Goal: Task Accomplishment & Management: Manage account settings

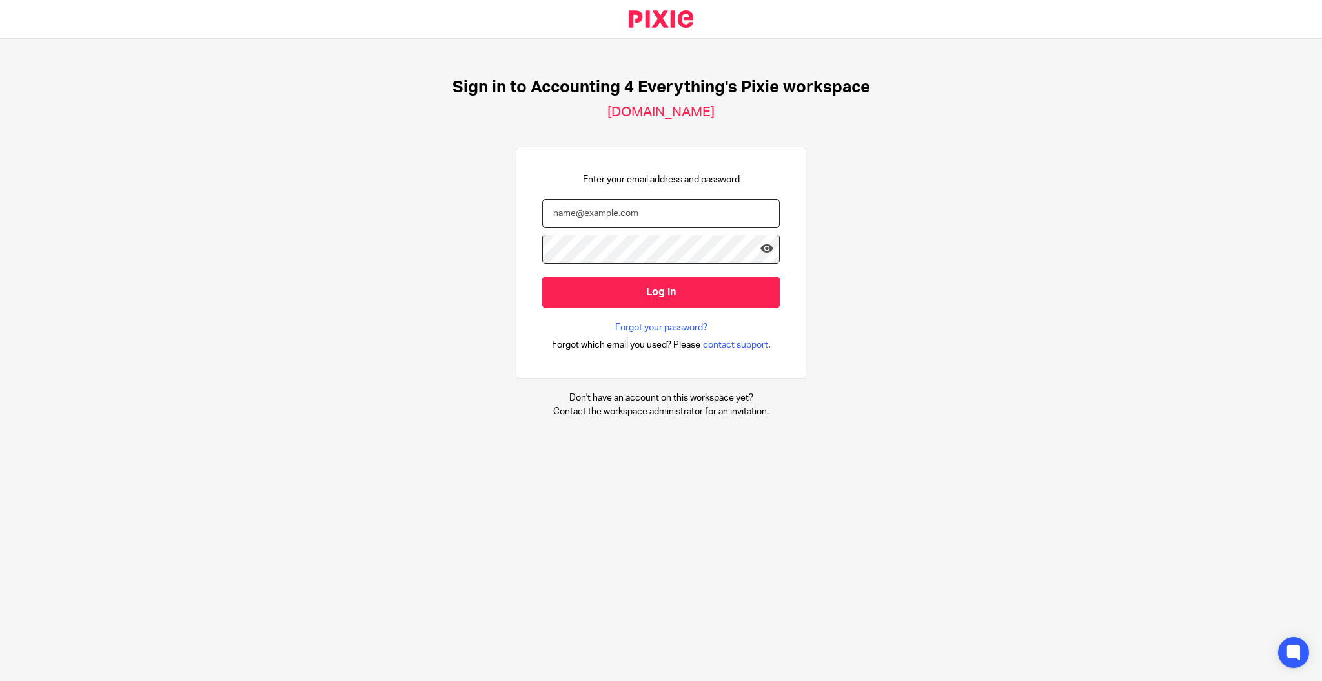
type input "nick@accounting4everything.com"
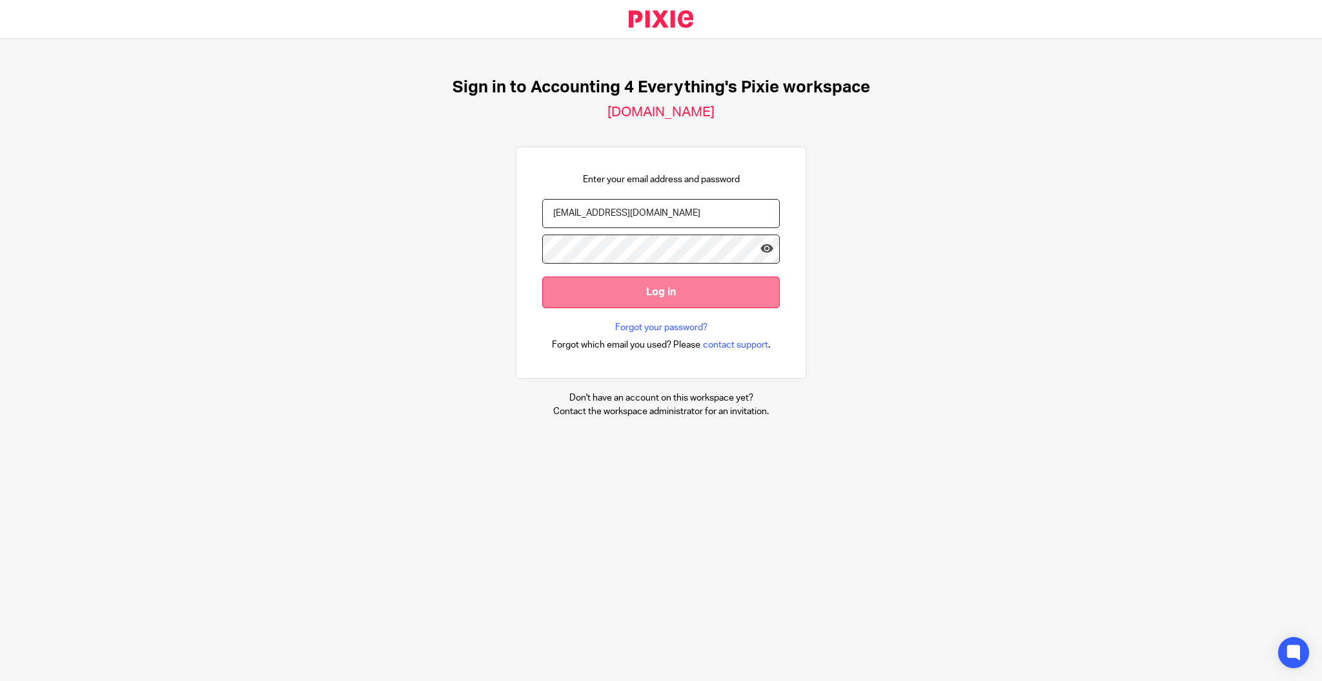
click at [627, 298] on input "Log in" at bounding box center [661, 292] width 238 height 32
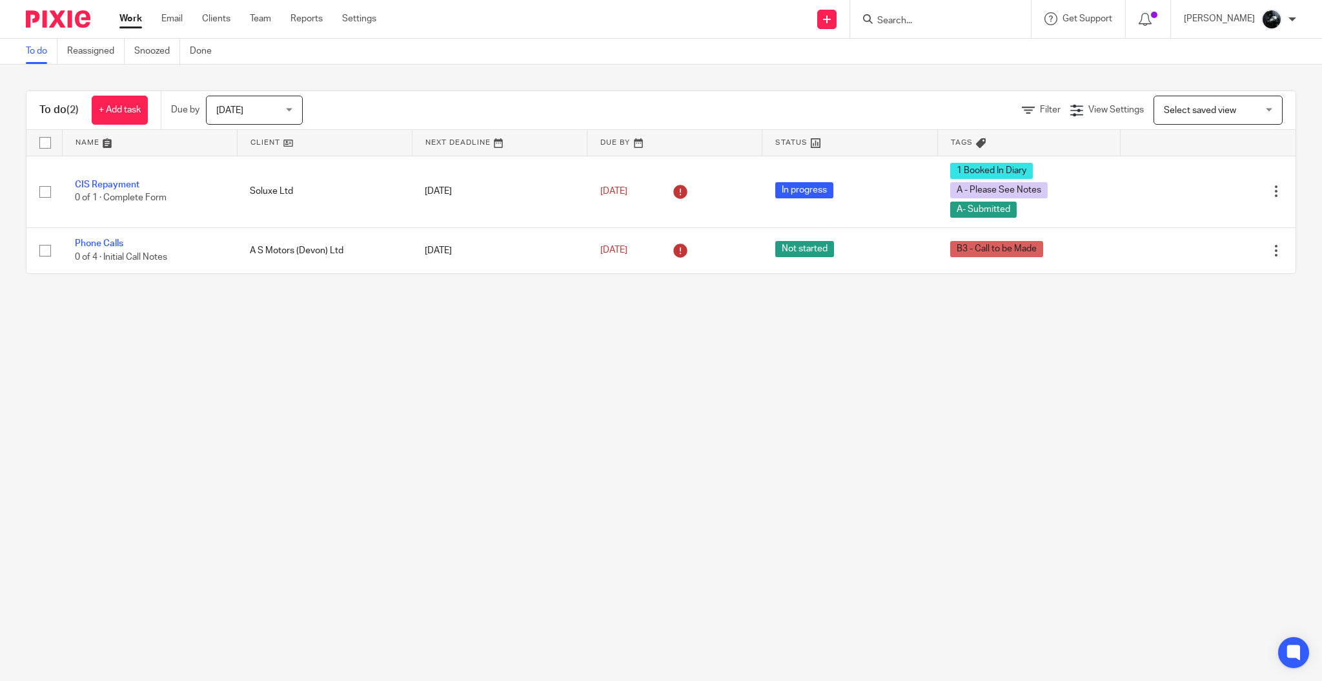
click at [1210, 106] on span "Select saved view" at bounding box center [1200, 110] width 72 height 9
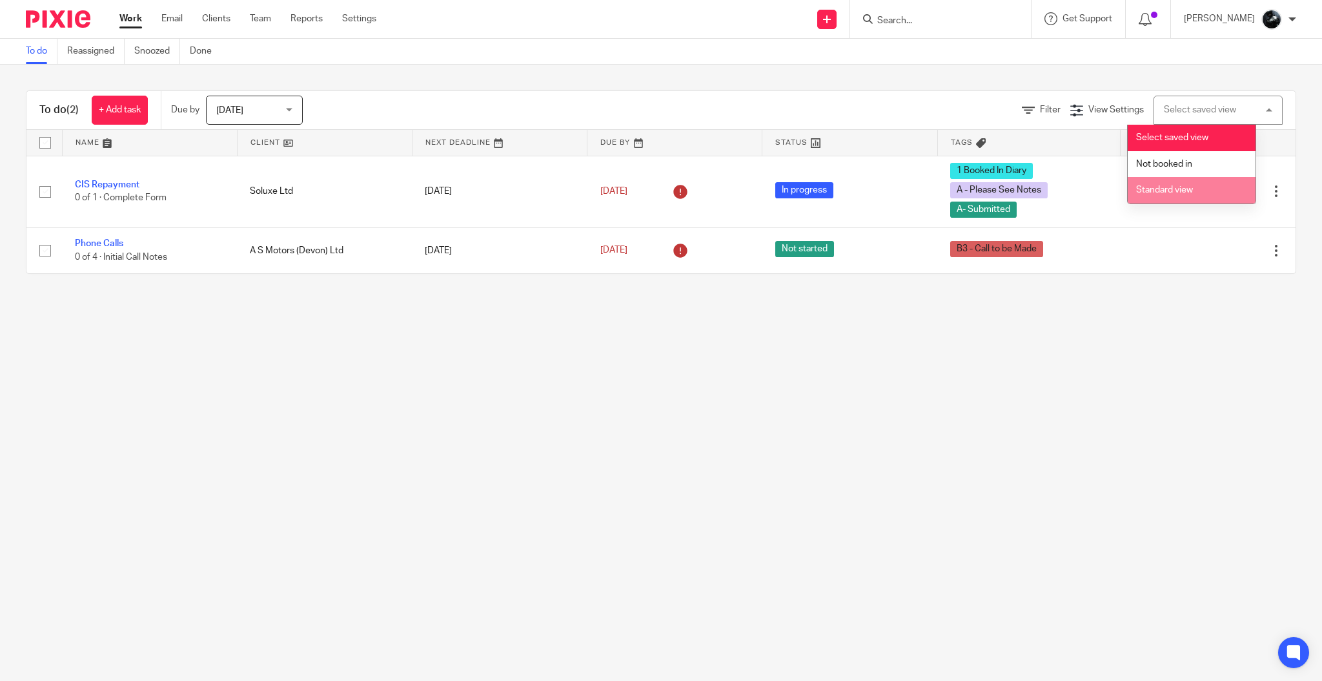
click at [1186, 184] on li "Standard view" at bounding box center [1192, 190] width 128 height 26
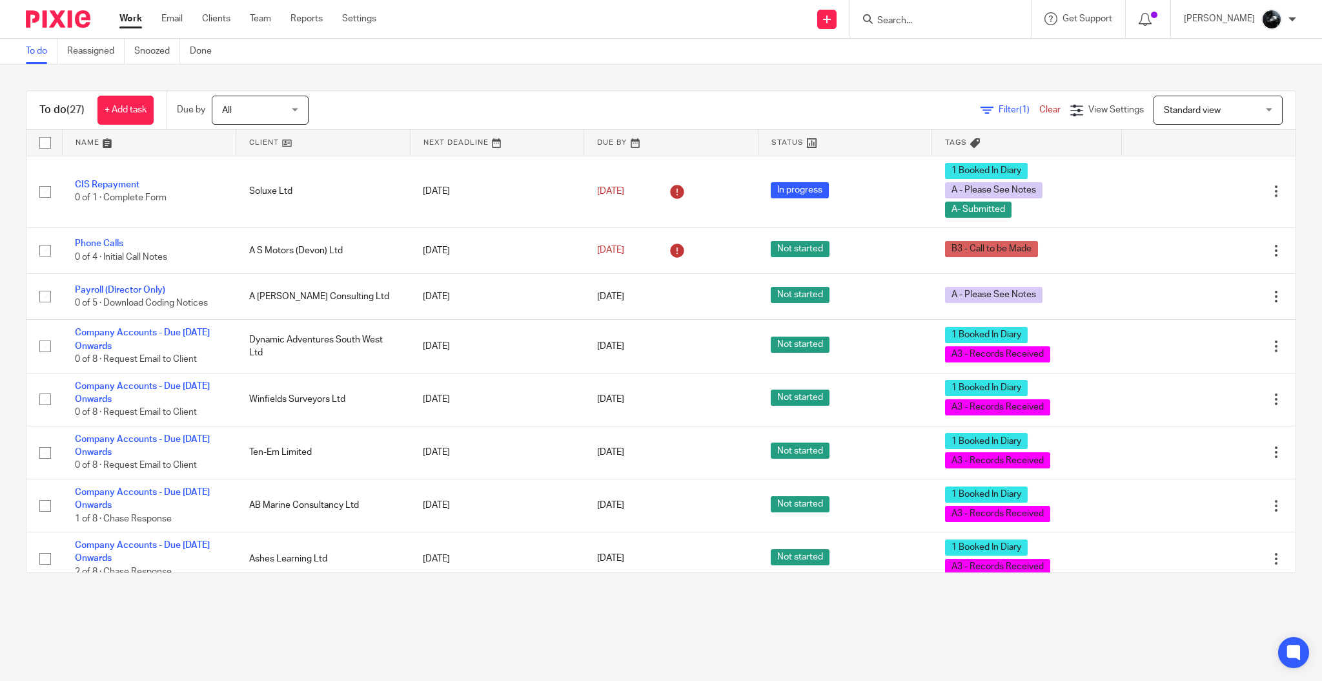
click at [1203, 112] on span "Standard view" at bounding box center [1211, 109] width 94 height 27
click at [1193, 165] on li "Not booked in" at bounding box center [1192, 164] width 128 height 26
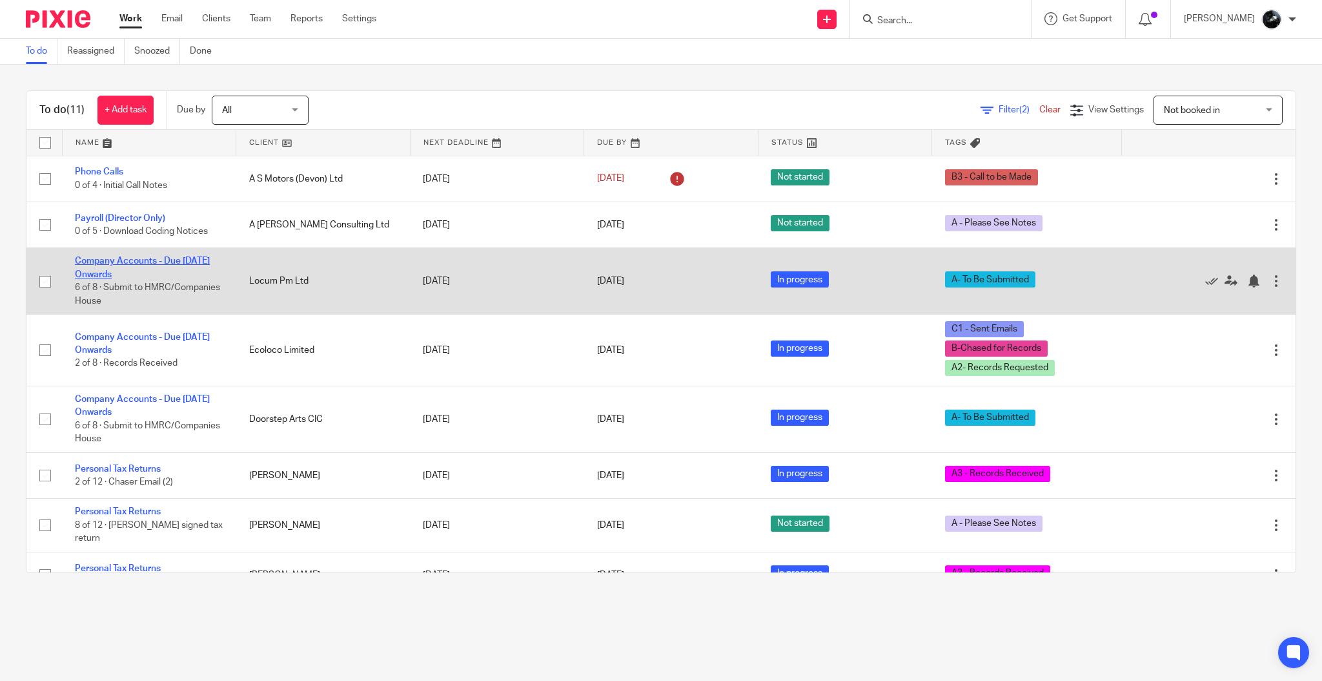
click at [181, 262] on link "Company Accounts - Due 1st May 2023 Onwards" at bounding box center [142, 267] width 135 height 22
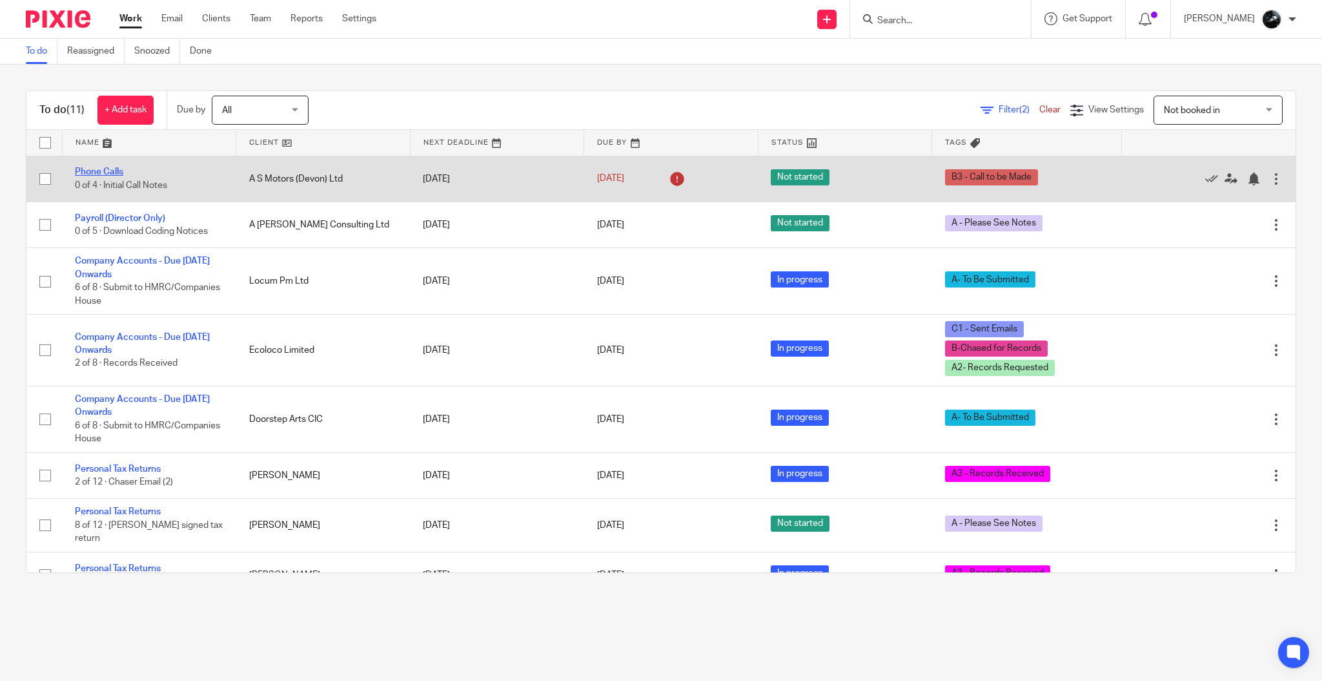
click at [107, 169] on link "Phone Calls" at bounding box center [99, 171] width 48 height 9
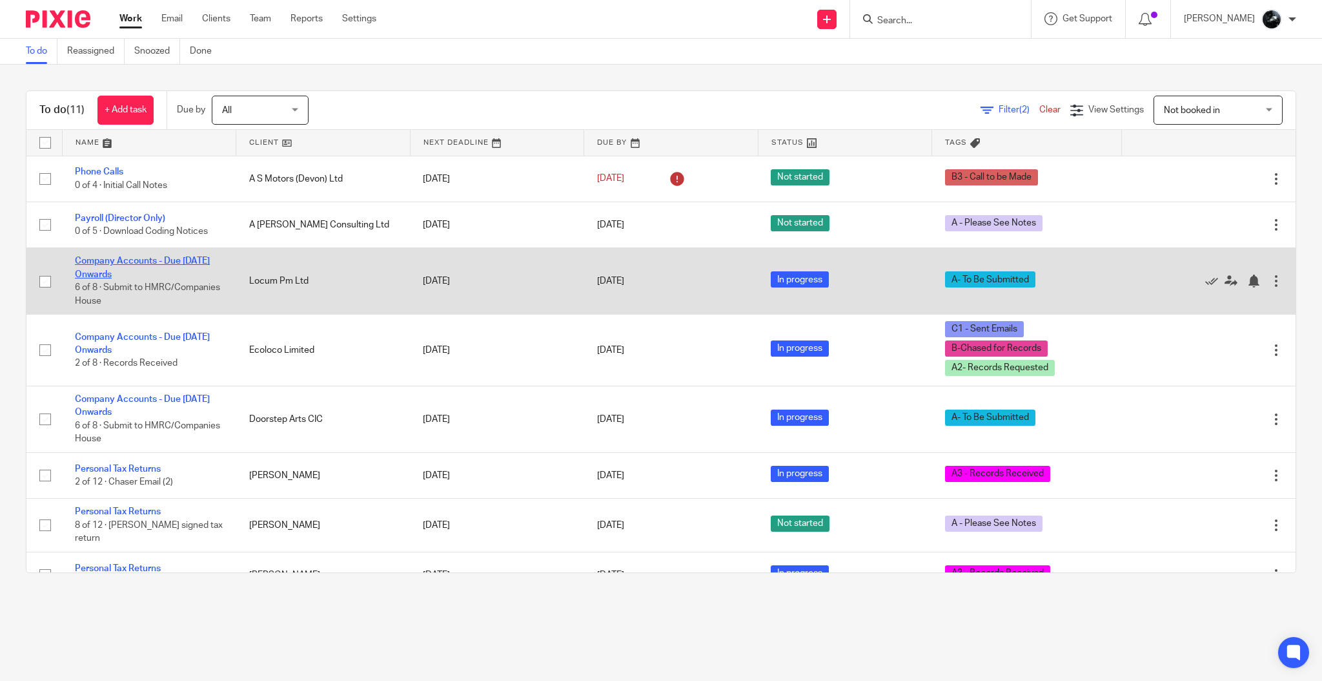
click at [110, 272] on link "Company Accounts - Due [DATE] Onwards" at bounding box center [142, 267] width 135 height 22
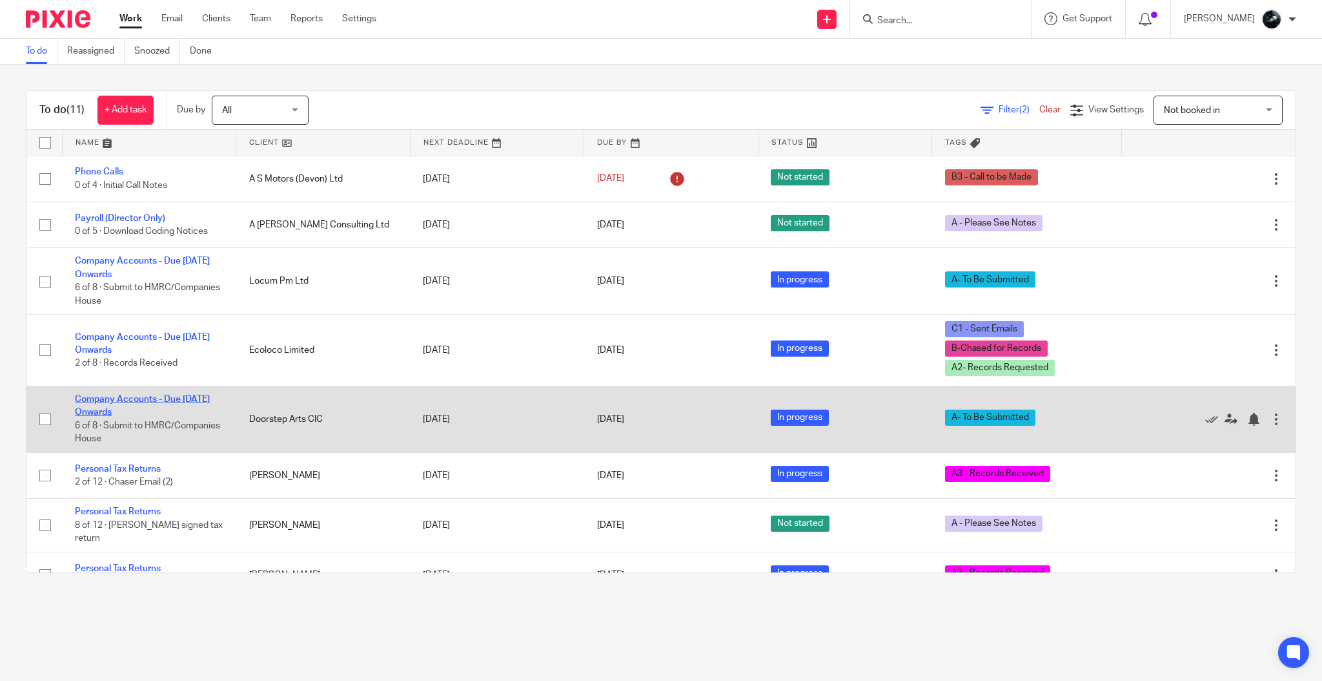
click at [149, 396] on link "Company Accounts - Due 1st May 2023 Onwards" at bounding box center [142, 406] width 135 height 22
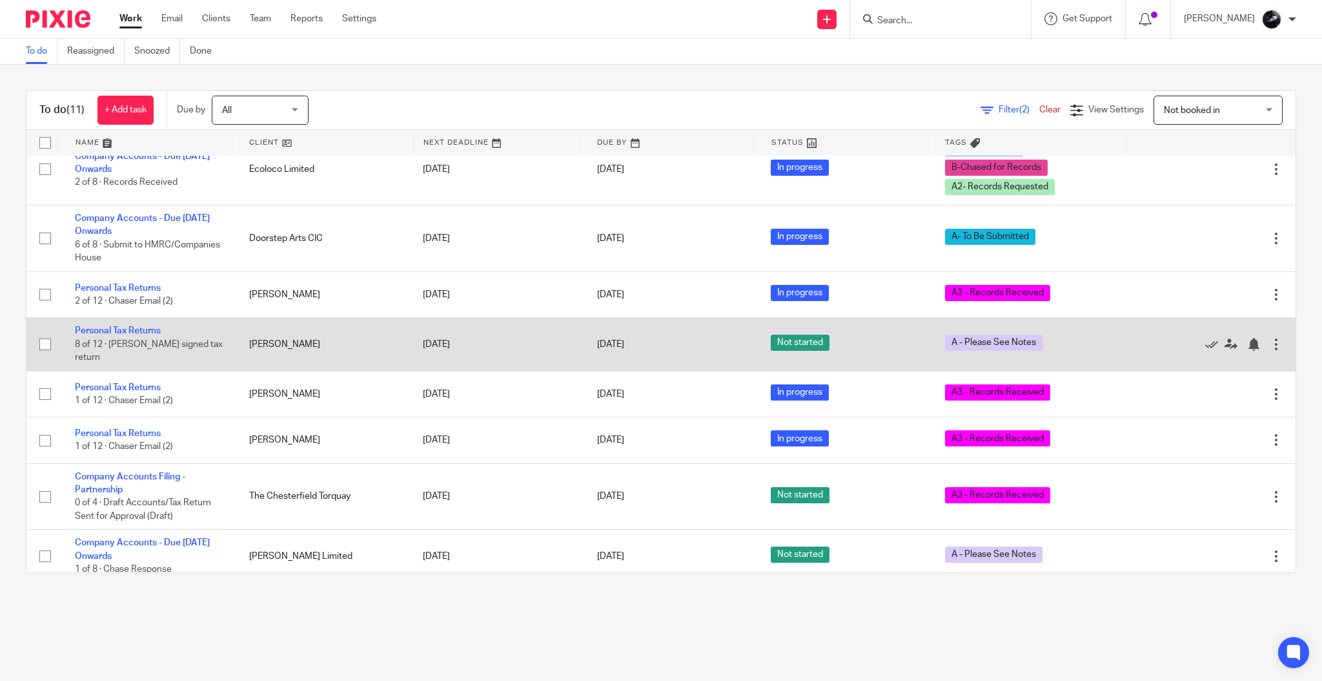
scroll to position [182, 0]
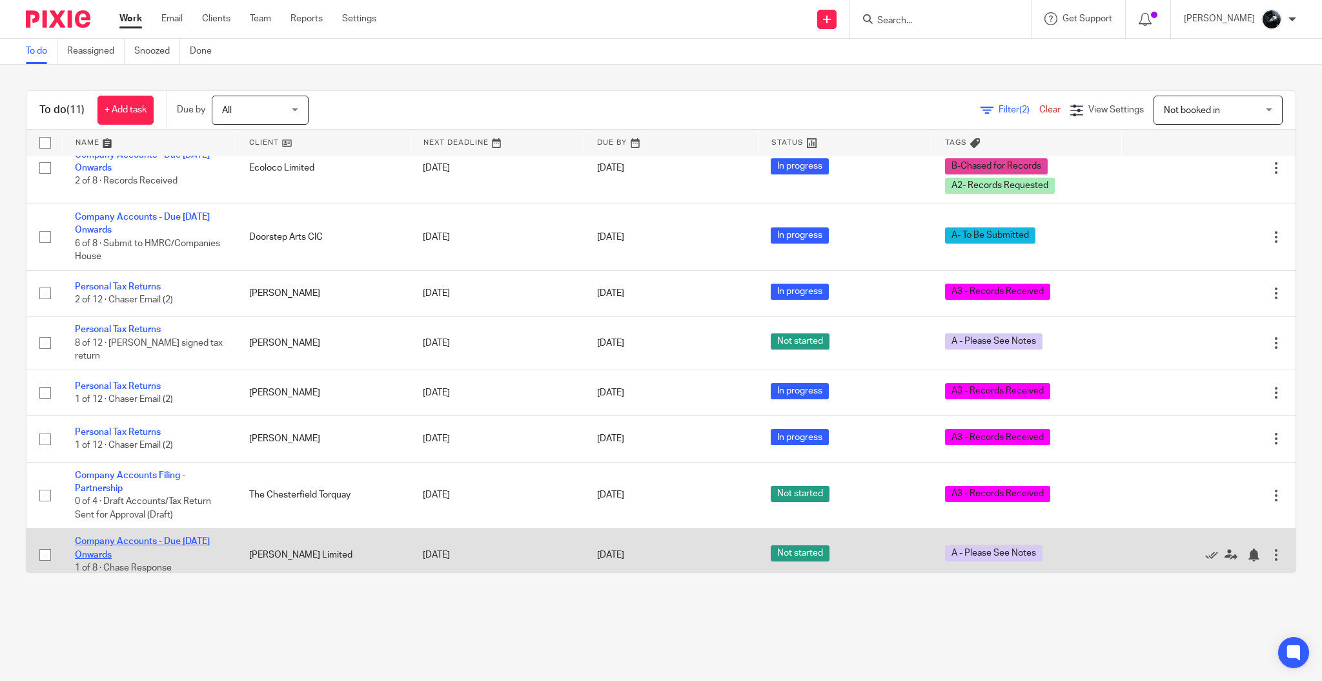
click at [180, 537] on link "Company Accounts - Due [DATE] Onwards" at bounding box center [142, 548] width 135 height 22
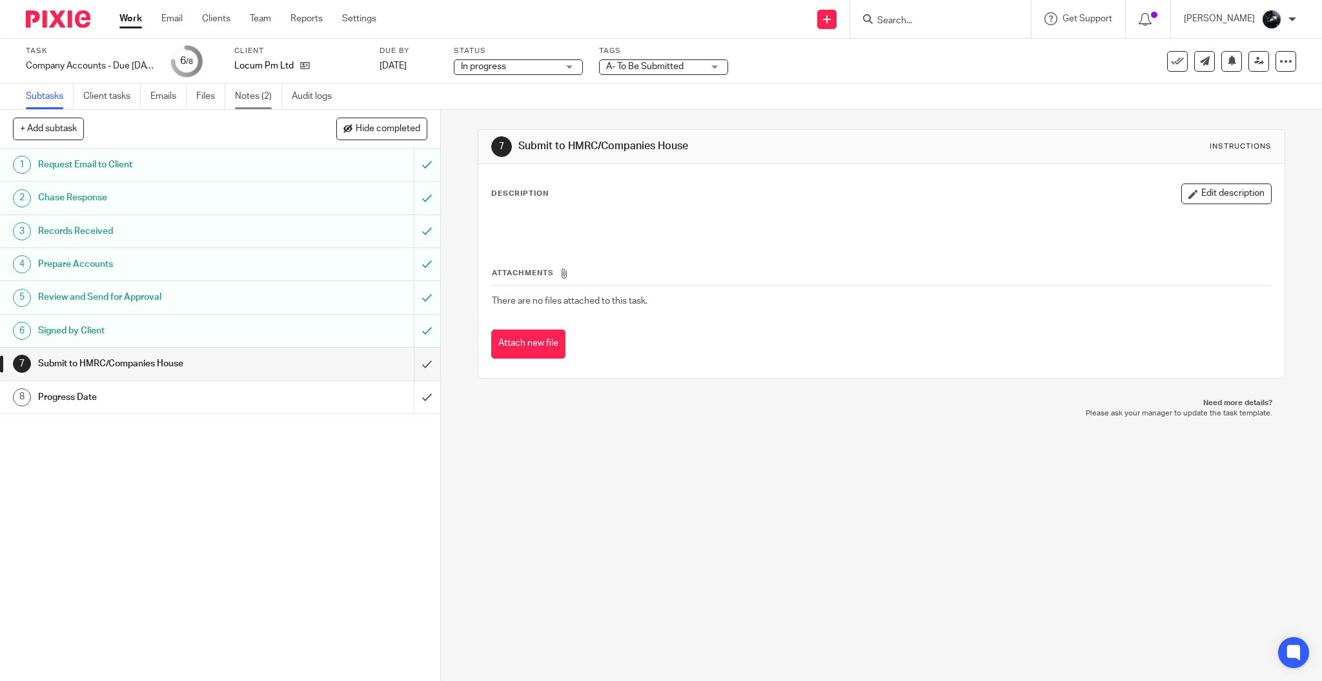
click at [271, 100] on link "Notes (2)" at bounding box center [258, 96] width 47 height 25
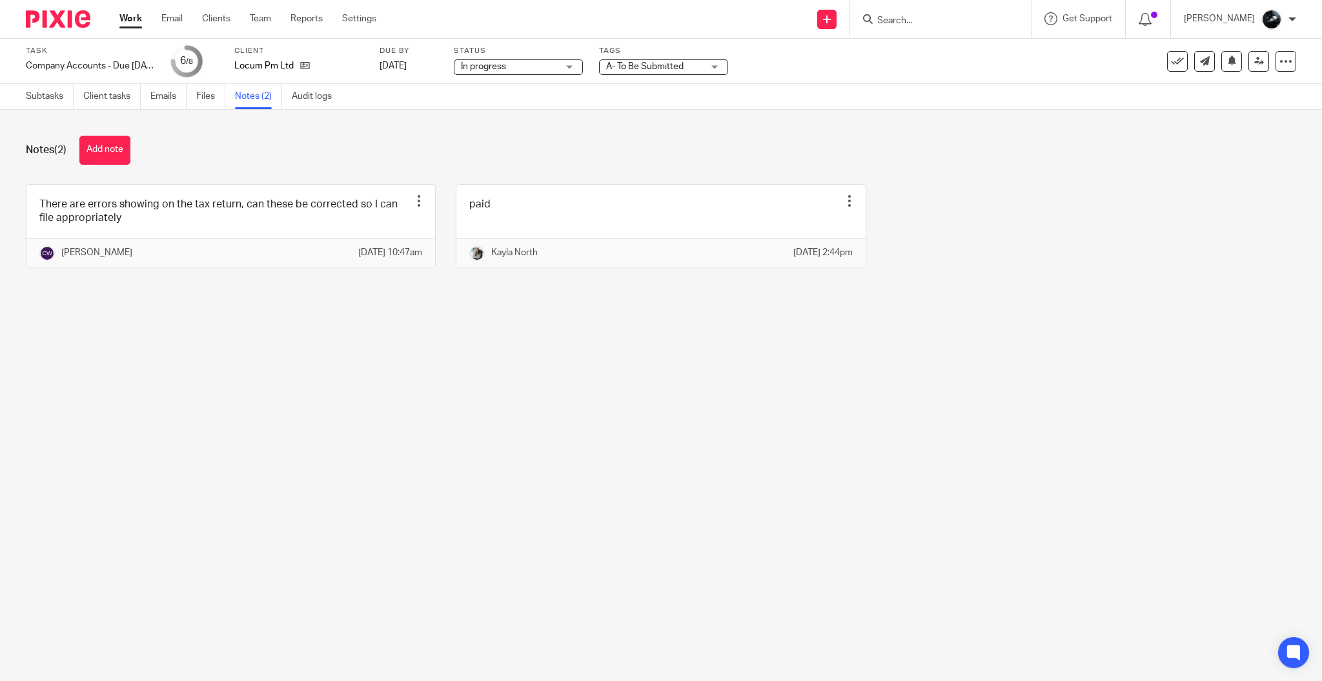
click at [938, 11] on form at bounding box center [945, 19] width 138 height 16
click at [918, 21] on input "Search" at bounding box center [934, 21] width 116 height 12
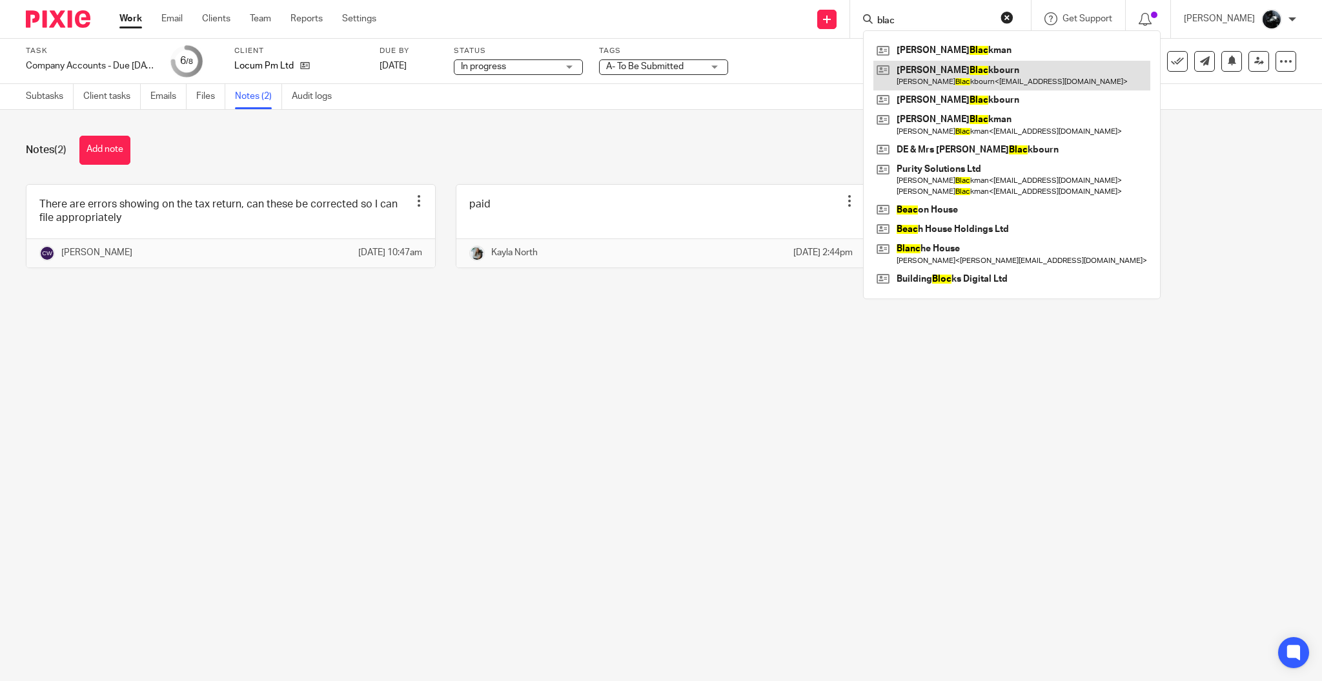
click at [989, 74] on link at bounding box center [1012, 76] width 277 height 30
click at [957, 45] on link at bounding box center [1012, 50] width 277 height 19
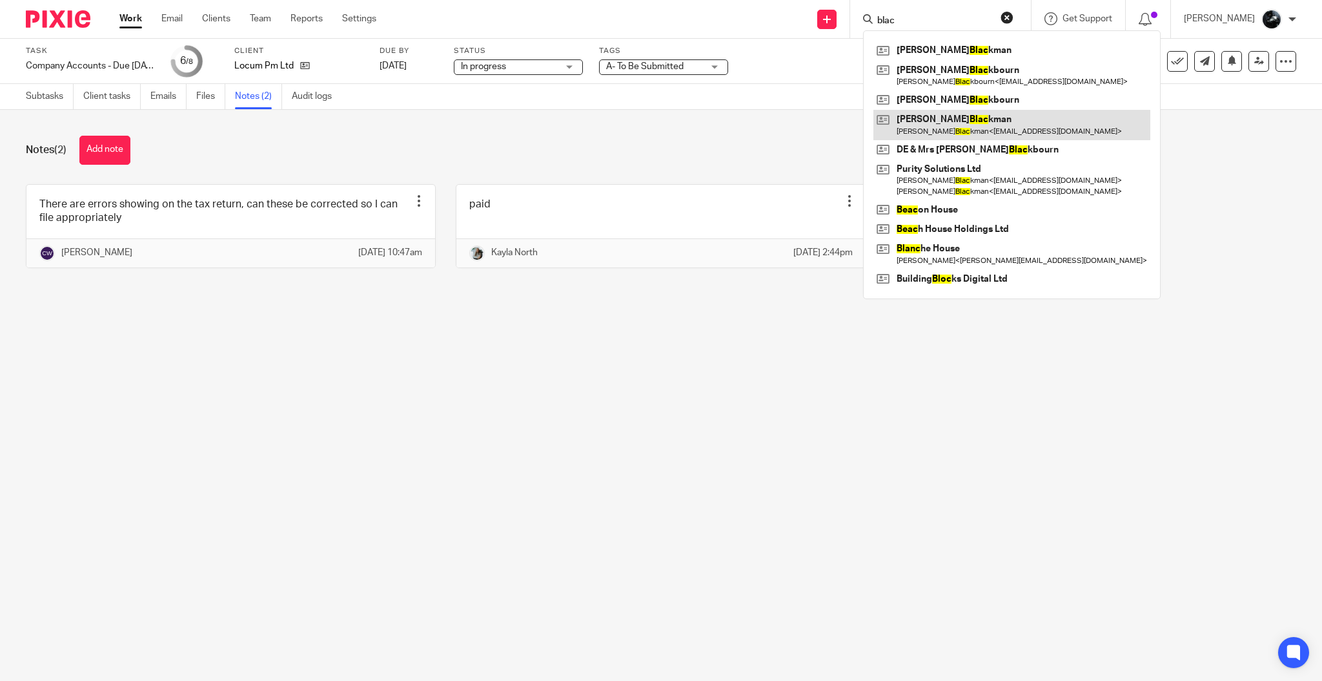
click at [976, 137] on link at bounding box center [1012, 125] width 277 height 30
drag, startPoint x: 930, startPoint y: 15, endPoint x: 876, endPoint y: 10, distance: 54.4
click at [876, 10] on div "blac Russell Blac kman Derek Blac kbourn Derek Blac kbourn < frogwell@talktalk.…" at bounding box center [940, 19] width 181 height 38
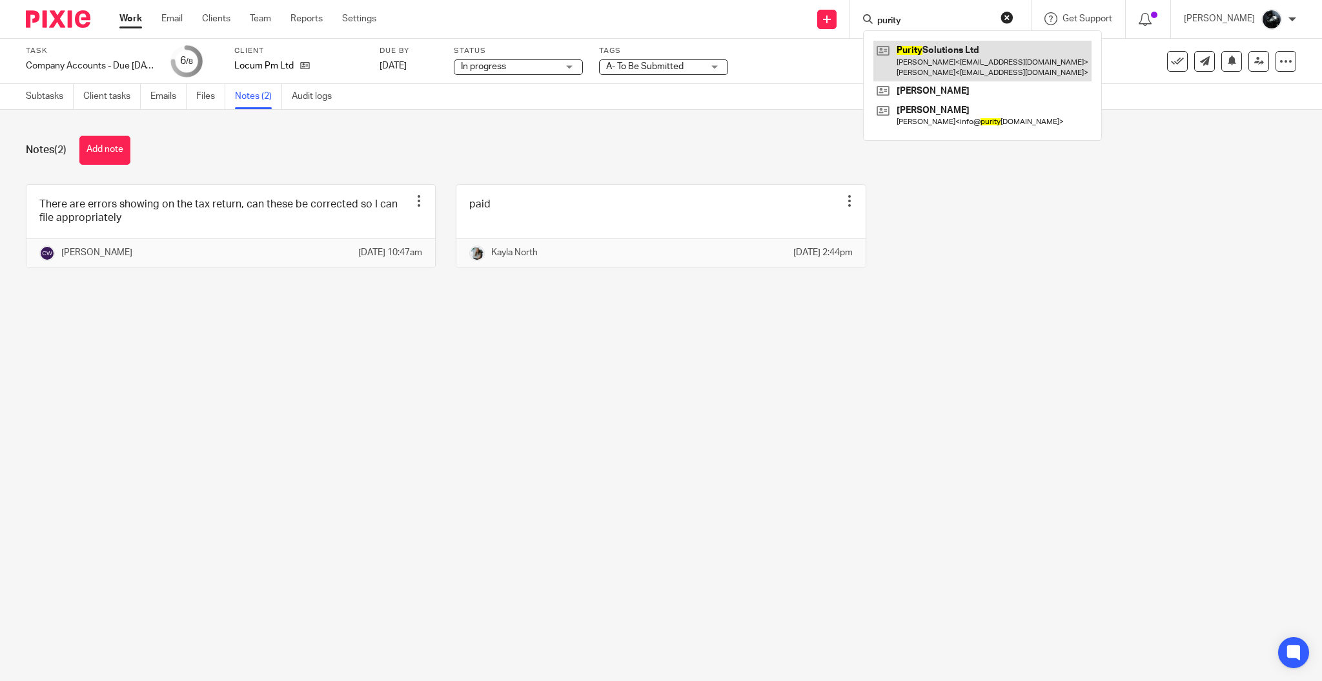
type input "purity"
click at [970, 60] on link at bounding box center [983, 61] width 218 height 40
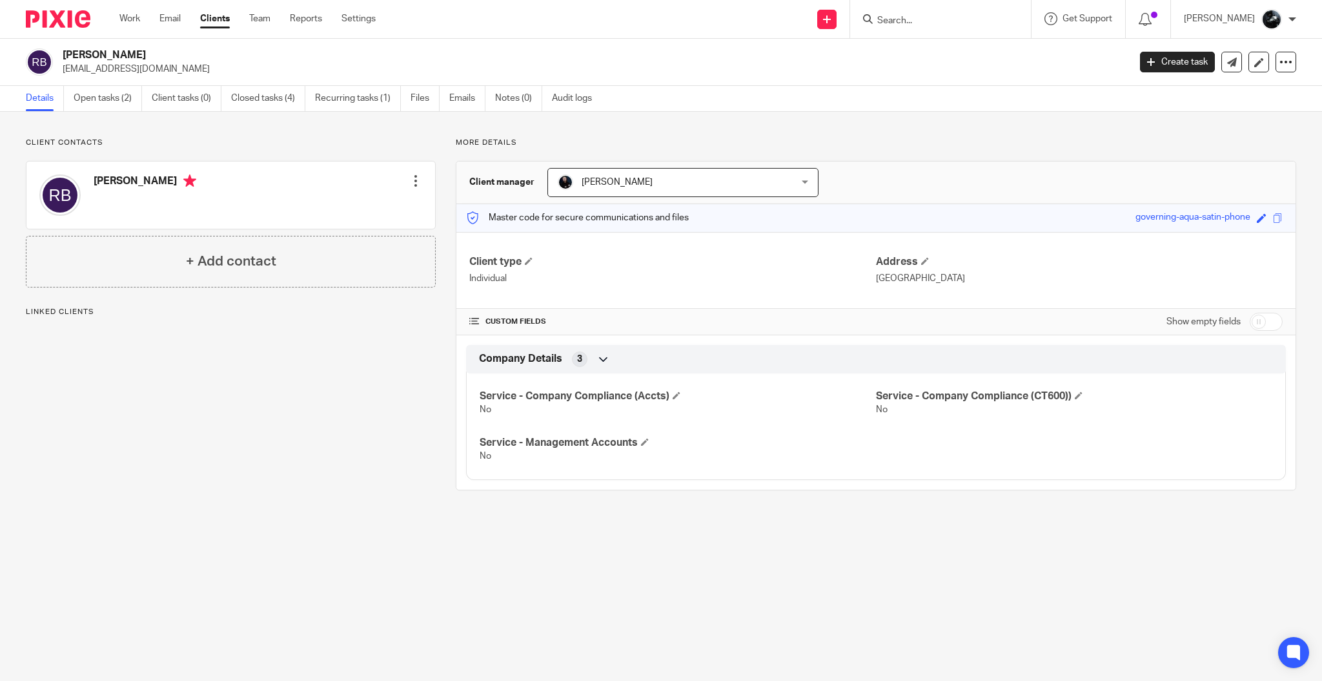
click at [104, 111] on div "Details Open tasks (2) Client tasks (0) Closed tasks (4) Recurring tasks (1) Fi…" at bounding box center [661, 99] width 1322 height 26
click at [121, 94] on link "Open tasks (2)" at bounding box center [108, 98] width 68 height 25
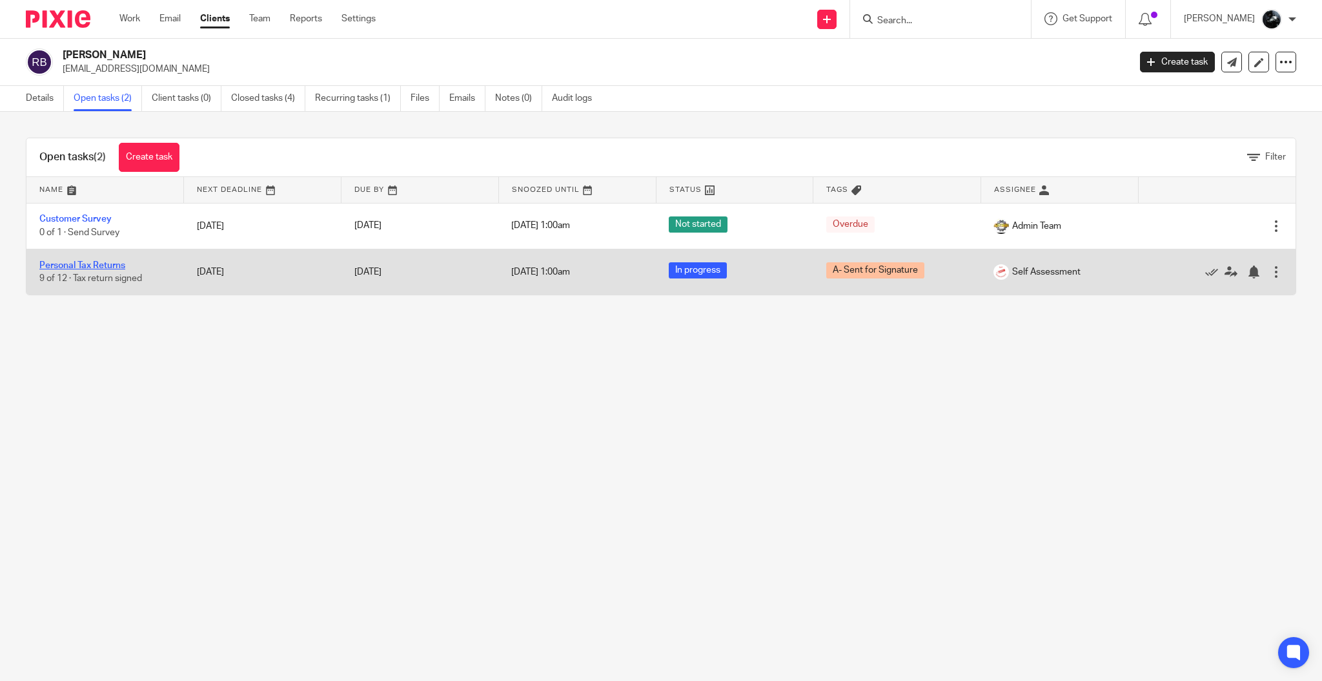
click at [106, 265] on link "Personal Tax Returns" at bounding box center [82, 265] width 86 height 9
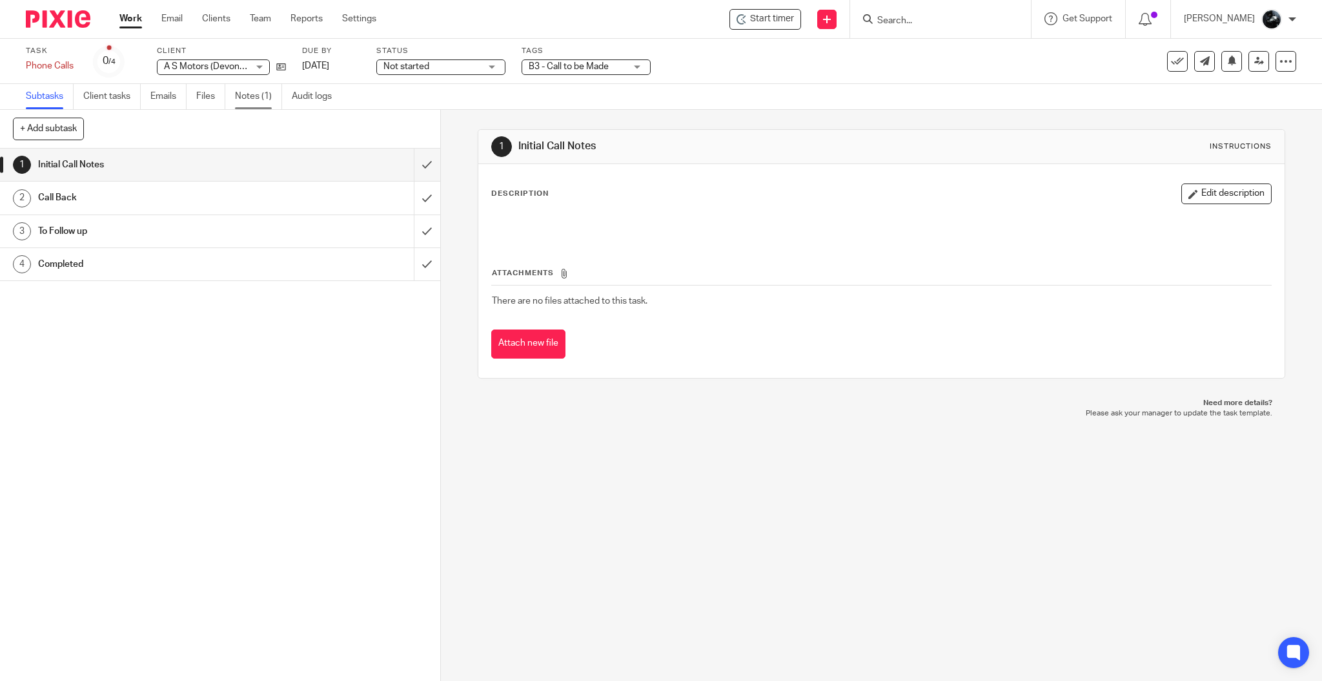
click at [251, 94] on link "Notes (1)" at bounding box center [258, 96] width 47 height 25
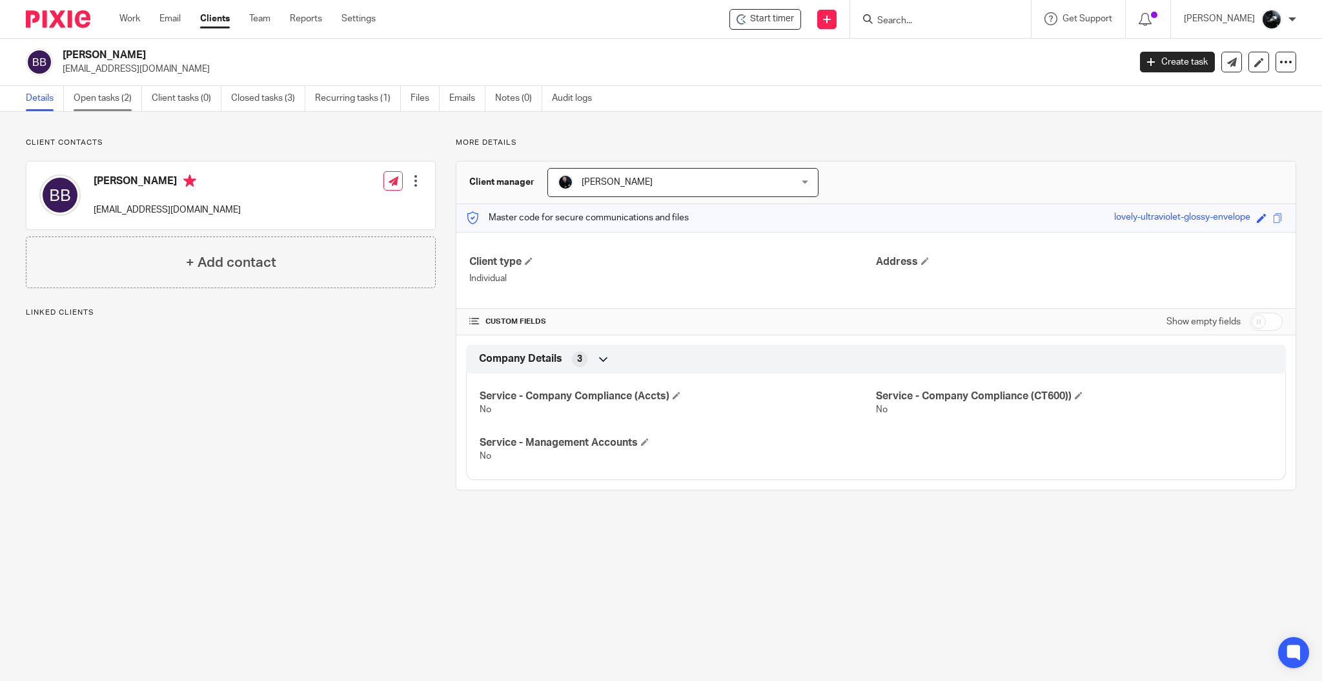
click at [118, 92] on link "Open tasks (2)" at bounding box center [108, 98] width 68 height 25
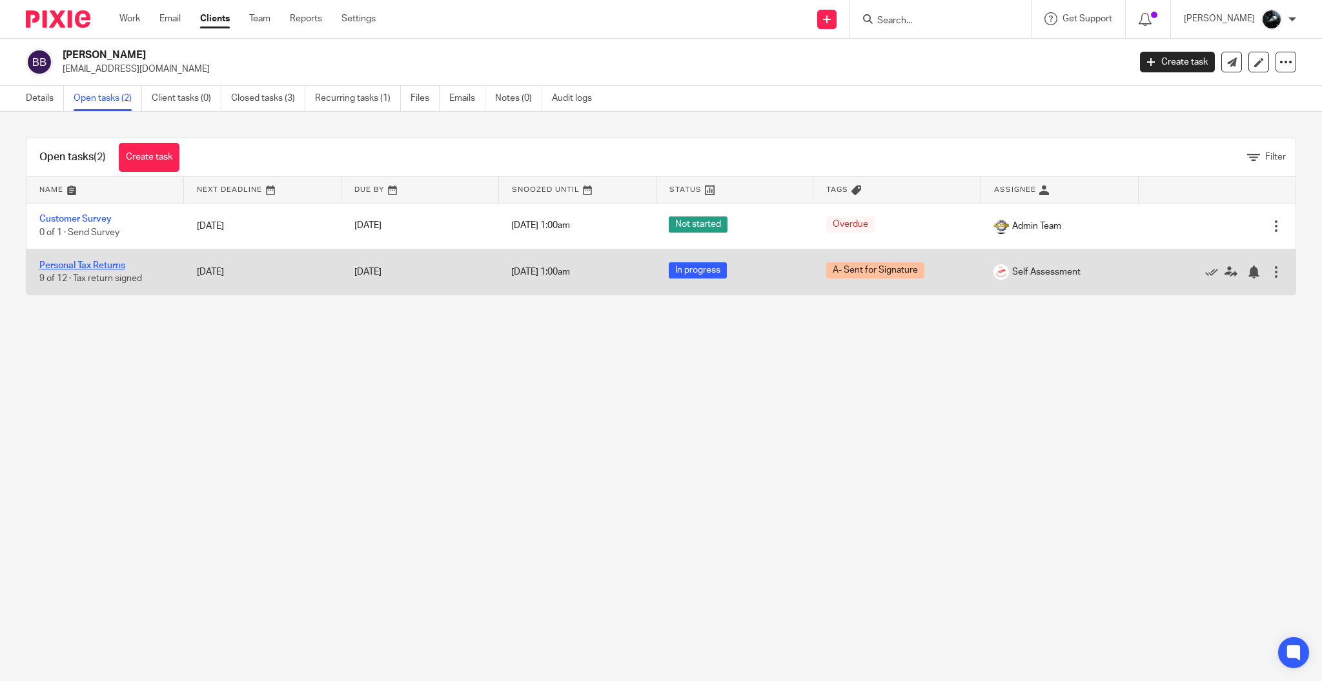
click at [98, 268] on link "Personal Tax Returns" at bounding box center [82, 265] width 86 height 9
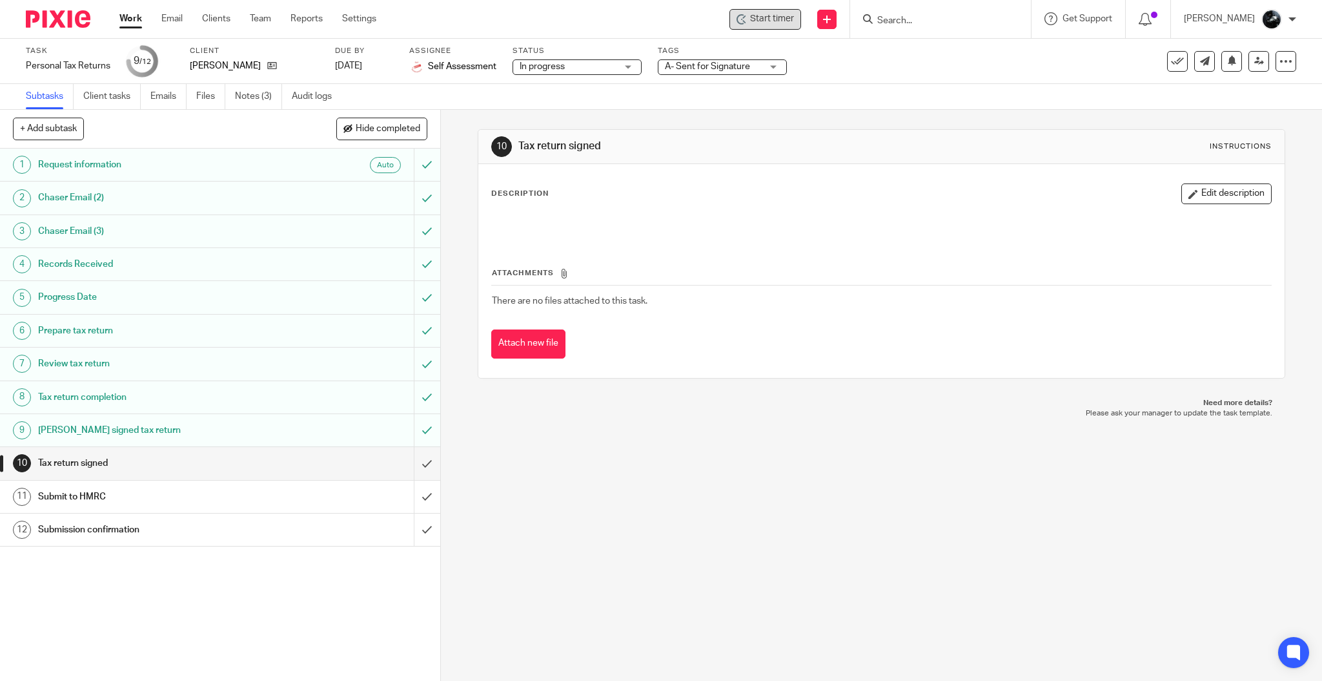
click at [407, 469] on input "submit" at bounding box center [220, 463] width 440 height 32
click at [407, 465] on input "submit" at bounding box center [220, 463] width 440 height 32
click at [745, 67] on span "A- Sent for Signature" at bounding box center [707, 66] width 85 height 9
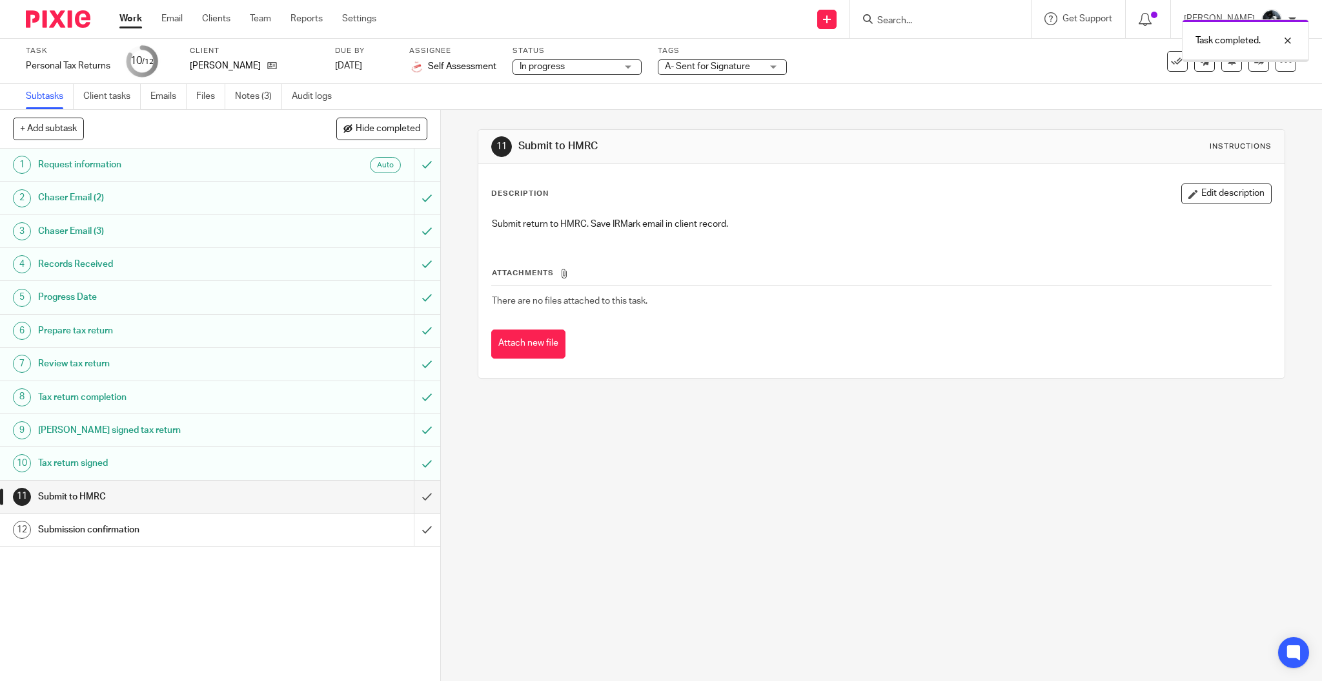
click at [749, 69] on span "A- Sent for Signature" at bounding box center [707, 66] width 85 height 9
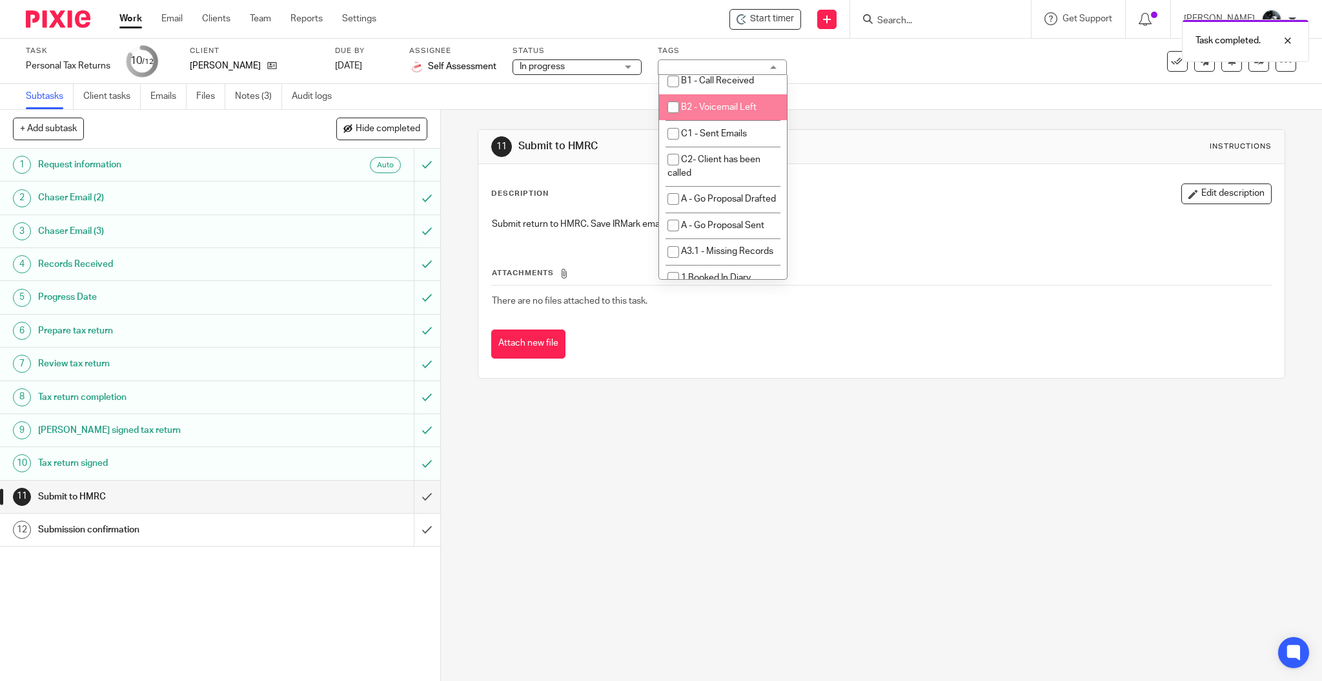
scroll to position [861, 0]
checkbox input "true"
click at [719, 6] on span "A- Sent for Signature" at bounding box center [723, 1] width 85 height 9
checkbox input "false"
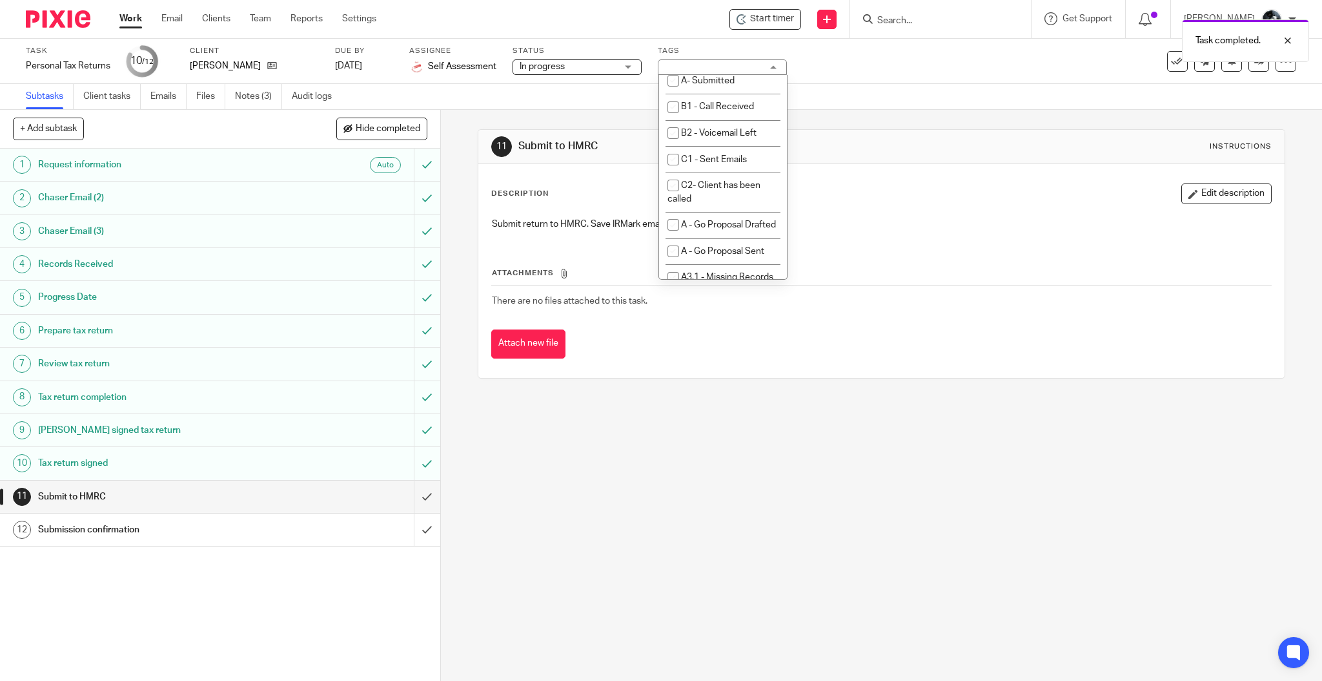
checkbox input "false"
click at [724, 68] on li "A- To Be Submitted" at bounding box center [723, 54] width 128 height 26
checkbox input "true"
click at [956, 113] on div "11 Submit to HMRC Instructions Description Edit description Submit return to HM…" at bounding box center [882, 254] width 808 height 288
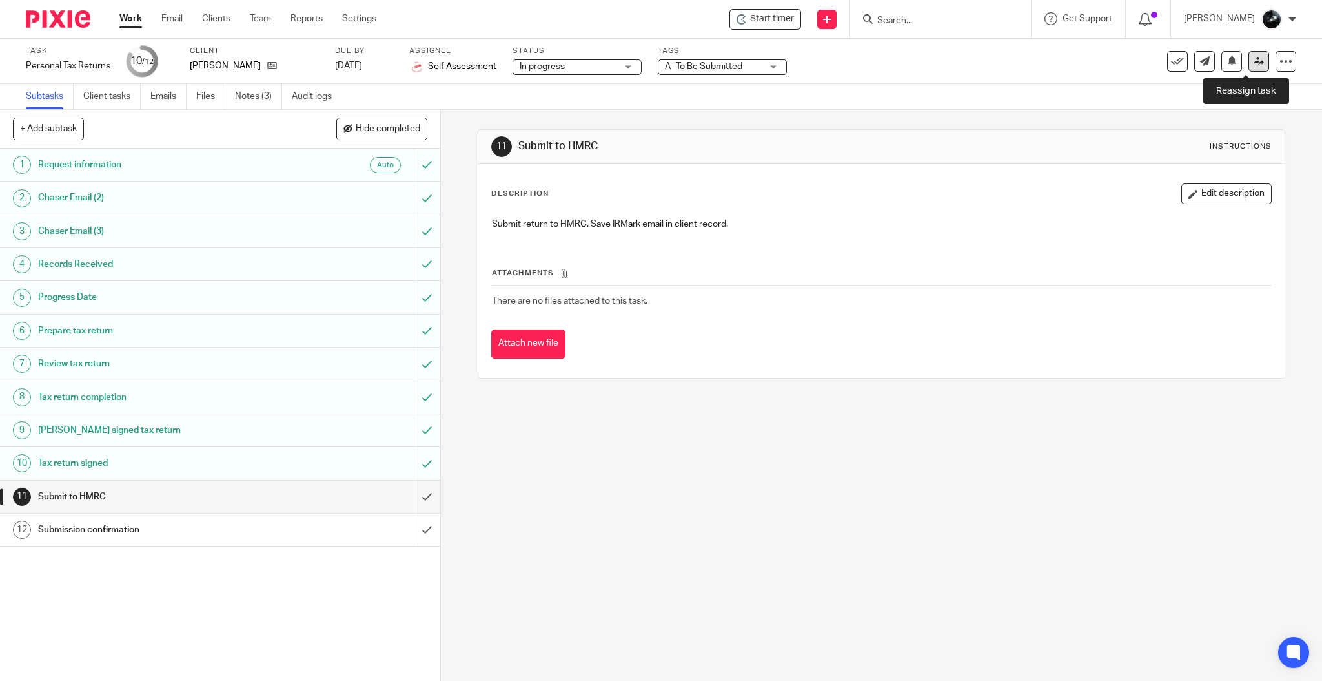
click at [1255, 59] on icon at bounding box center [1260, 61] width 10 height 10
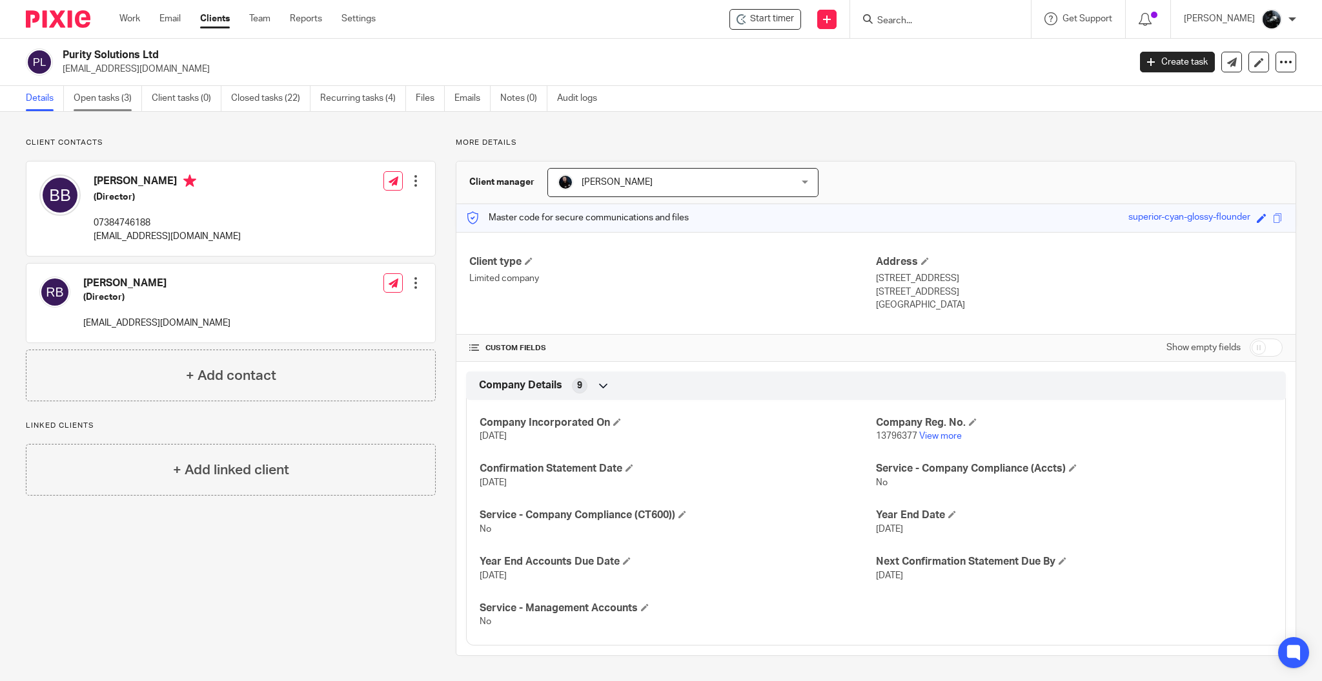
click at [123, 91] on link "Open tasks (3)" at bounding box center [108, 98] width 68 height 25
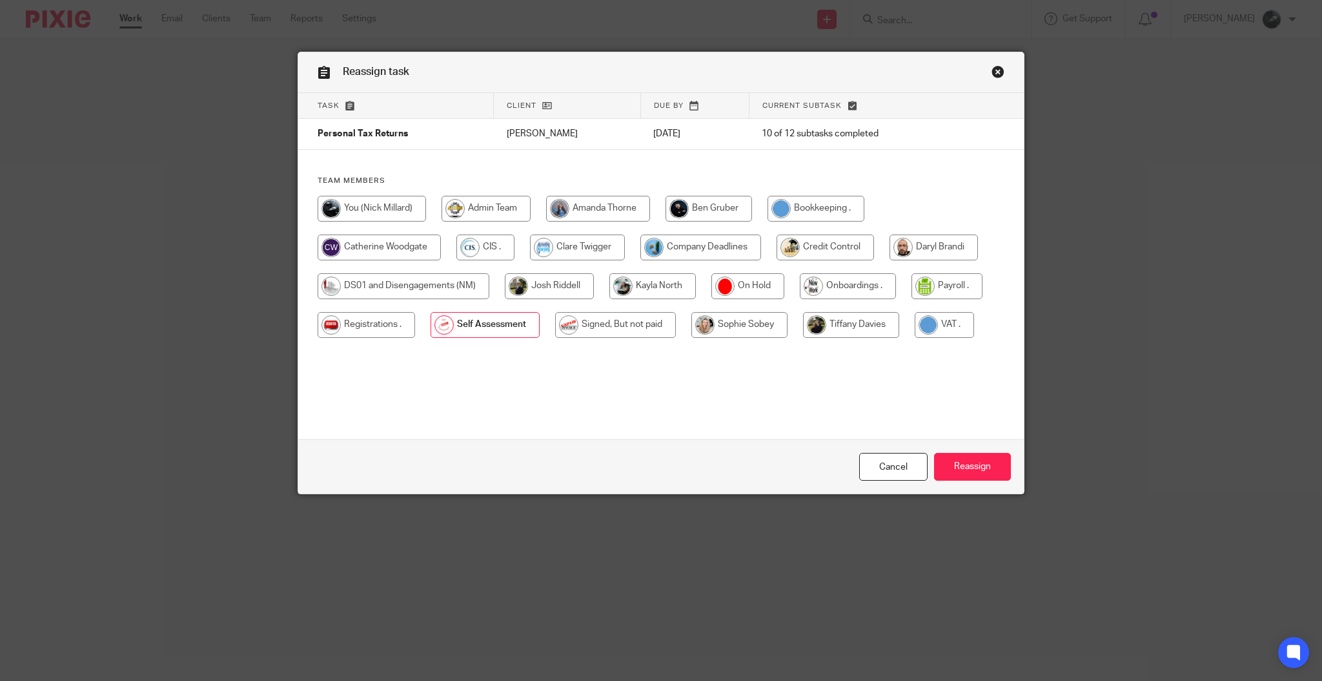
click at [580, 324] on input "radio" at bounding box center [615, 325] width 121 height 26
radio input "true"
click at [968, 464] on input "Reassign" at bounding box center [972, 467] width 77 height 28
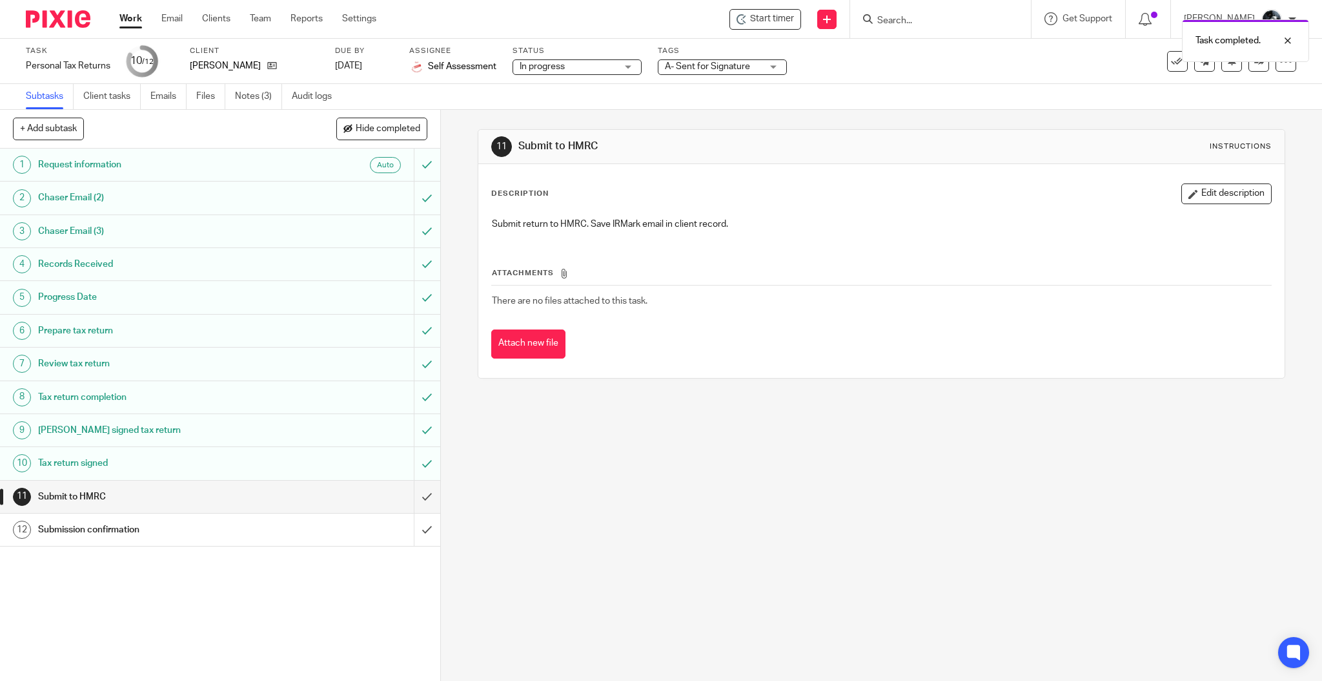
click at [754, 70] on span "A- Sent for Signature" at bounding box center [713, 67] width 97 height 14
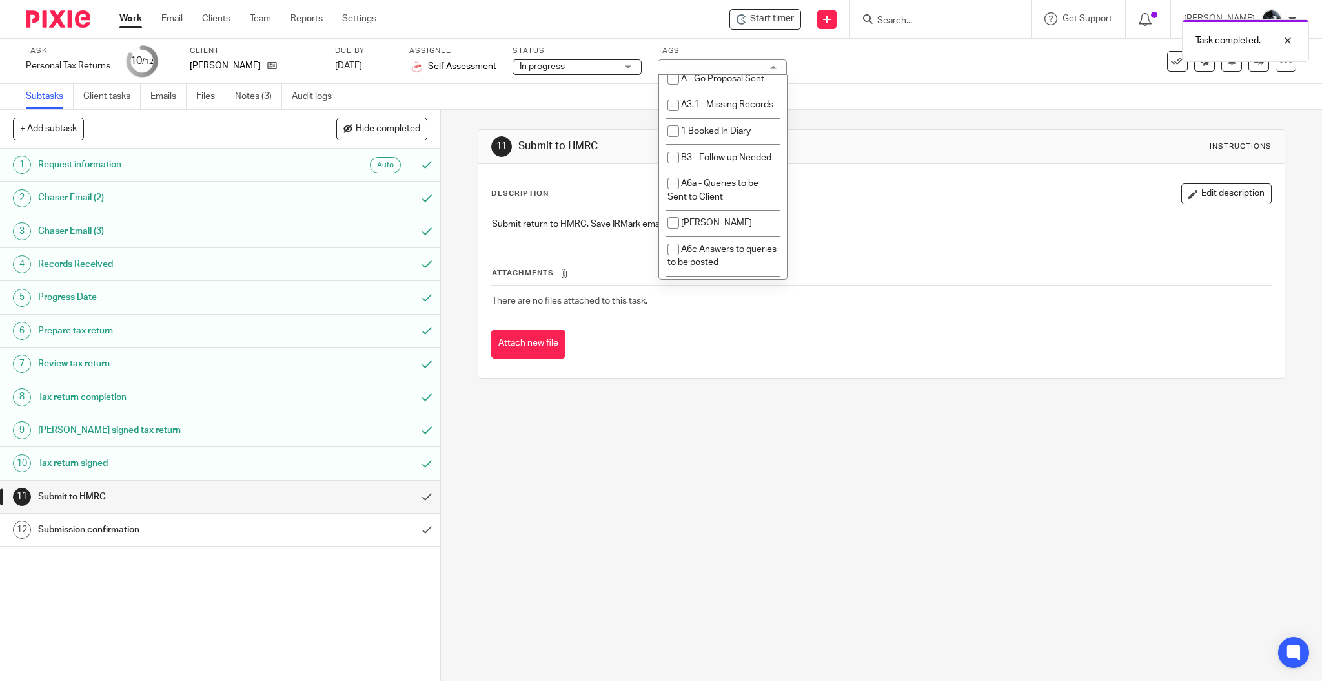
scroll to position [861, 0]
click at [717, 6] on span "A- Sent for Signature" at bounding box center [723, 1] width 85 height 9
checkbox input "false"
drag, startPoint x: 721, startPoint y: 174, endPoint x: 825, endPoint y: 129, distance: 113.4
click at [721, 68] on li "A- To Be Submitted" at bounding box center [723, 54] width 128 height 26
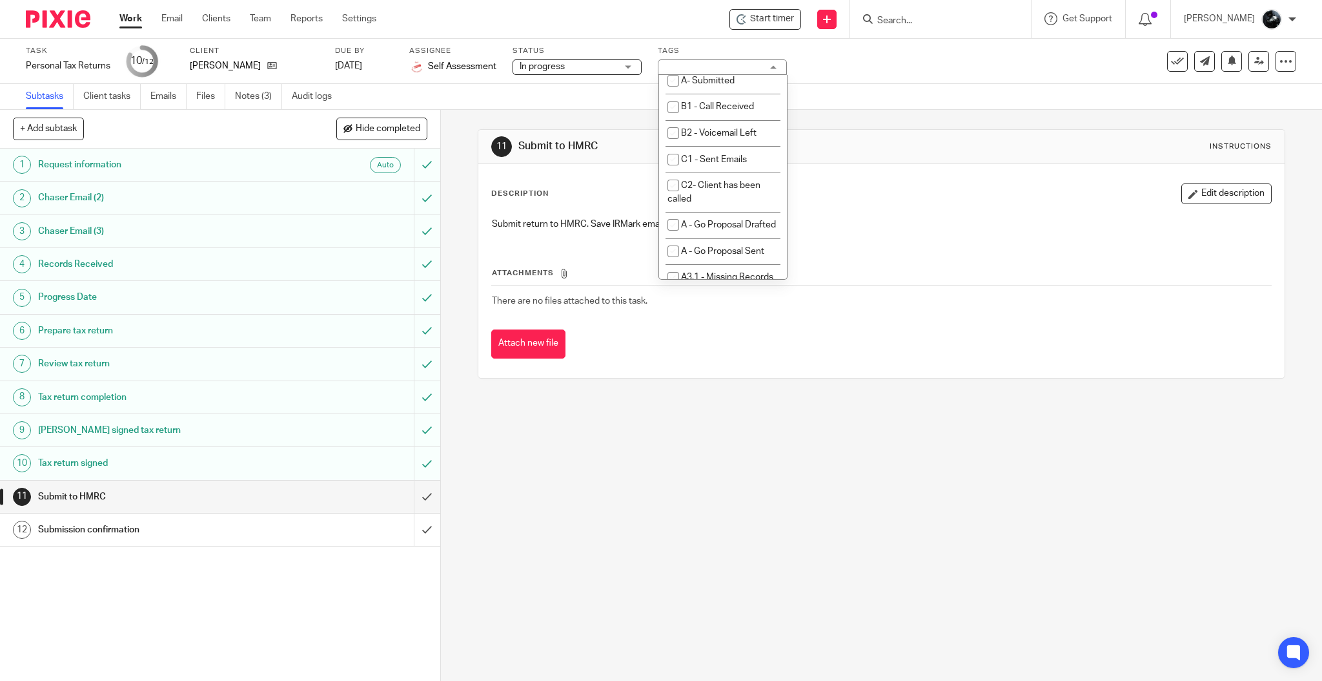
checkbox input "true"
click at [1255, 56] on icon at bounding box center [1260, 61] width 10 height 10
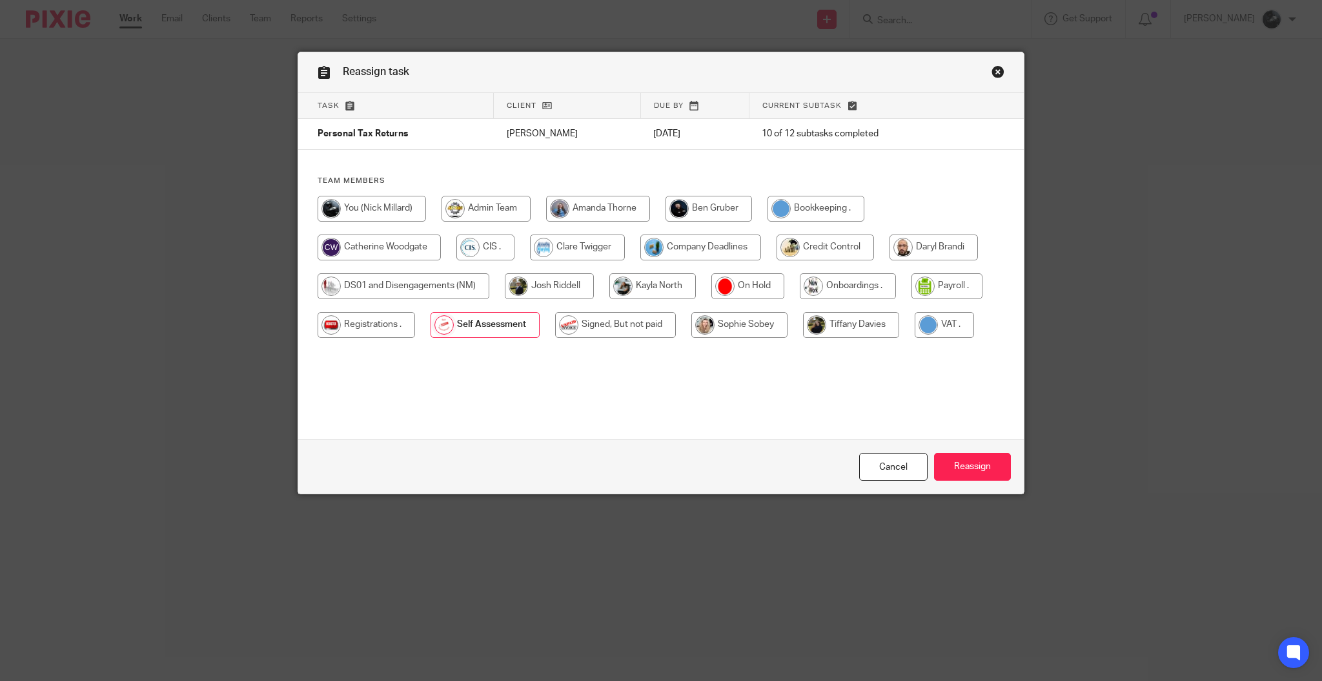
drag, startPoint x: 621, startPoint y: 320, endPoint x: 642, endPoint y: 328, distance: 22.3
click at [621, 320] on input "radio" at bounding box center [615, 325] width 121 height 26
radio input "true"
click at [984, 455] on input "Reassign" at bounding box center [972, 467] width 77 height 28
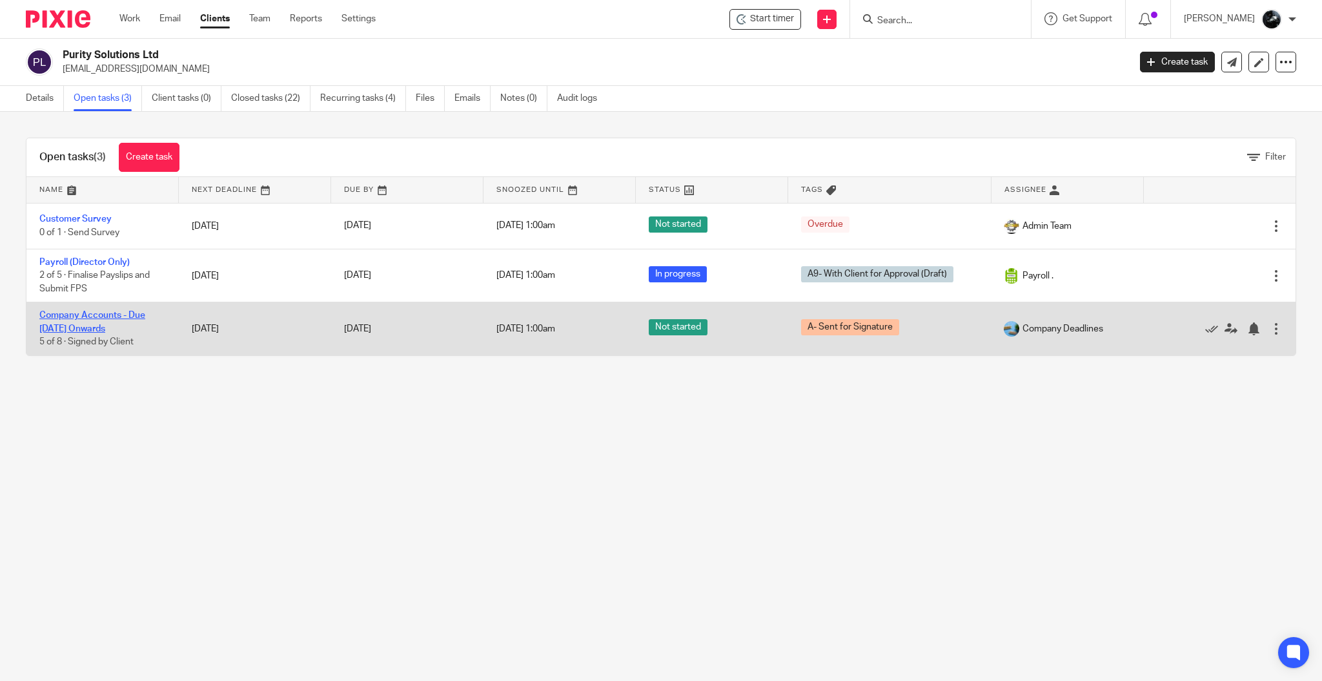
click at [99, 315] on link "Company Accounts - Due 1st May 2023 Onwards" at bounding box center [92, 322] width 106 height 22
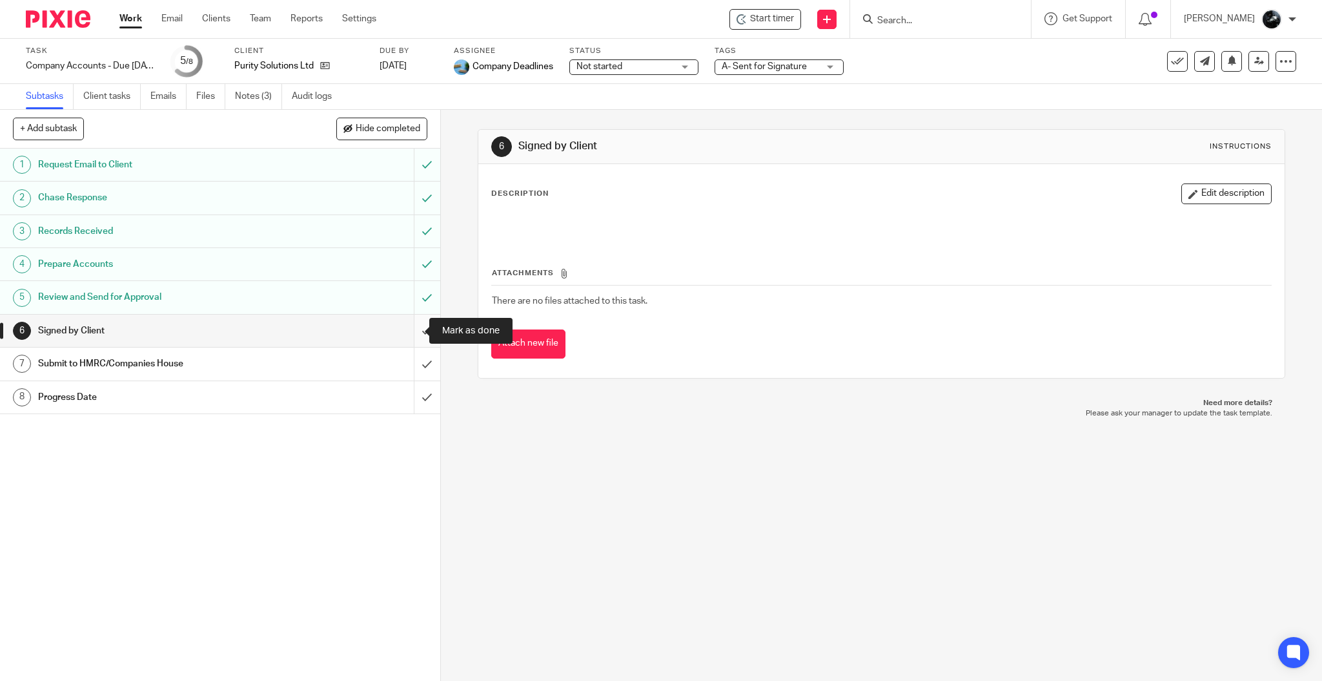
click at [410, 327] on input "submit" at bounding box center [220, 330] width 440 height 32
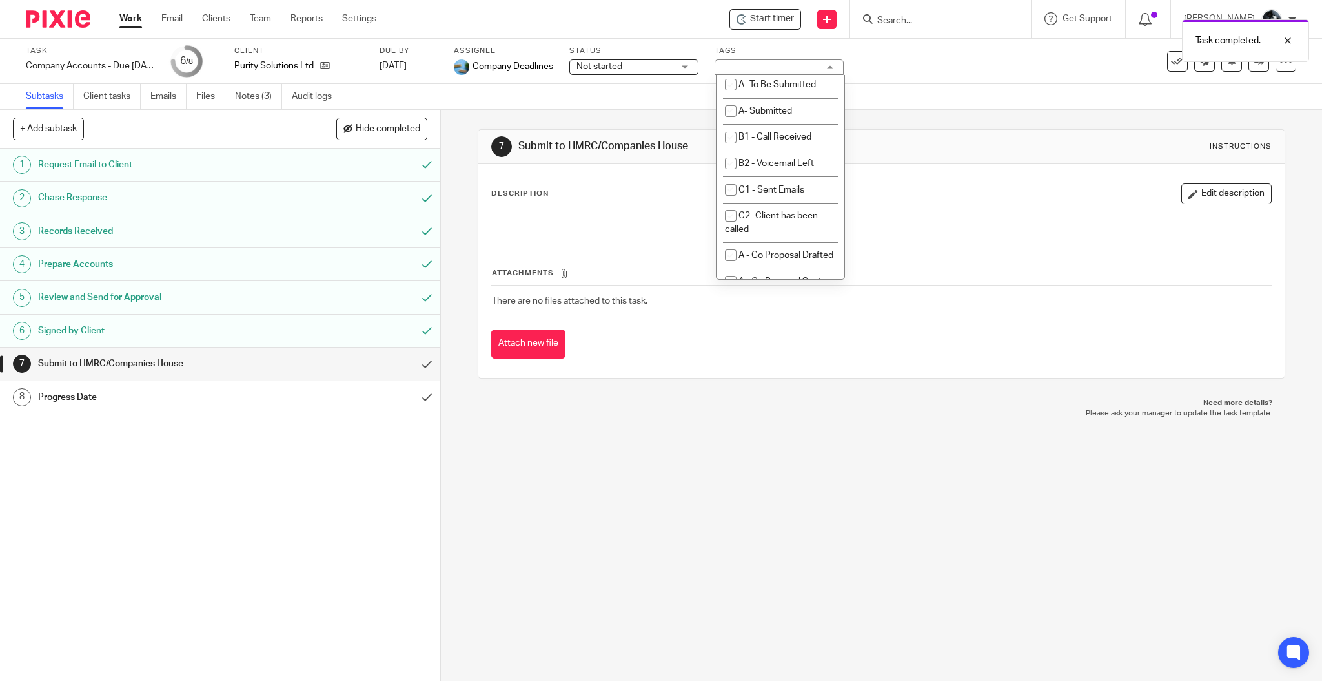
scroll to position [861, 0]
click at [780, 15] on li "A- Sent for Signature" at bounding box center [781, 2] width 128 height 26
checkbox input "false"
click at [786, 68] on li "A- To Be Submitted" at bounding box center [781, 54] width 128 height 26
checkbox input "true"
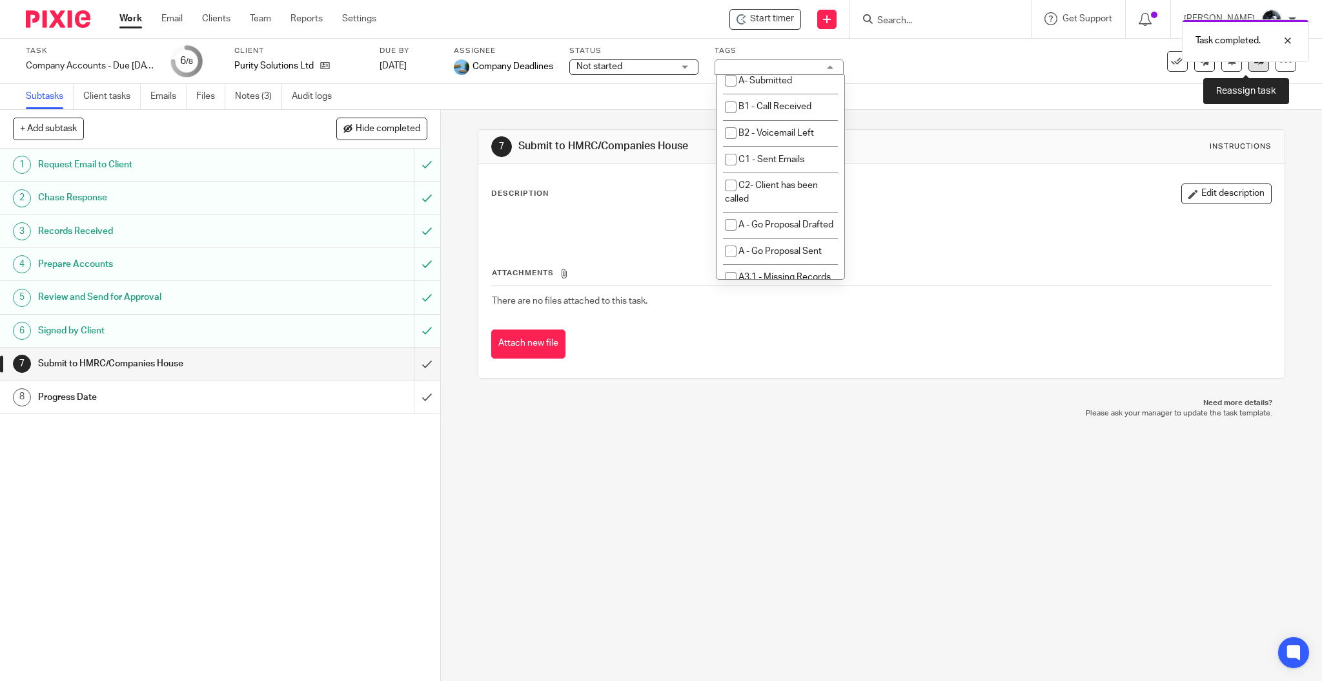
click at [1255, 65] on icon at bounding box center [1260, 61] width 10 height 10
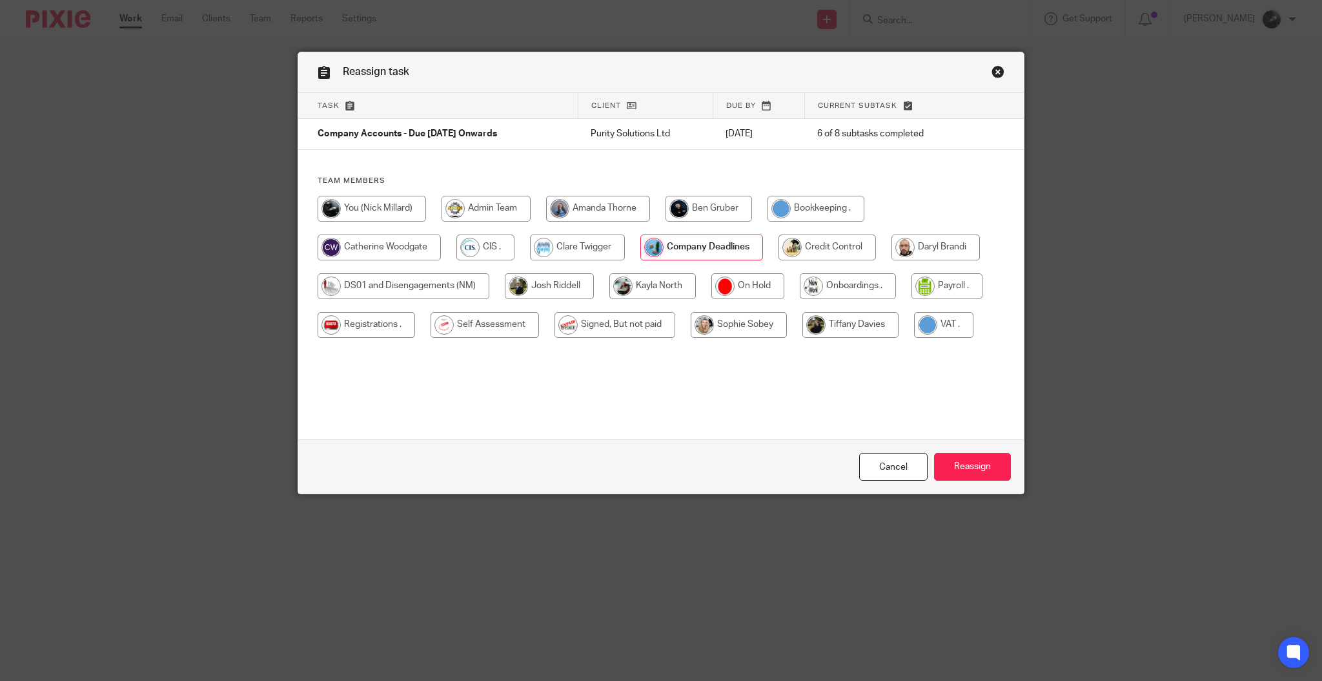
click at [608, 332] on input "radio" at bounding box center [615, 325] width 121 height 26
radio input "true"
click at [980, 478] on input "Reassign" at bounding box center [972, 467] width 77 height 28
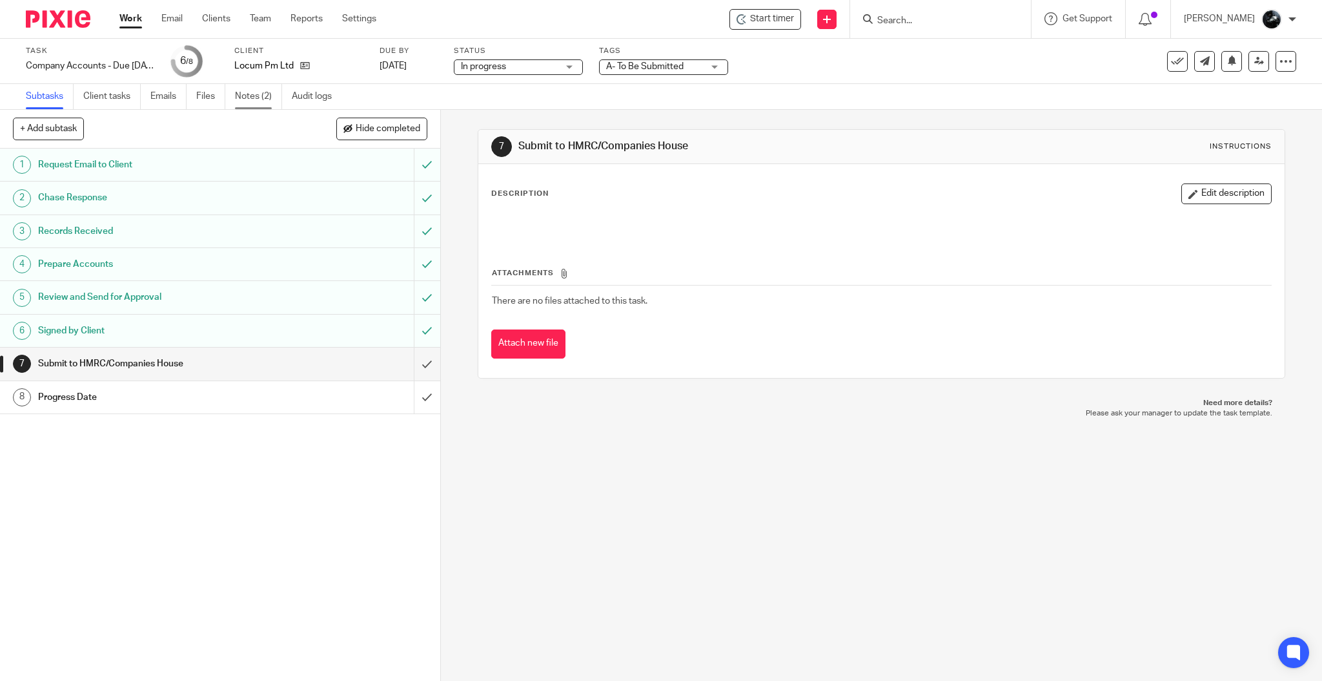
click at [248, 94] on link "Notes (2)" at bounding box center [258, 96] width 47 height 25
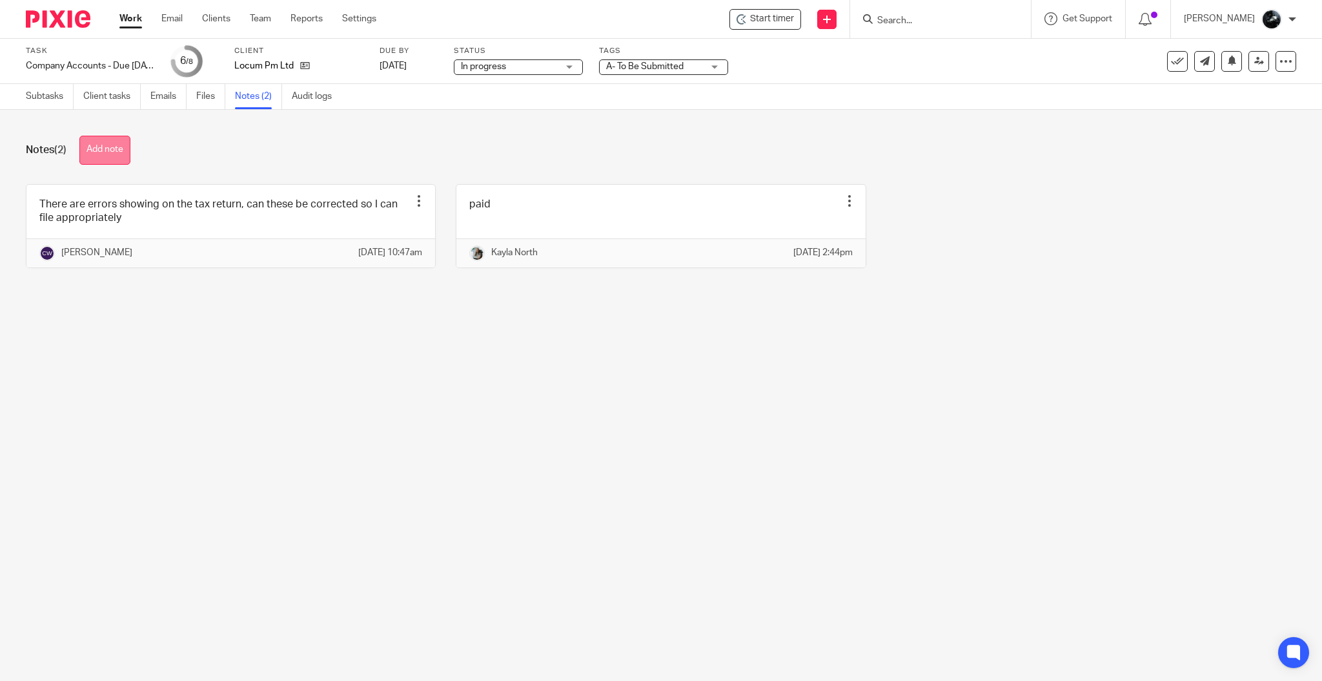
click at [99, 163] on button "Add note" at bounding box center [104, 150] width 51 height 29
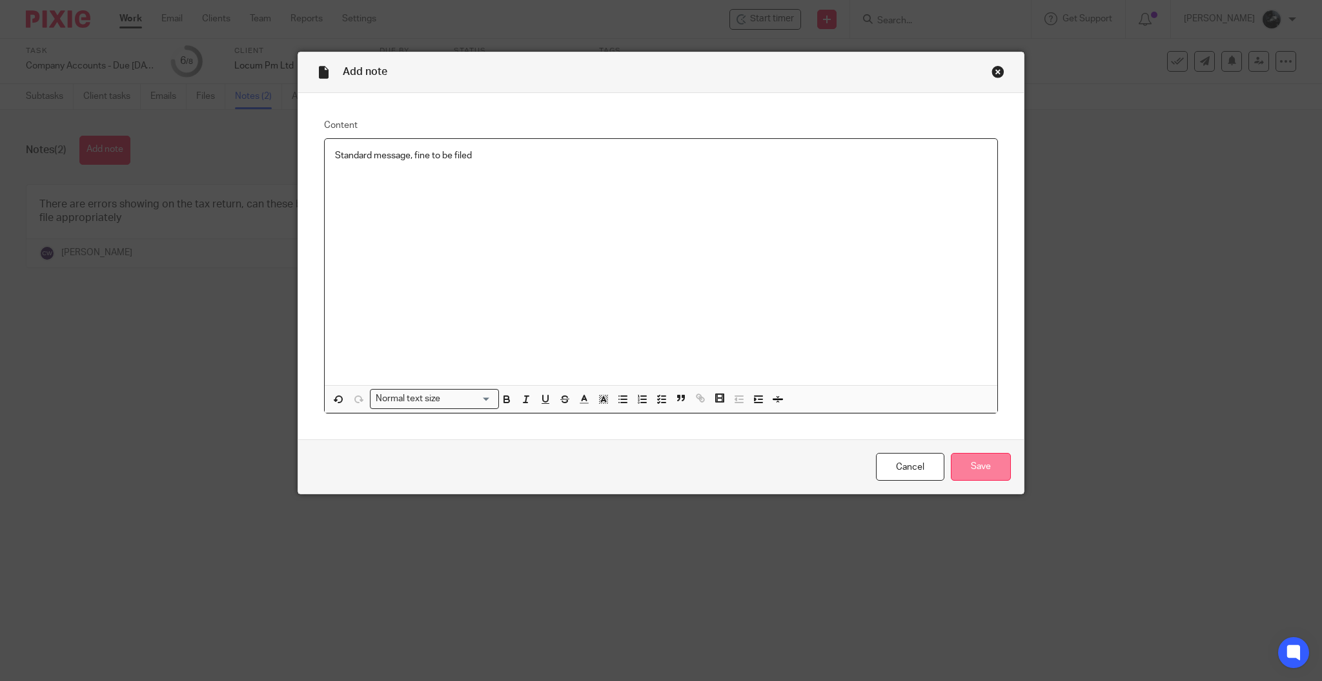
click at [983, 477] on input "Save" at bounding box center [981, 467] width 60 height 28
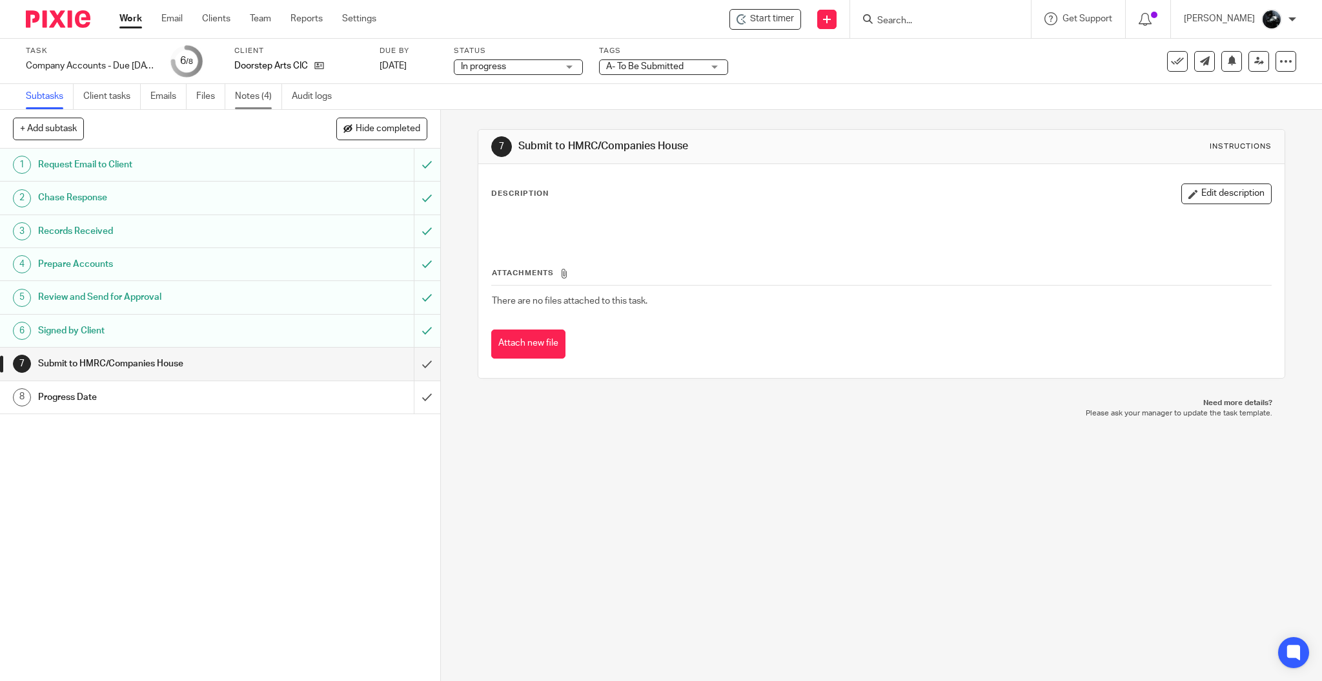
click at [240, 98] on link "Notes (4)" at bounding box center [258, 96] width 47 height 25
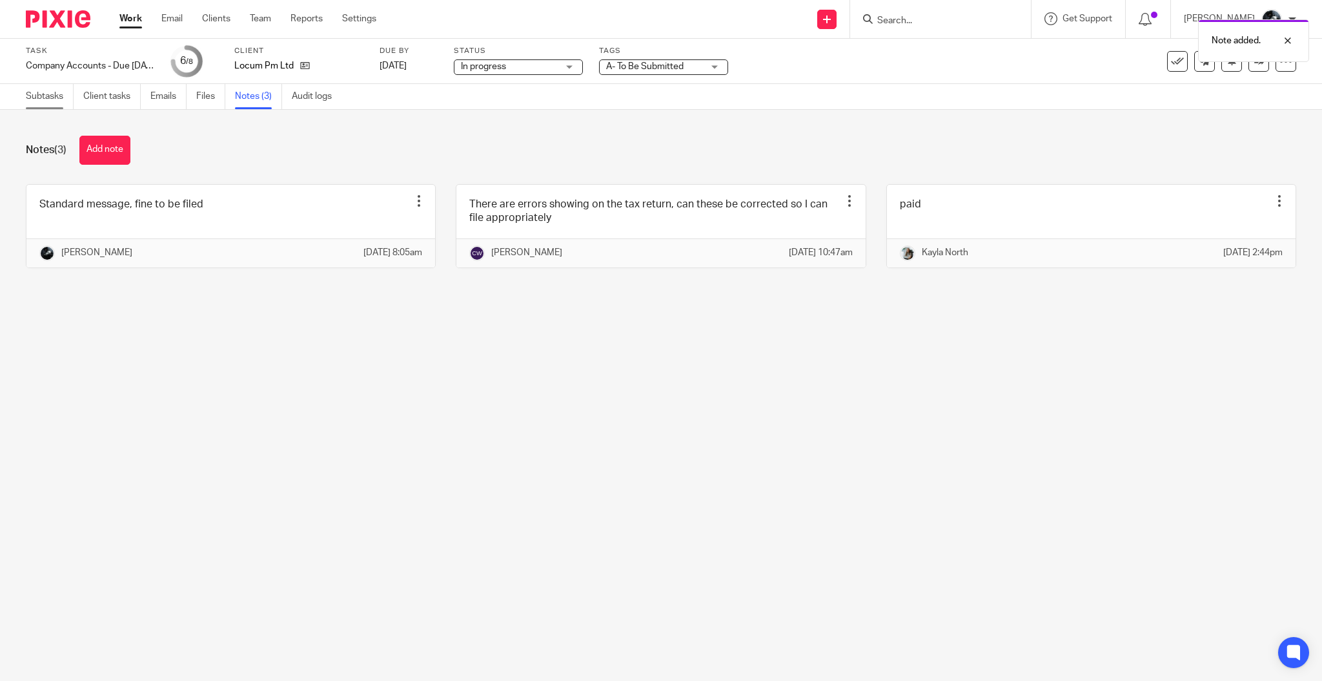
click at [39, 106] on link "Subtasks" at bounding box center [50, 96] width 48 height 25
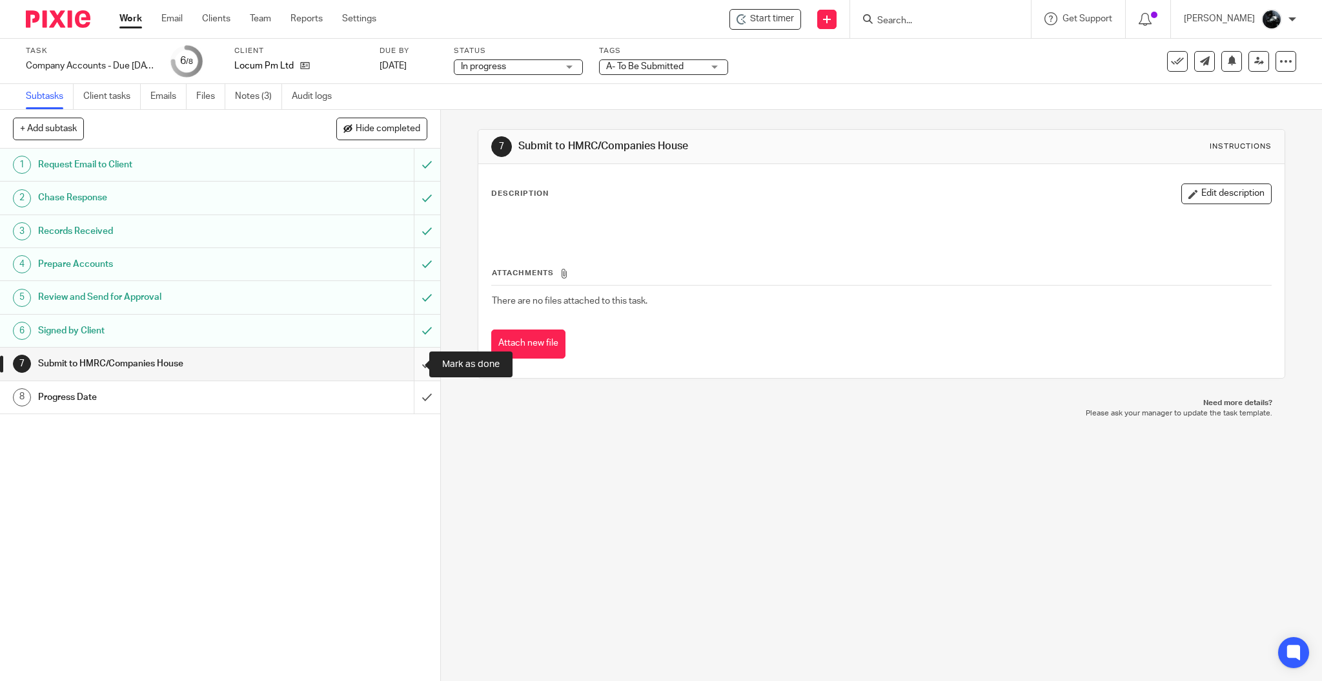
click at [411, 361] on input "submit" at bounding box center [220, 363] width 440 height 32
click at [409, 382] on input "submit" at bounding box center [220, 397] width 440 height 32
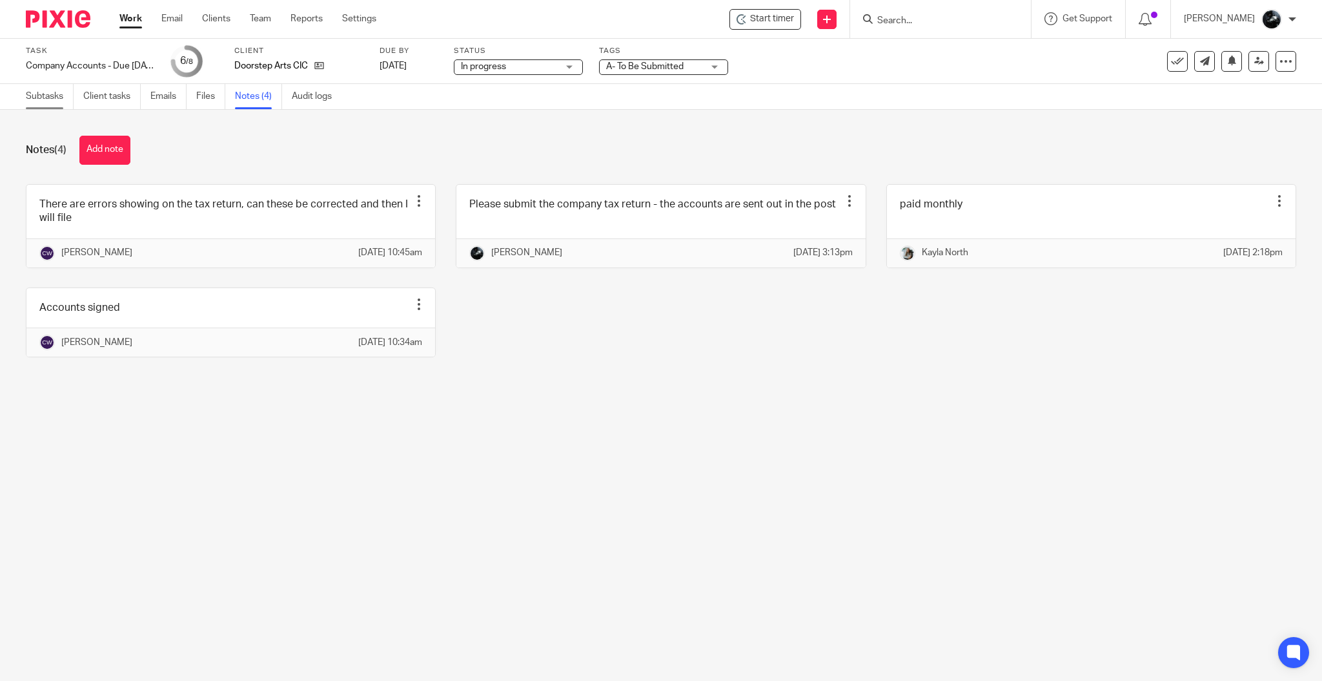
click at [60, 96] on link "Subtasks" at bounding box center [50, 96] width 48 height 25
click at [124, 159] on button "Add note" at bounding box center [104, 150] width 51 height 29
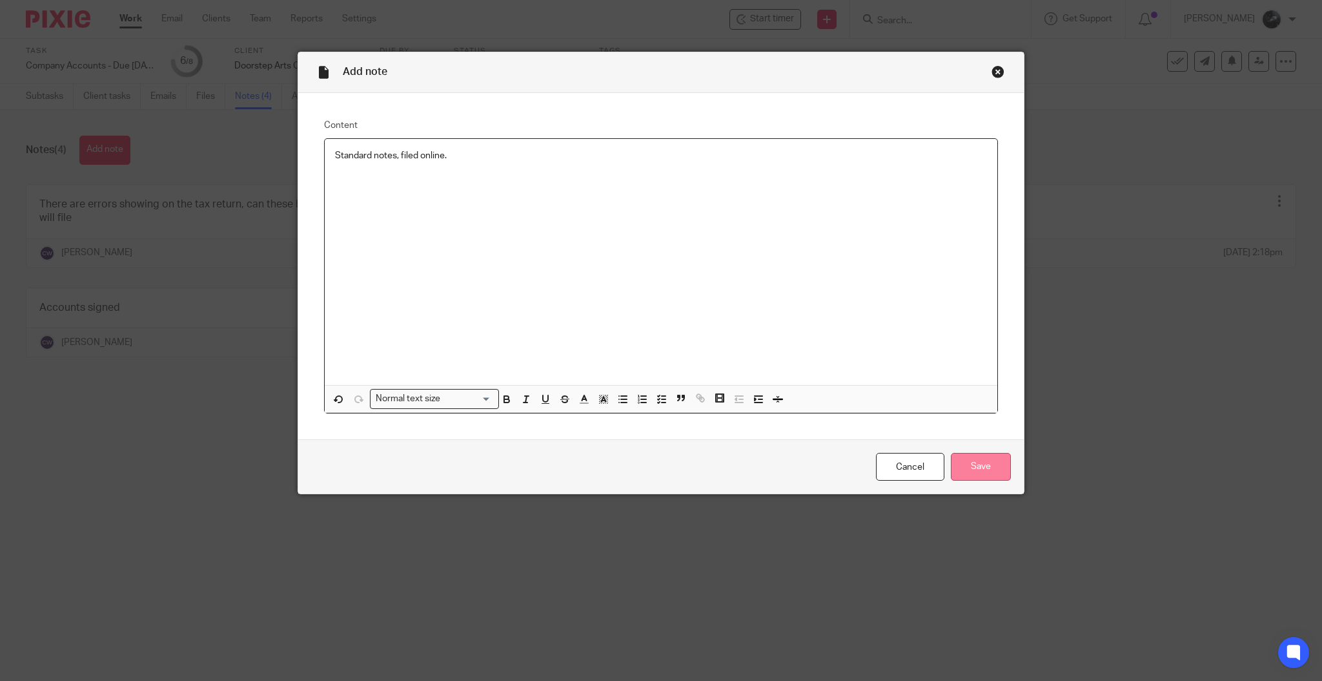
drag, startPoint x: 967, startPoint y: 469, endPoint x: 944, endPoint y: 463, distance: 24.1
click at [968, 469] on input "Save" at bounding box center [981, 467] width 60 height 28
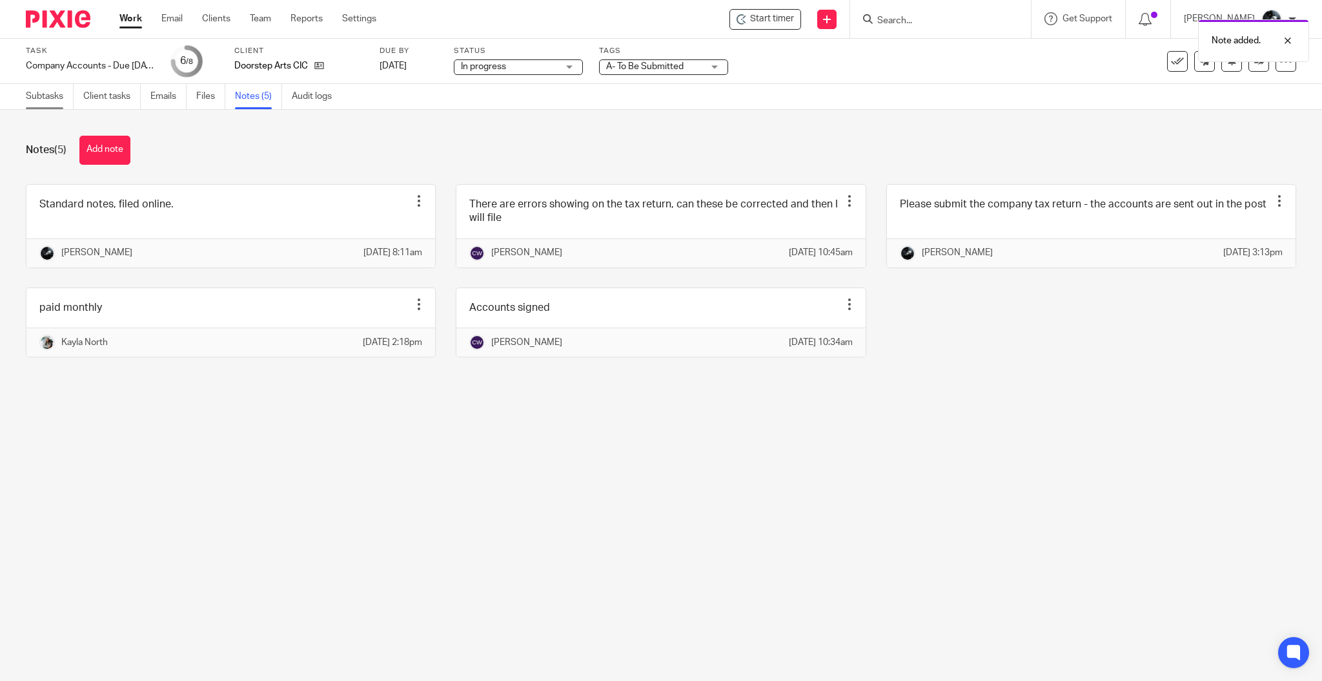
click at [45, 94] on link "Subtasks" at bounding box center [50, 96] width 48 height 25
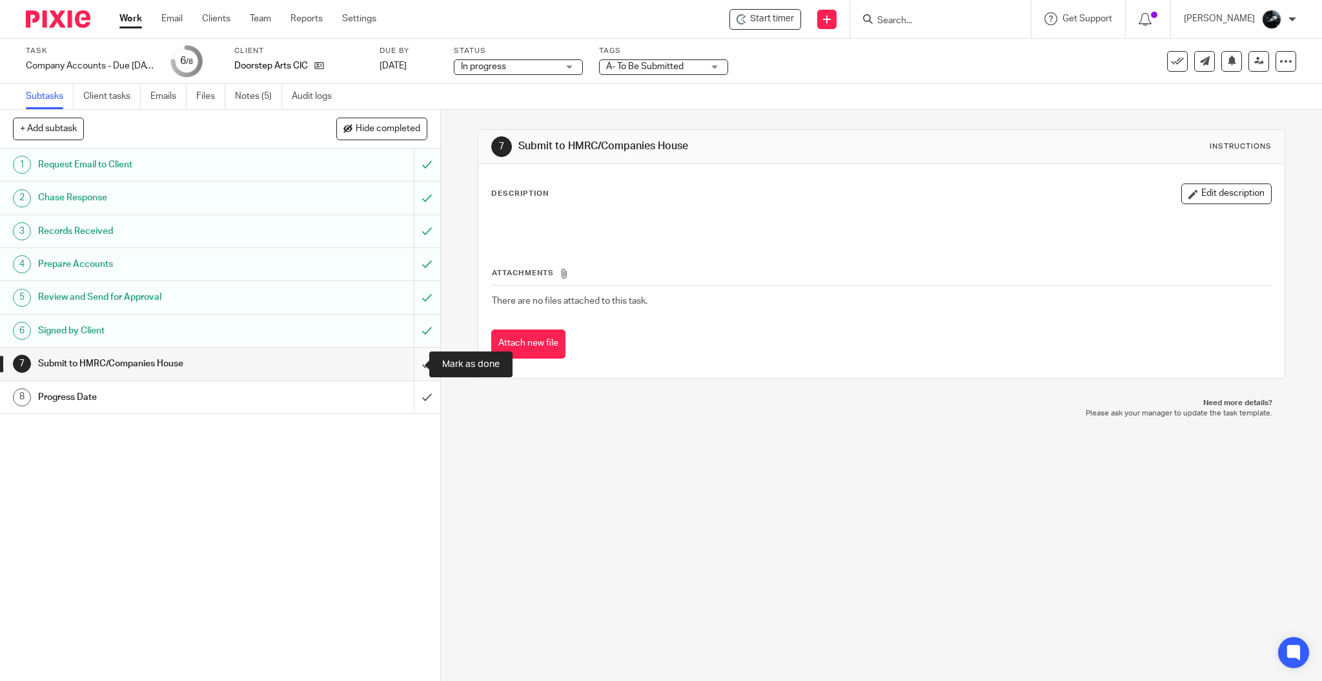
click at [397, 366] on input "submit" at bounding box center [220, 363] width 440 height 32
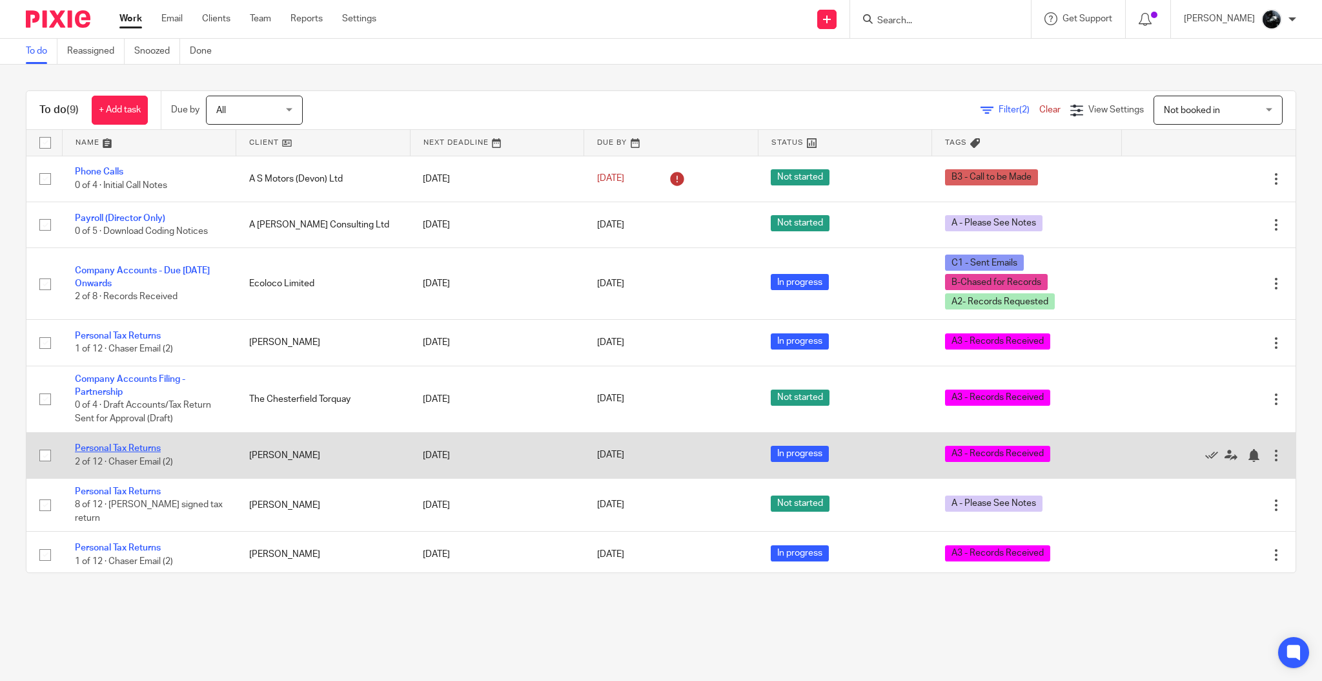
click at [116, 450] on link "Personal Tax Returns" at bounding box center [118, 448] width 86 height 9
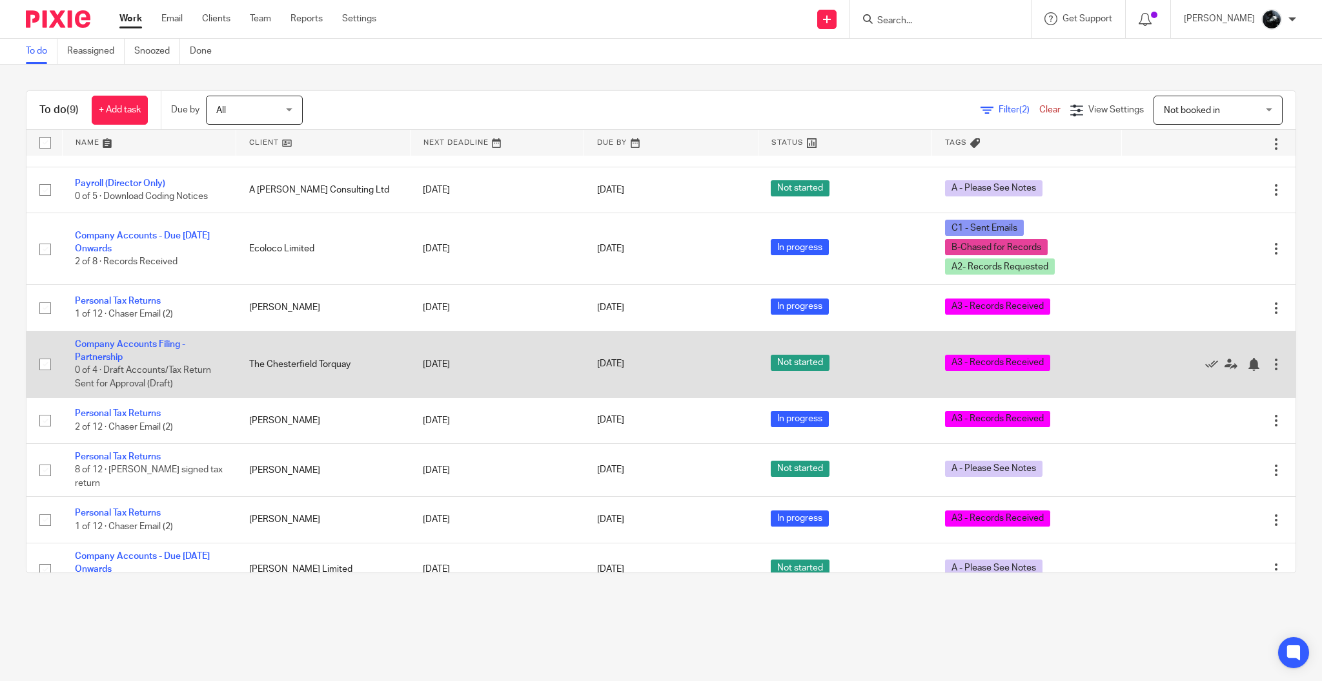
scroll to position [50, 0]
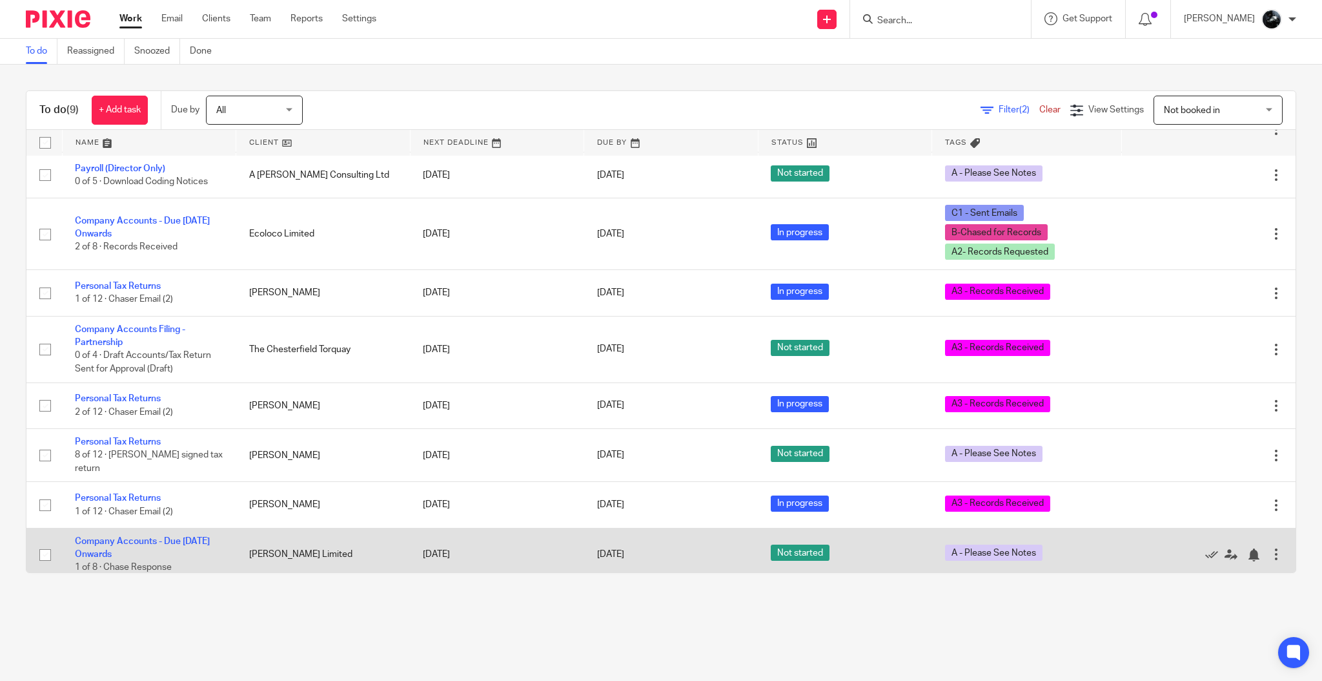
click at [152, 528] on td "Company Accounts - Due 1st May 2023 Onwards 1 of 8 · Chase Response" at bounding box center [149, 554] width 174 height 53
click at [160, 537] on link "Company Accounts - Due [DATE] Onwards" at bounding box center [142, 548] width 135 height 22
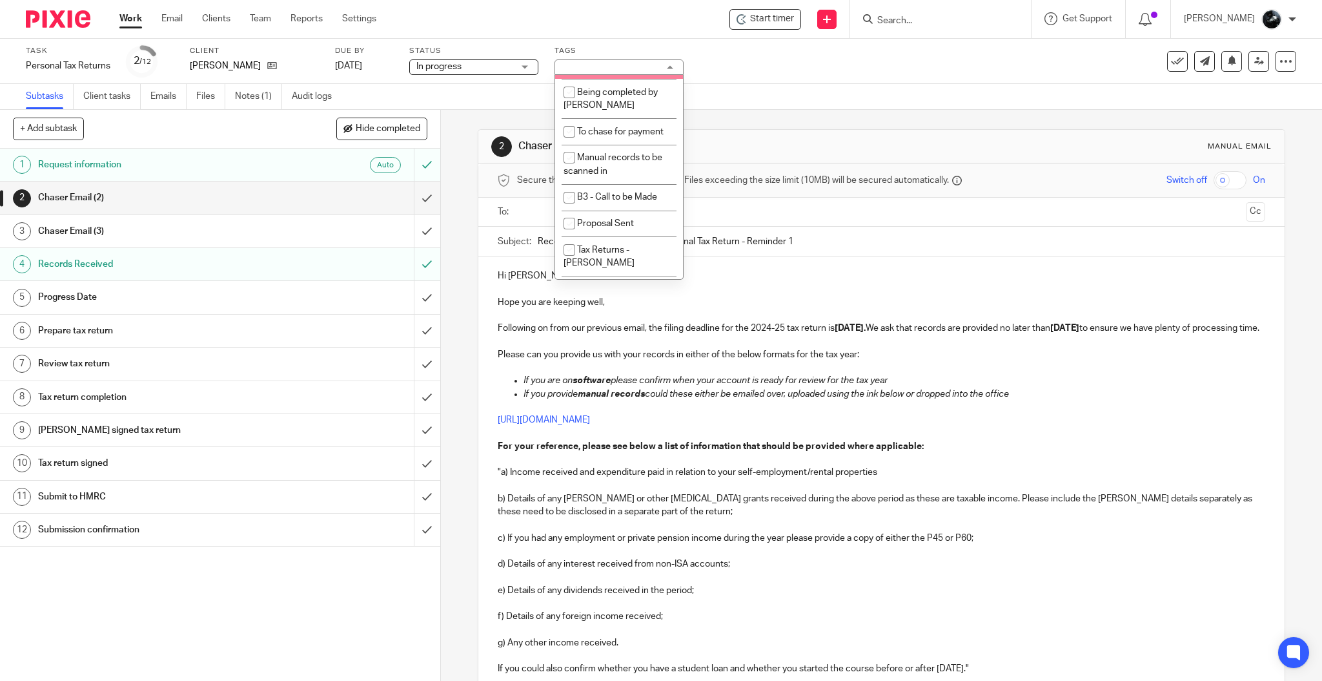
scroll to position [1226, 0]
checkbox input "true"
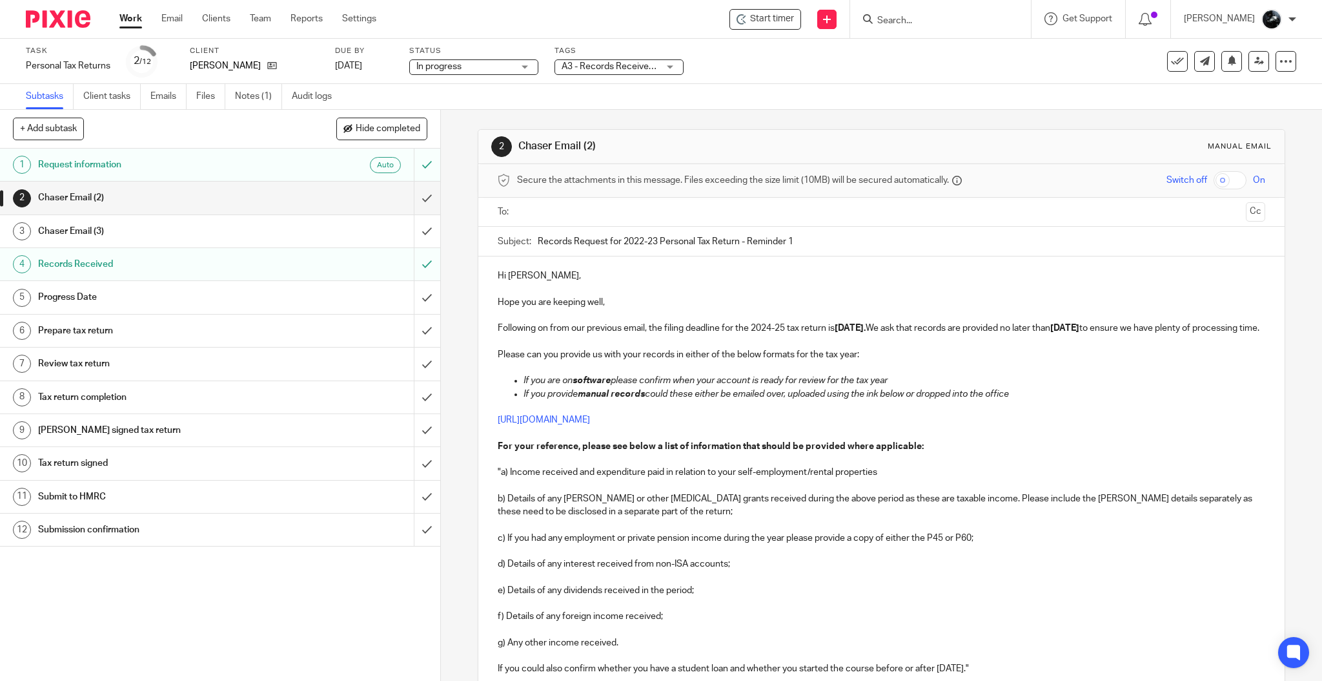
click at [777, 63] on div "Task Personal Tax Returns Save Personal Tax Returns 2 /12 Client Sam Shaw Due b…" at bounding box center [555, 61] width 1059 height 31
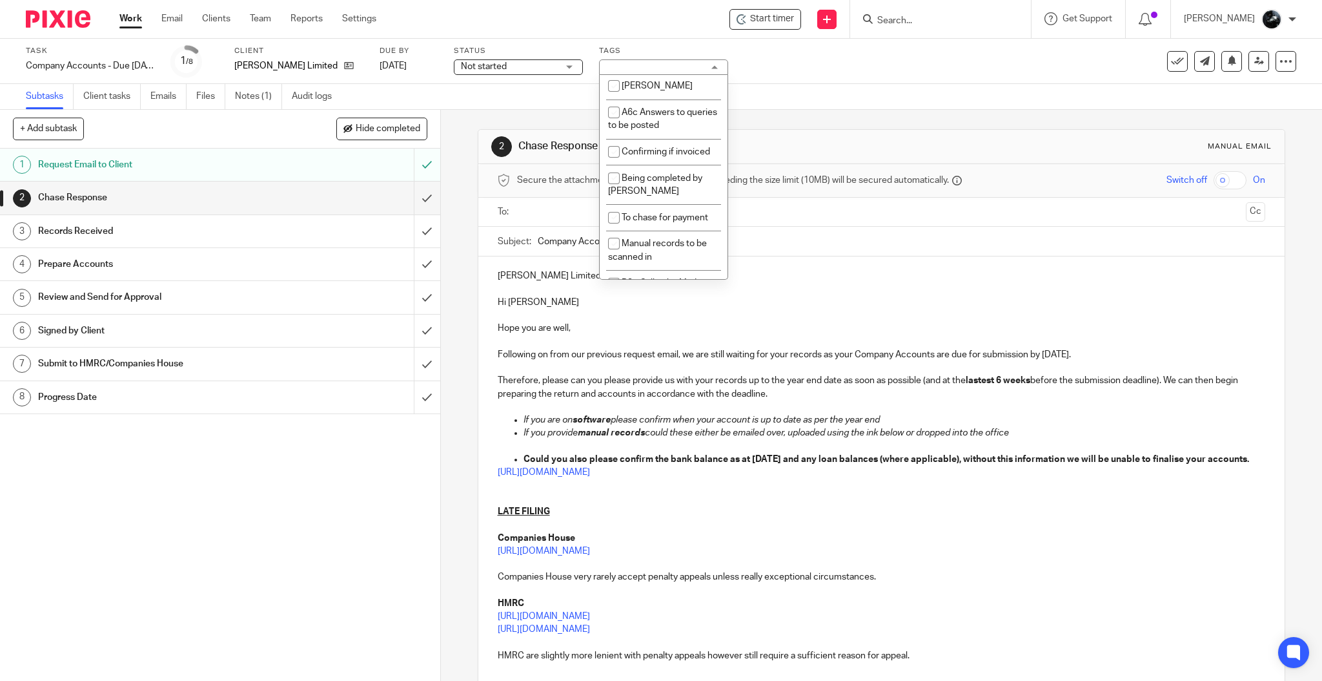
scroll to position [1140, 0]
click at [652, 28] on span "1 Booked In Diary" at bounding box center [657, 23] width 70 height 9
checkbox input "true"
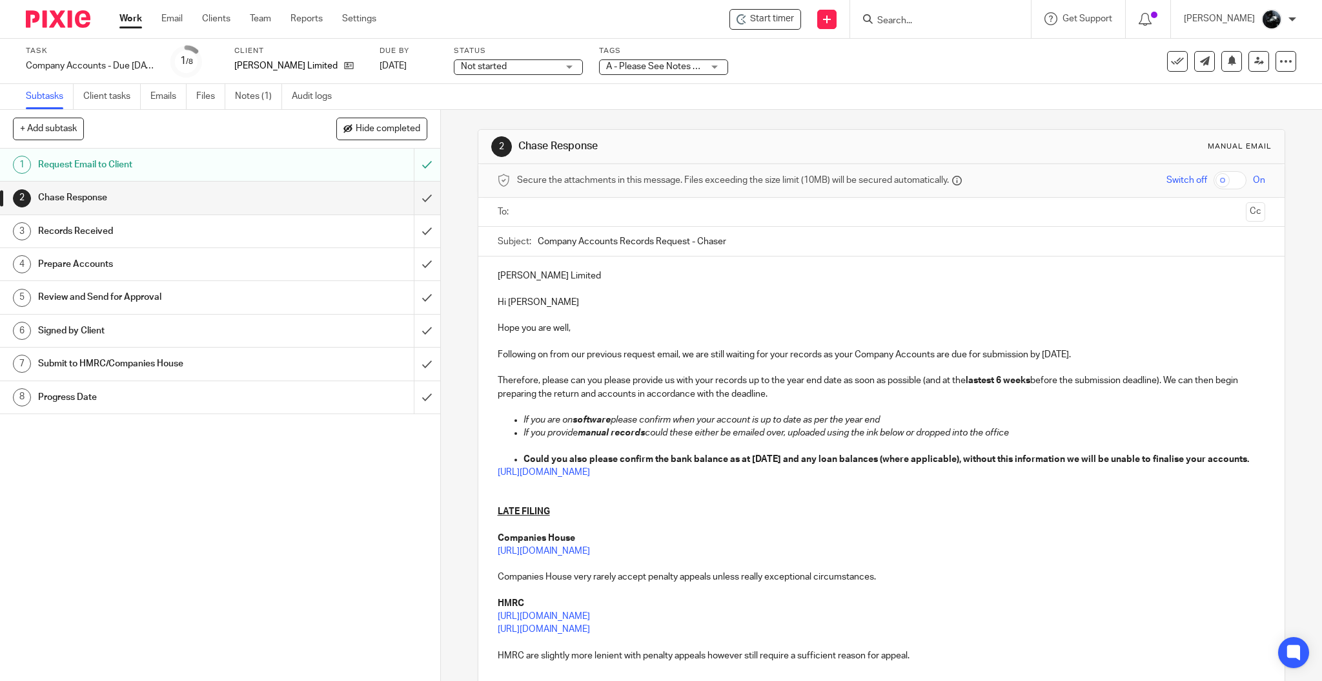
drag, startPoint x: 842, startPoint y: 77, endPoint x: 679, endPoint y: 55, distance: 164.9
click at [840, 76] on div "Task Company Accounts - Due 1st May 2023 Onwards Save Company Accounts - Due 1s…" at bounding box center [661, 61] width 1322 height 45
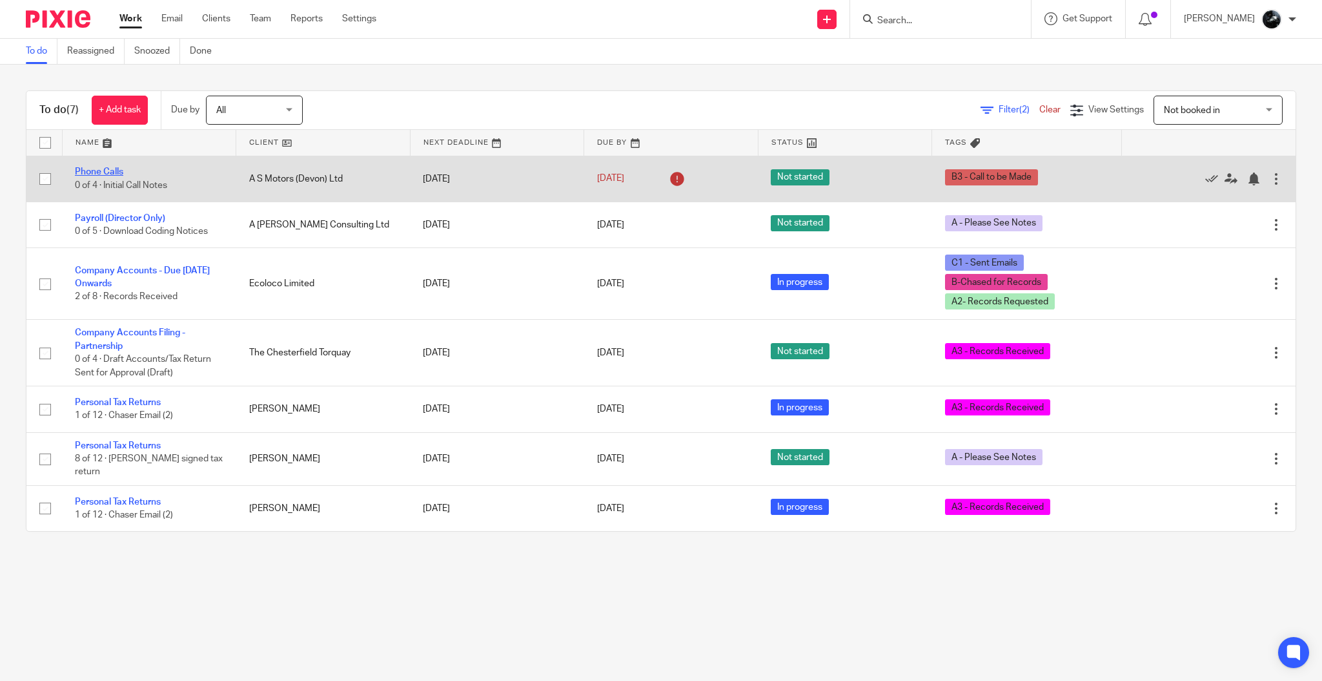
click at [94, 171] on link "Phone Calls" at bounding box center [99, 171] width 48 height 9
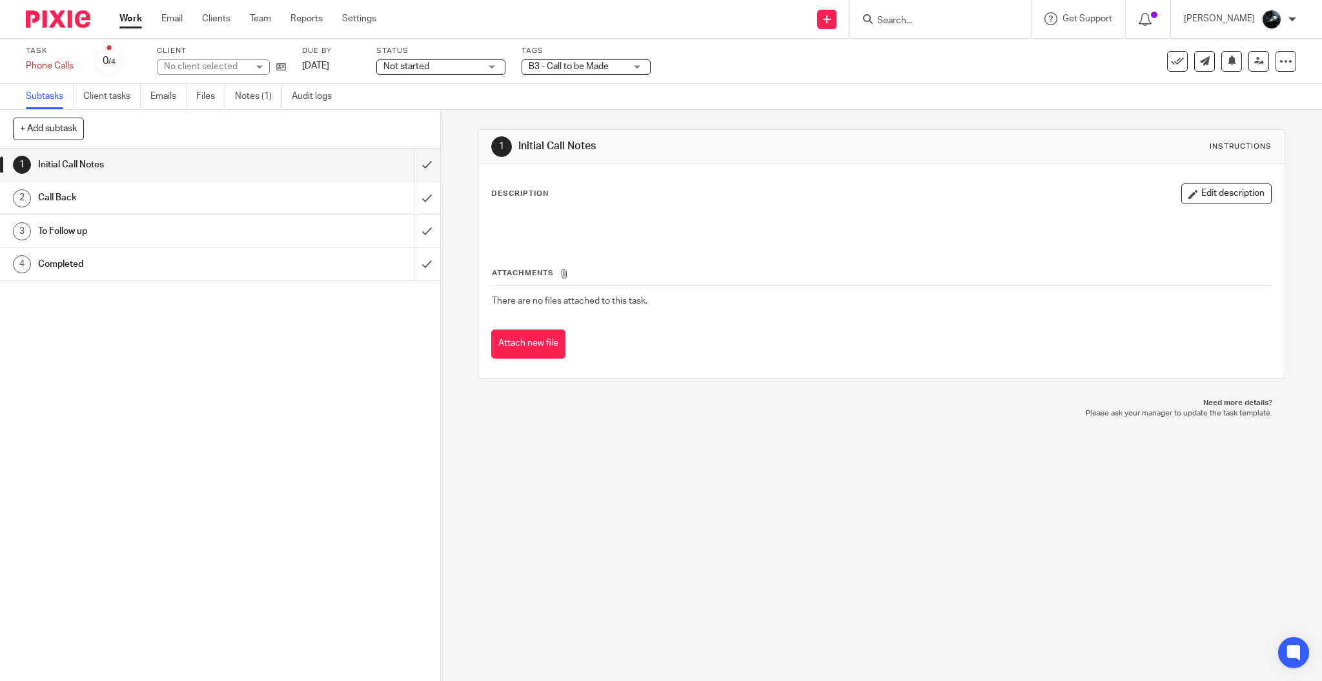
click at [597, 73] on div "B3 - Call to be Made" at bounding box center [586, 66] width 129 height 15
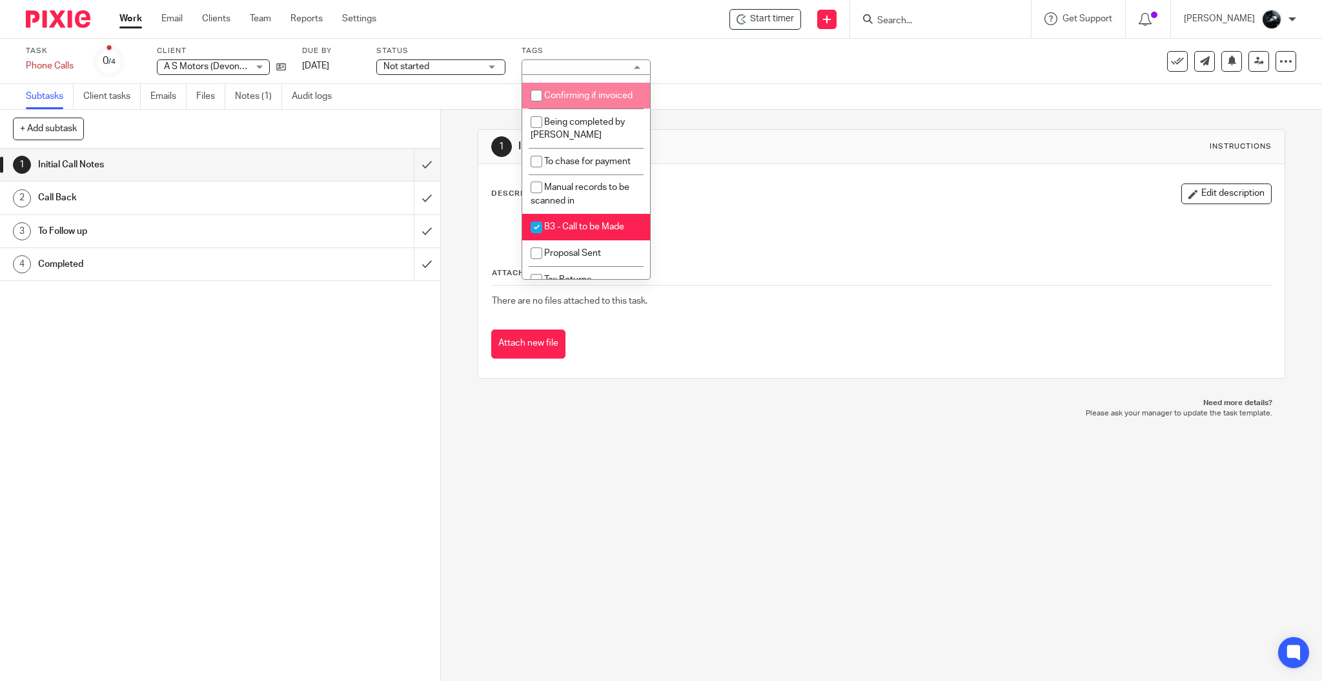
scroll to position [1140, 0]
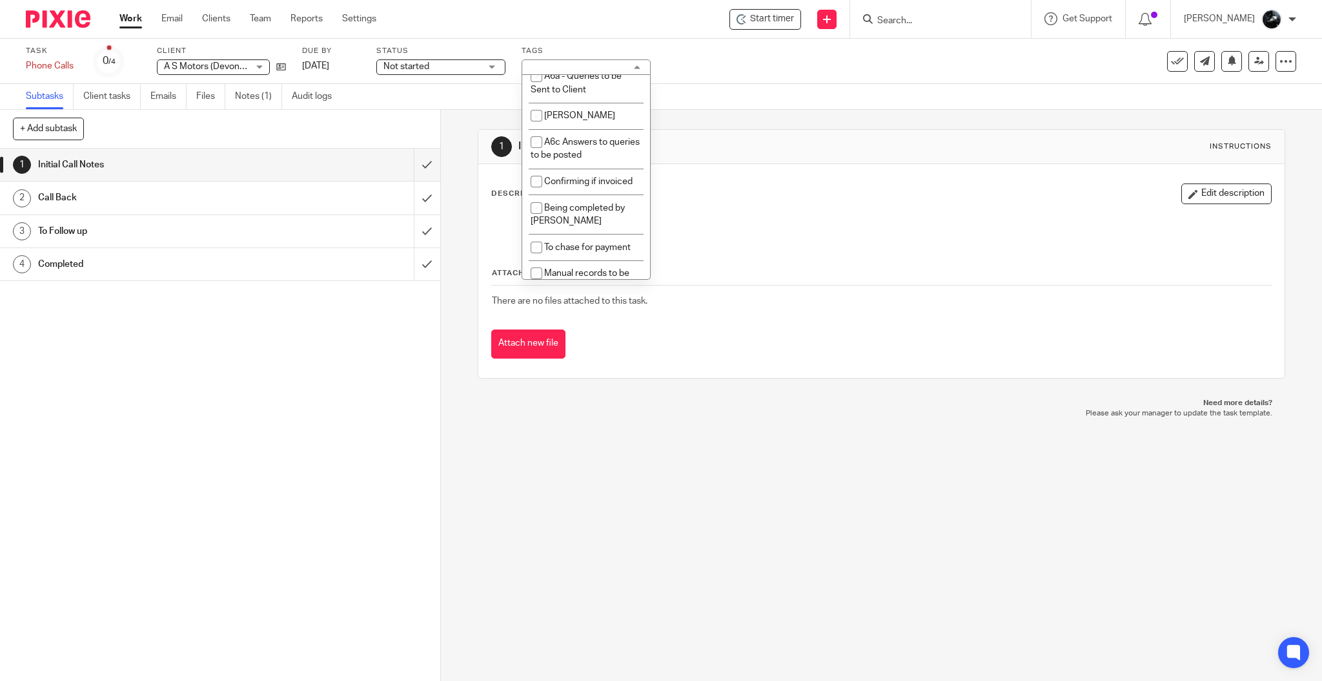
click at [575, 37] on li "1 Booked In Diary" at bounding box center [586, 24] width 128 height 26
checkbox input "true"
click at [570, 473] on div "1 Initial Call Notes Instructions Description Edit description Attachments Ther…" at bounding box center [881, 395] width 881 height 571
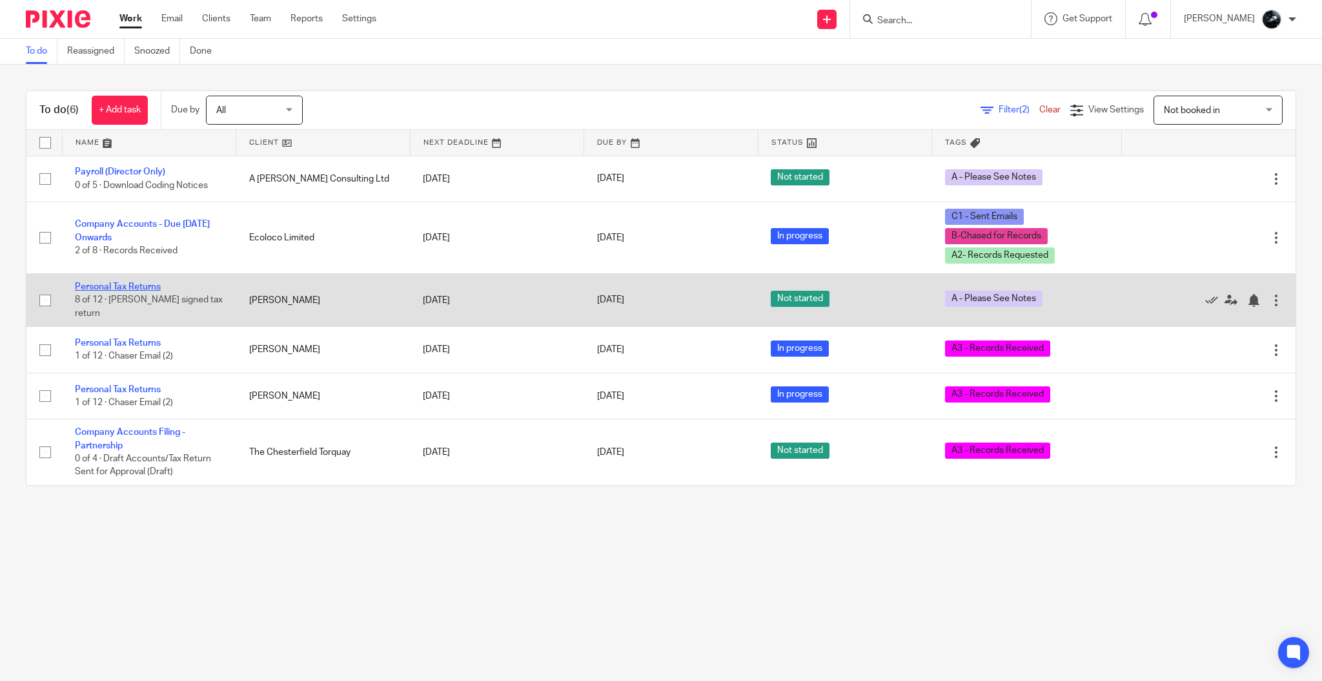
click at [145, 288] on link "Personal Tax Returns" at bounding box center [118, 286] width 86 height 9
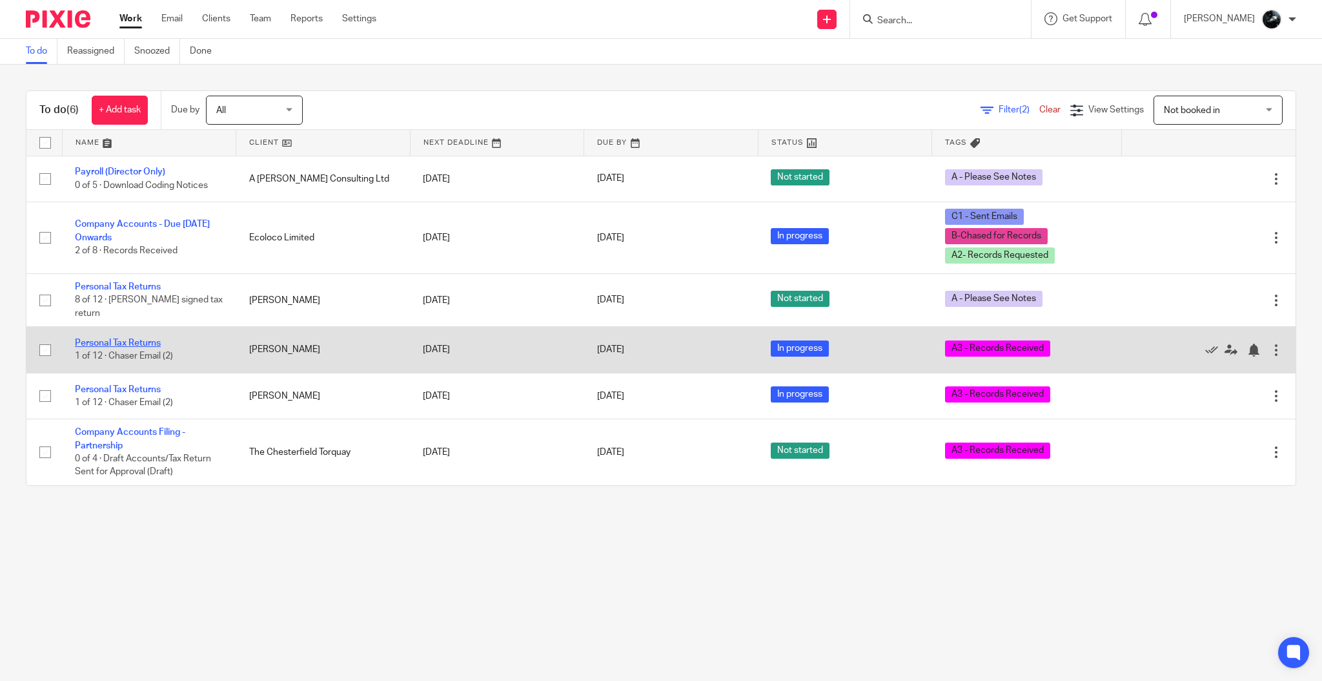
click at [155, 338] on link "Personal Tax Returns" at bounding box center [118, 342] width 86 height 9
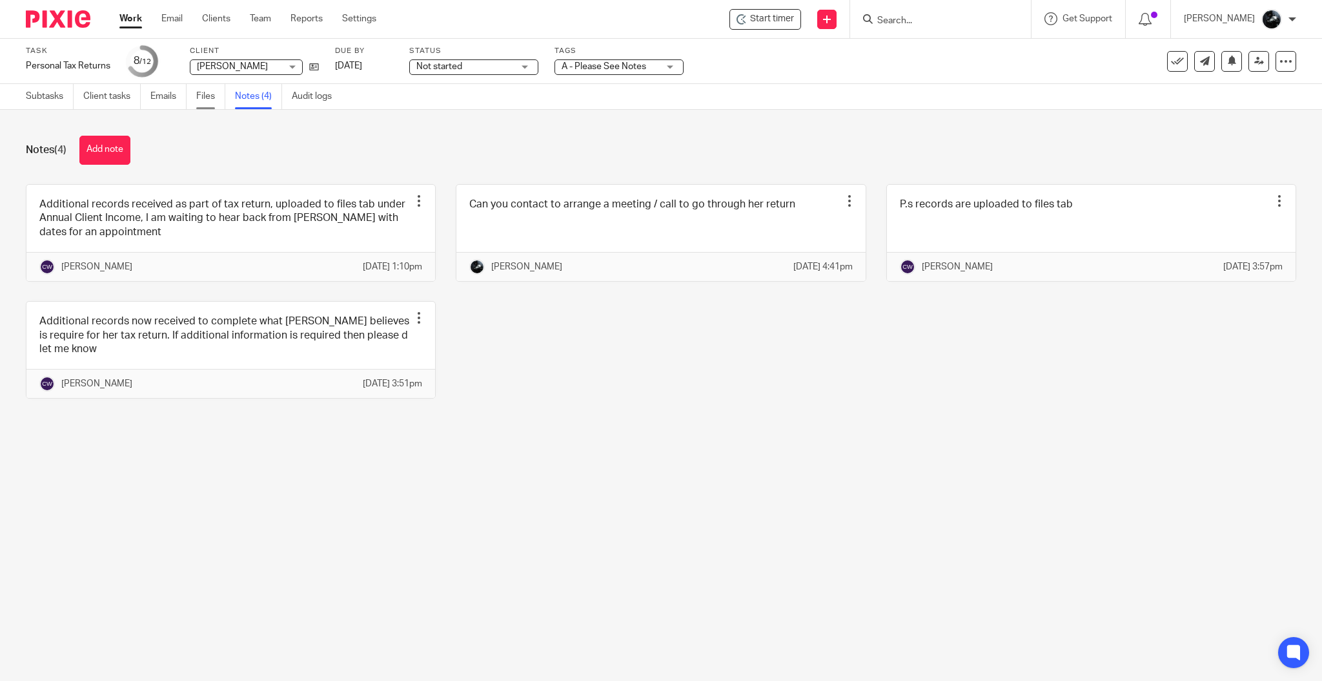
click at [203, 99] on link "Files" at bounding box center [210, 96] width 29 height 25
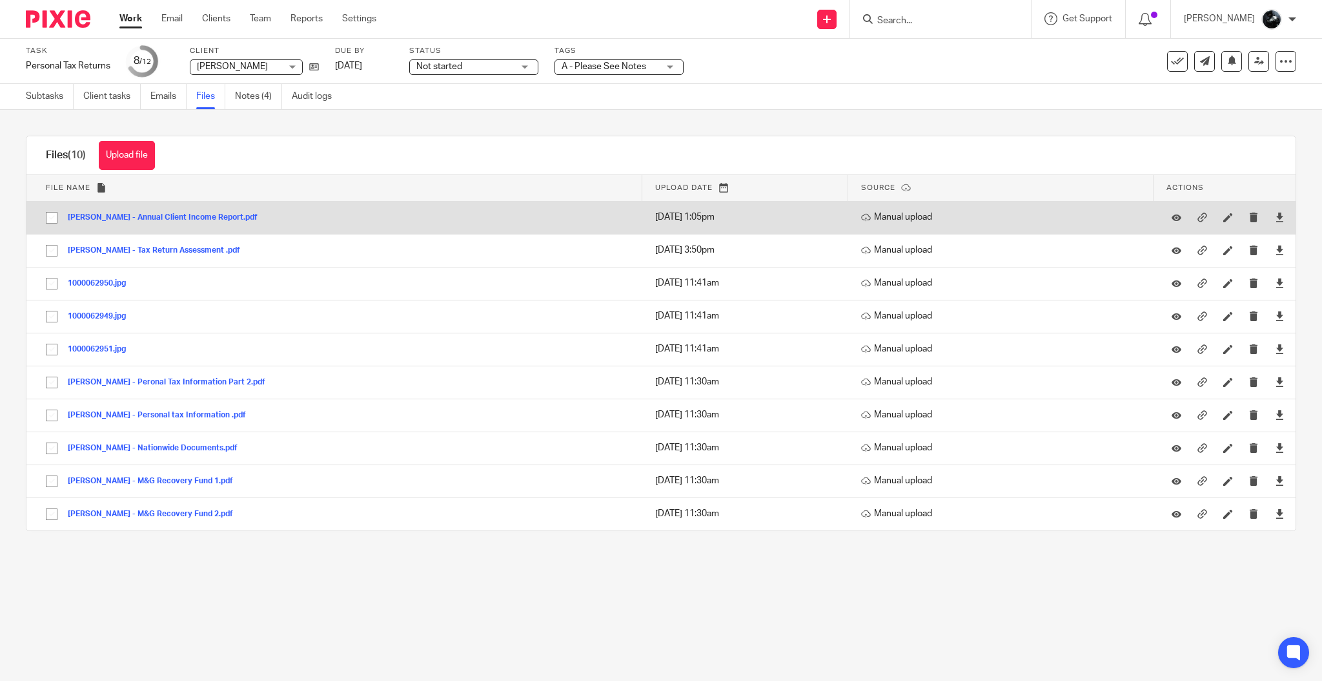
click at [178, 216] on button "[PERSON_NAME] - Annual Client Income Report.pdf" at bounding box center [168, 217] width 200 height 9
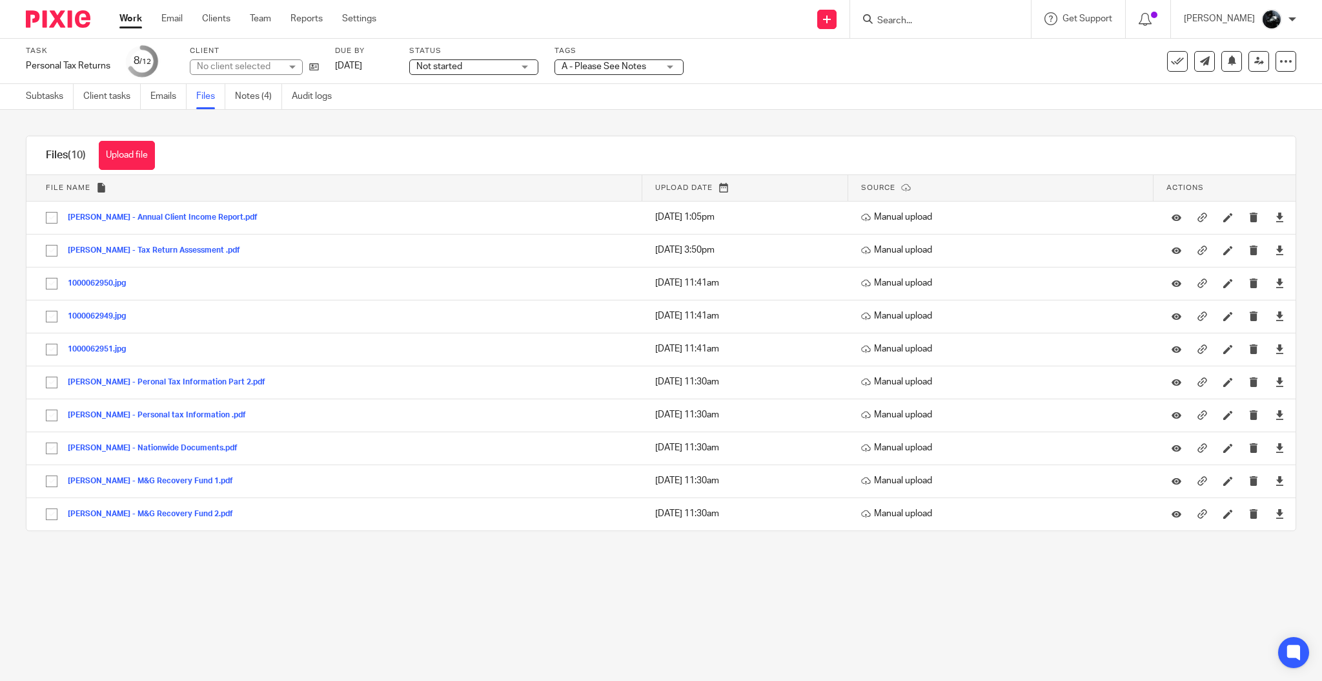
click at [250, 93] on link "Notes (4)" at bounding box center [258, 96] width 47 height 25
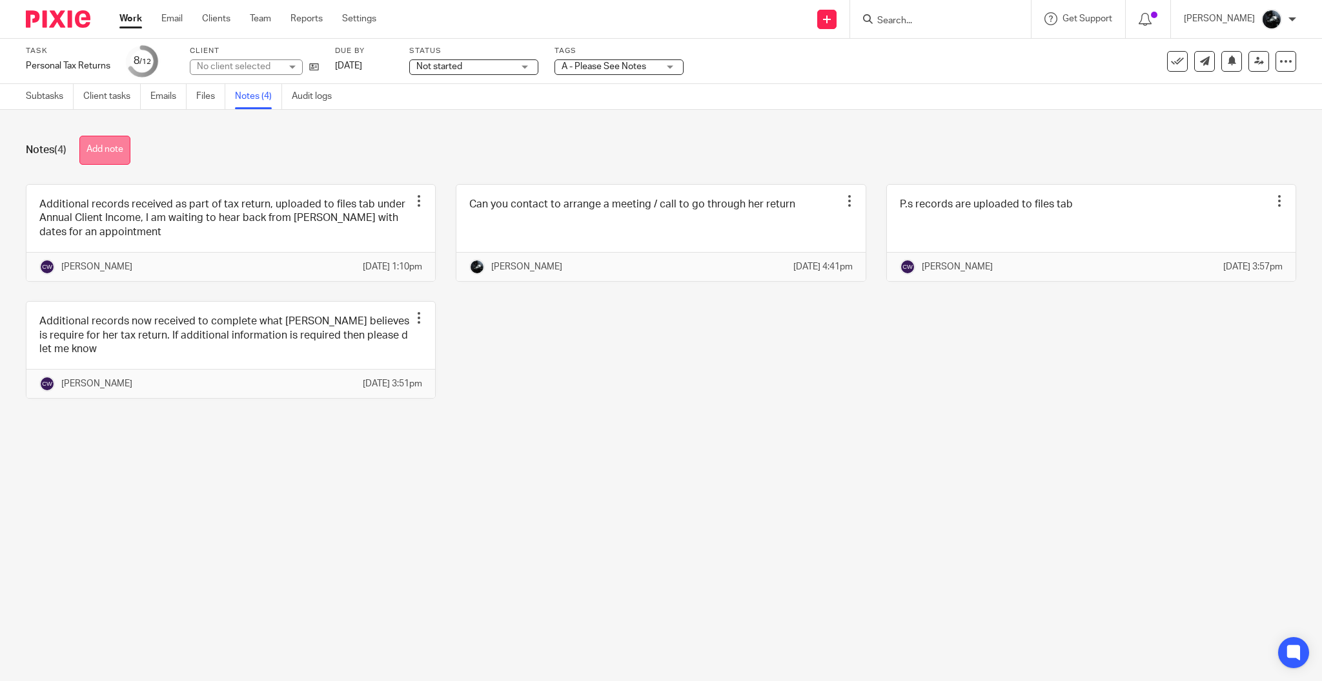
click at [108, 152] on button "Add note" at bounding box center [104, 150] width 51 height 29
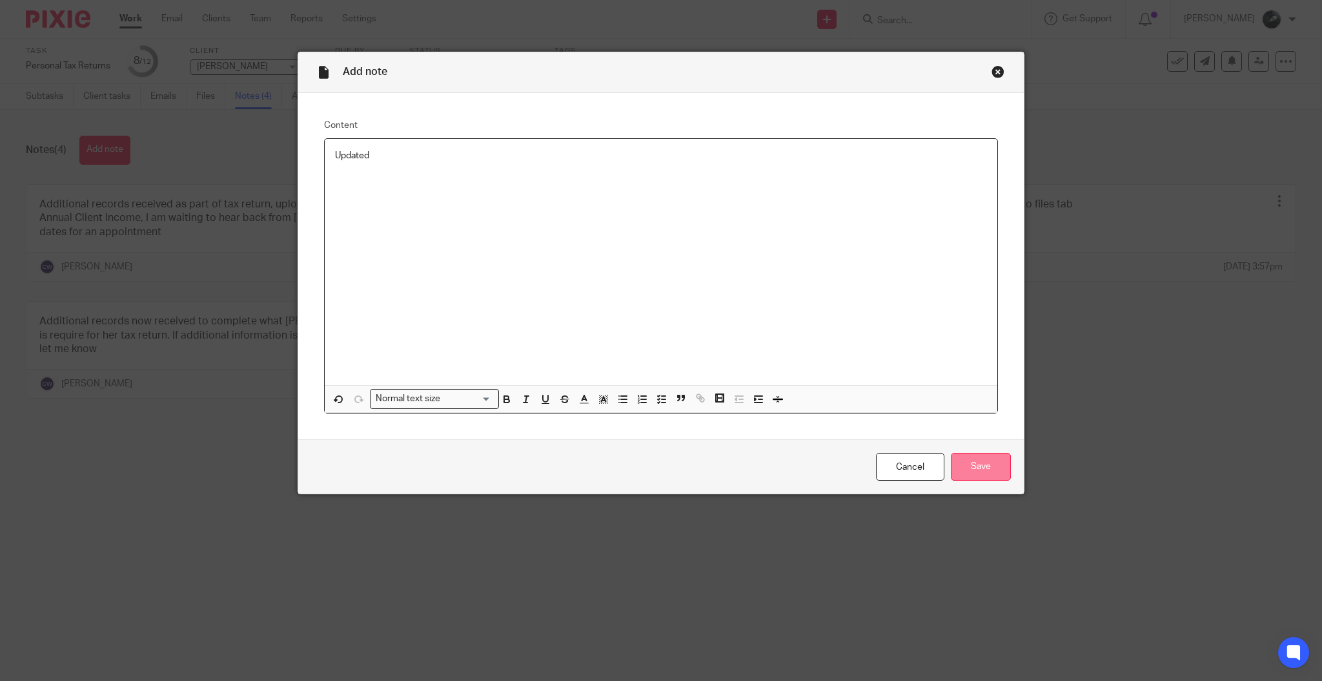
click at [974, 464] on input "Save" at bounding box center [981, 467] width 60 height 28
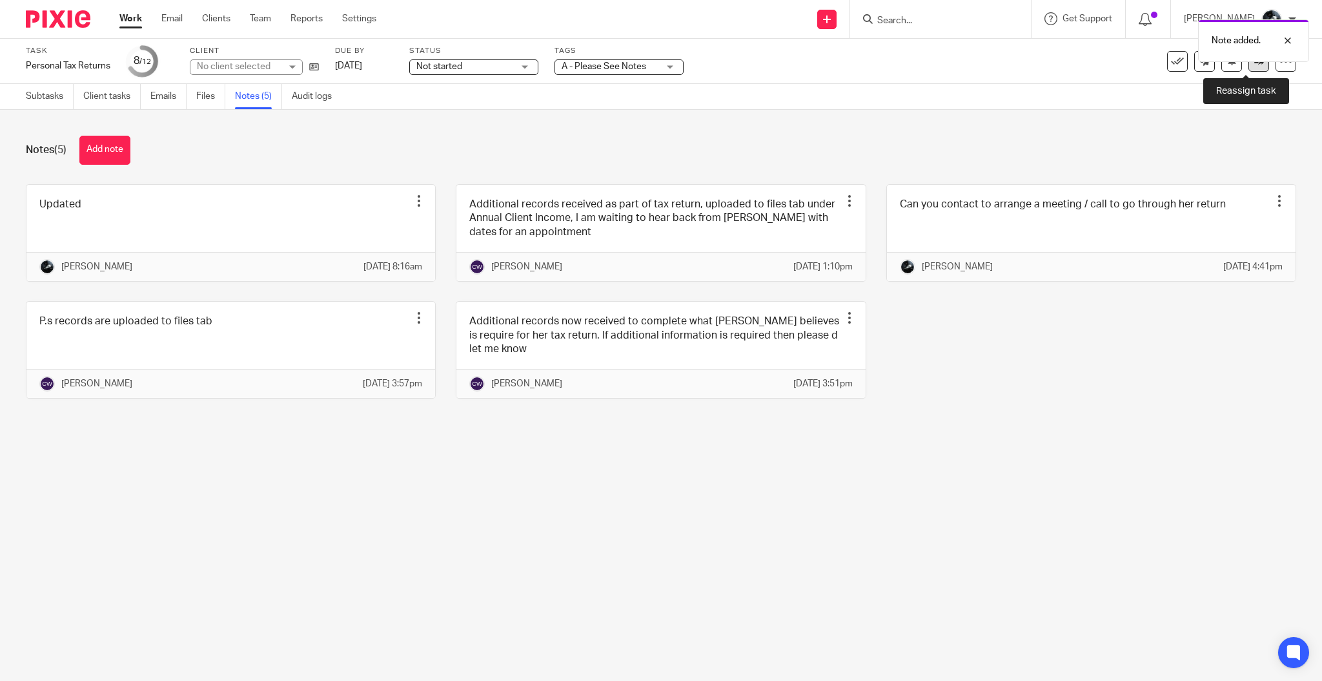
click at [1253, 68] on link at bounding box center [1259, 61] width 21 height 21
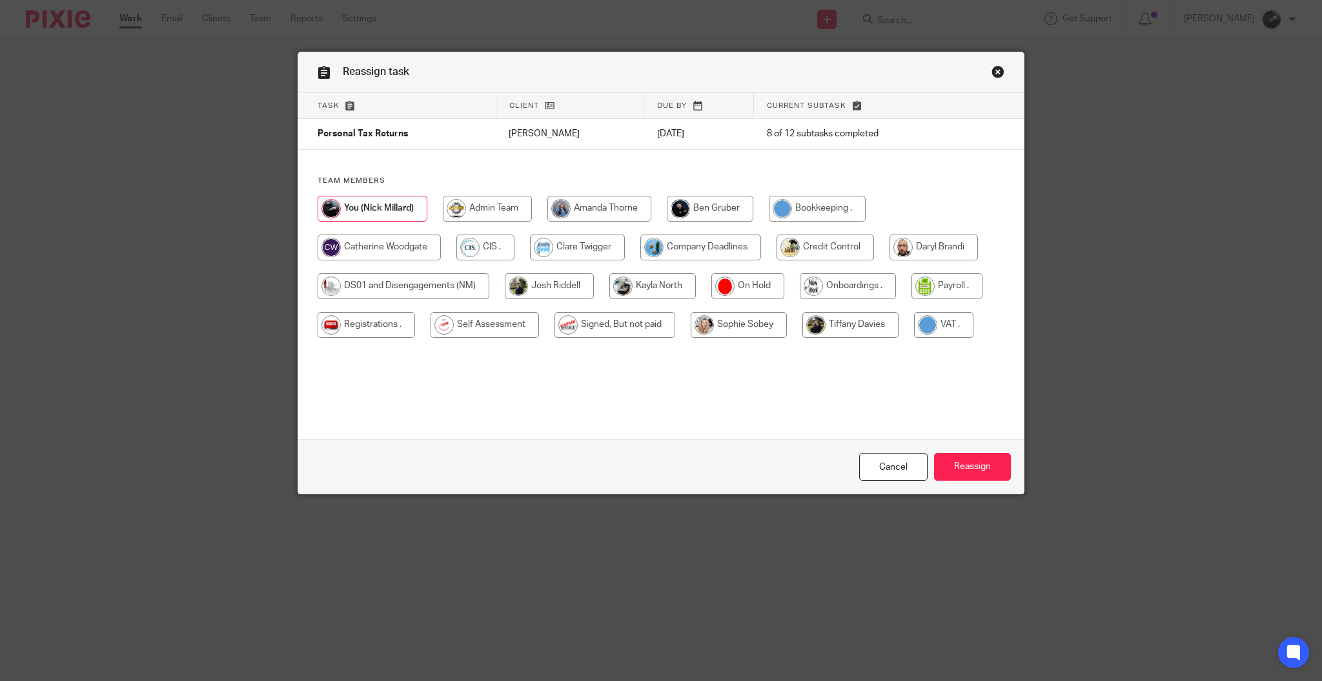
click at [405, 247] on input "radio" at bounding box center [379, 247] width 123 height 26
radio input "true"
click at [985, 473] on input "Reassign" at bounding box center [972, 467] width 77 height 28
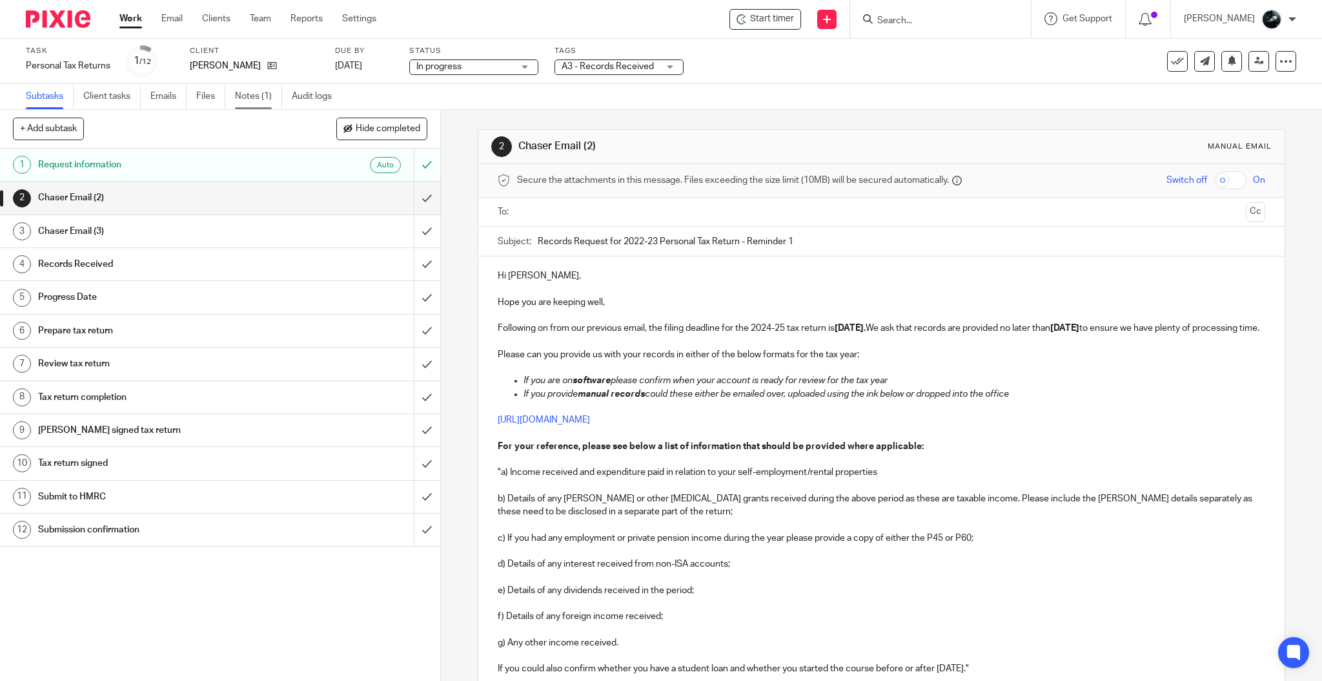
click at [266, 99] on link "Notes (1)" at bounding box center [258, 96] width 47 height 25
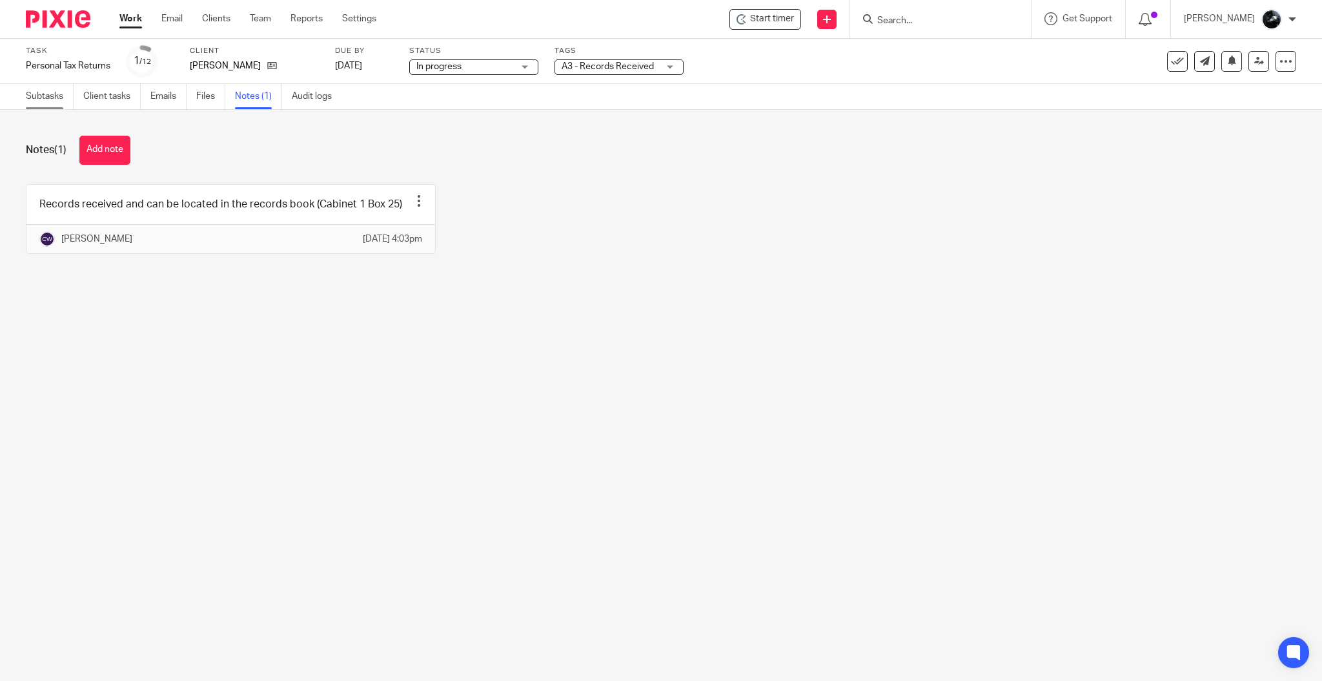
click at [44, 92] on link "Subtasks" at bounding box center [50, 96] width 48 height 25
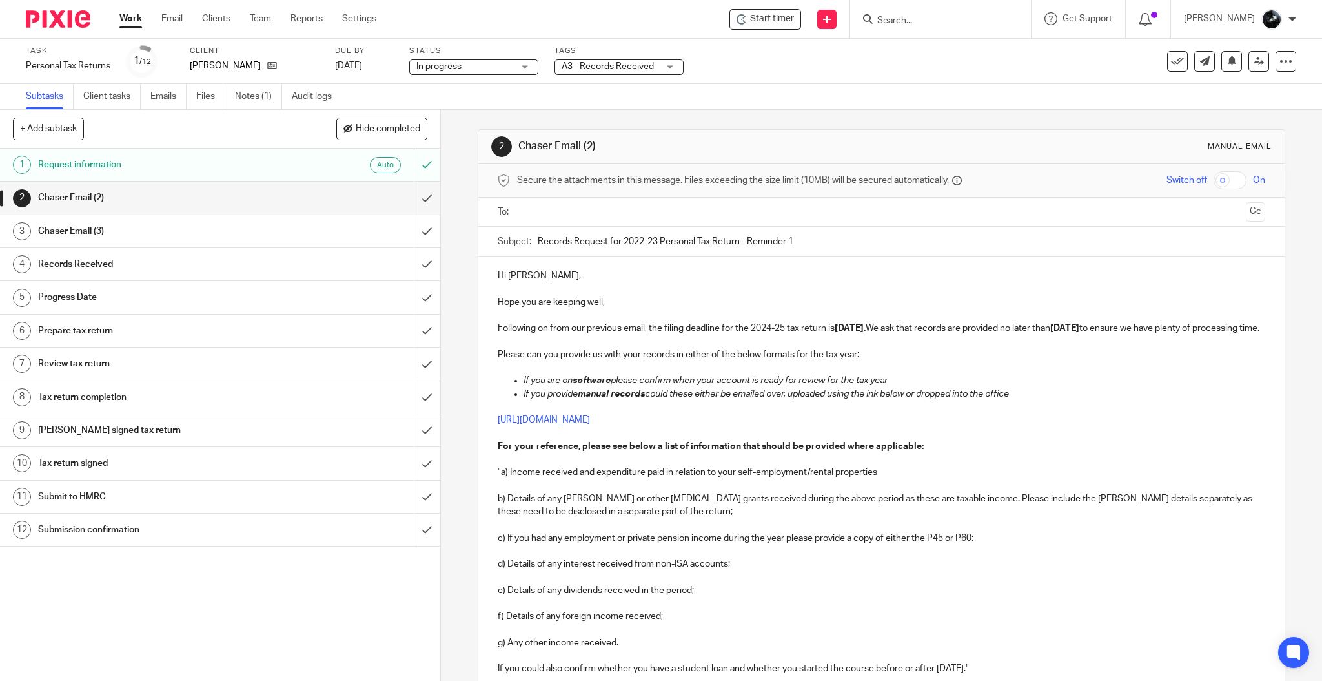
click at [617, 67] on span "A3 - Records Received" at bounding box center [608, 66] width 92 height 9
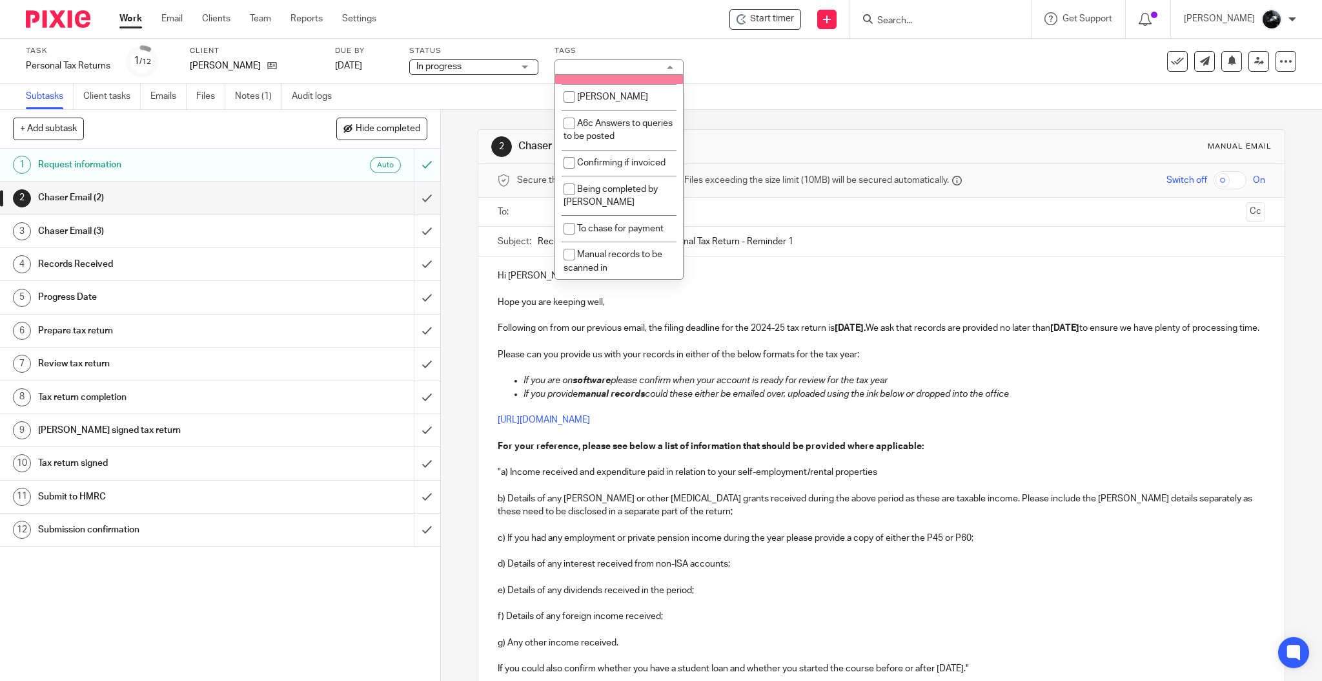
scroll to position [1119, 0]
click at [599, 50] on span "1 Booked In Diary" at bounding box center [612, 45] width 70 height 9
checkbox input "true"
click at [803, 86] on div "Subtasks Client tasks Emails Files Notes (1) Audit logs" at bounding box center [661, 97] width 1322 height 26
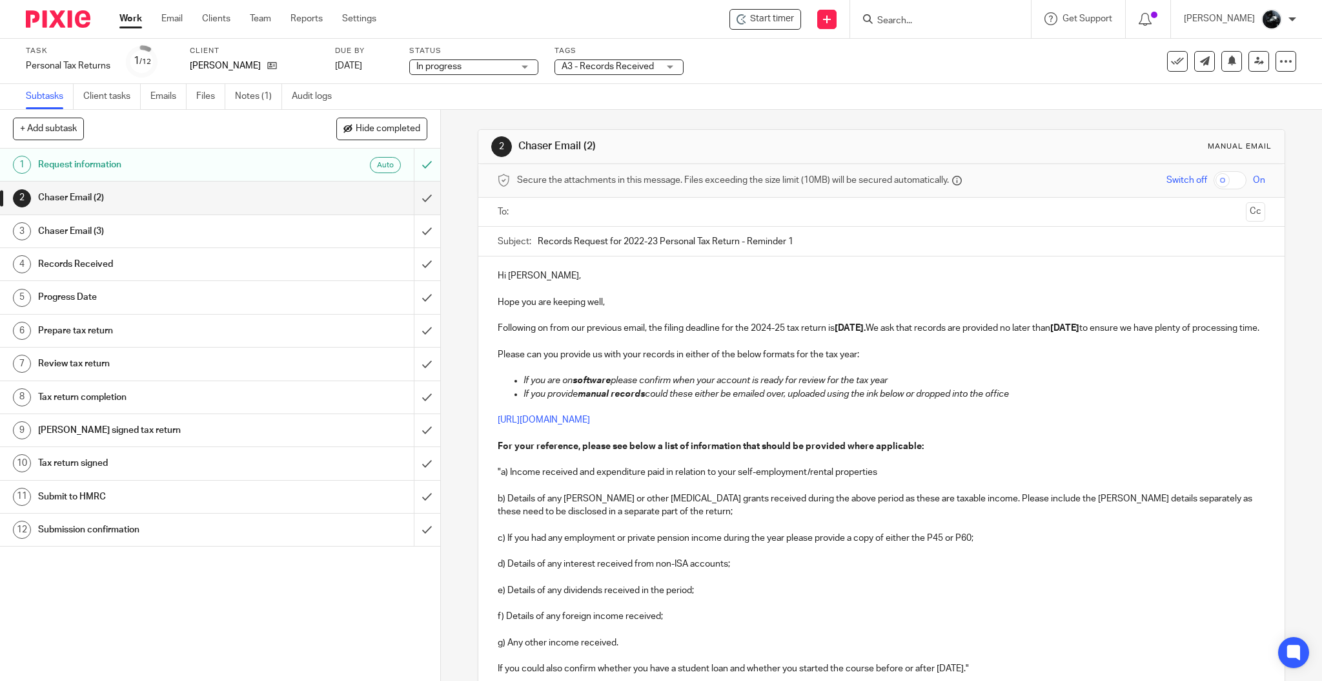
click at [660, 61] on div "A3 - Records Received" at bounding box center [619, 66] width 129 height 15
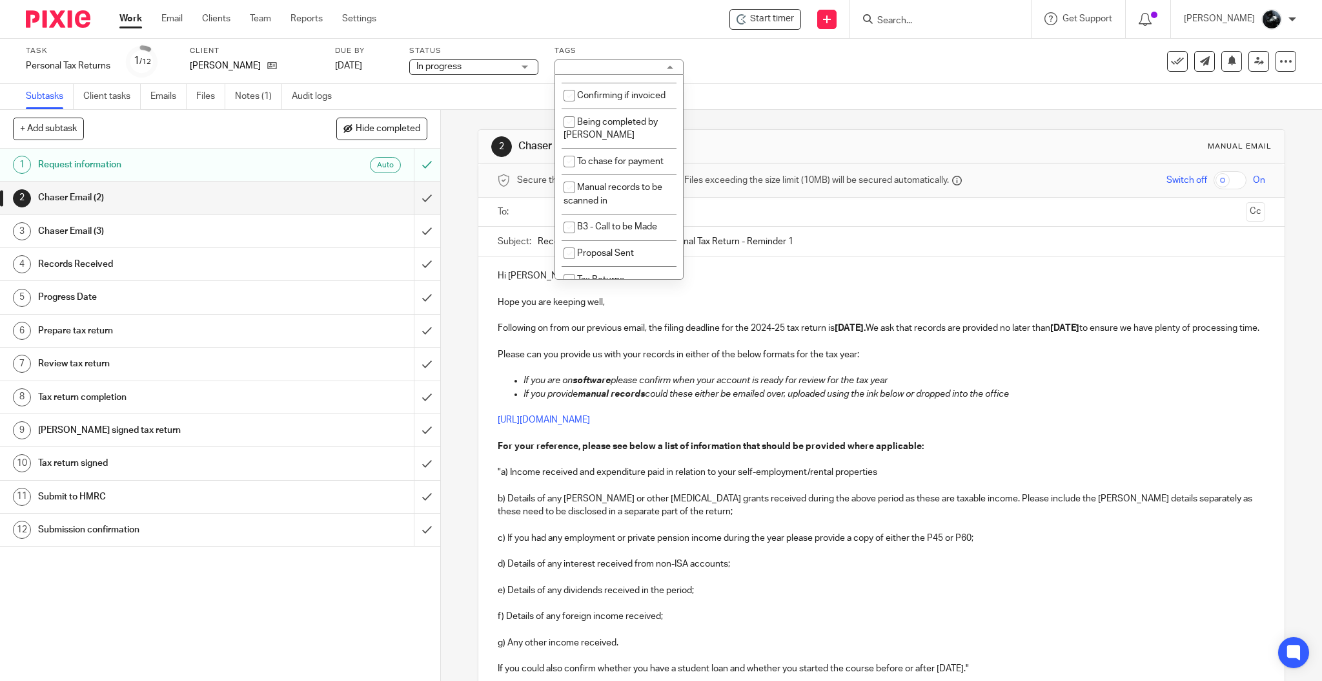
scroll to position [1140, 0]
click at [617, 28] on span "1 Booked In Diary" at bounding box center [612, 23] width 70 height 9
checkbox input "true"
drag, startPoint x: 800, startPoint y: 90, endPoint x: 703, endPoint y: 96, distance: 97.0
click at [801, 90] on div "Subtasks Client tasks Emails Files Notes (1) Audit logs" at bounding box center [661, 97] width 1322 height 26
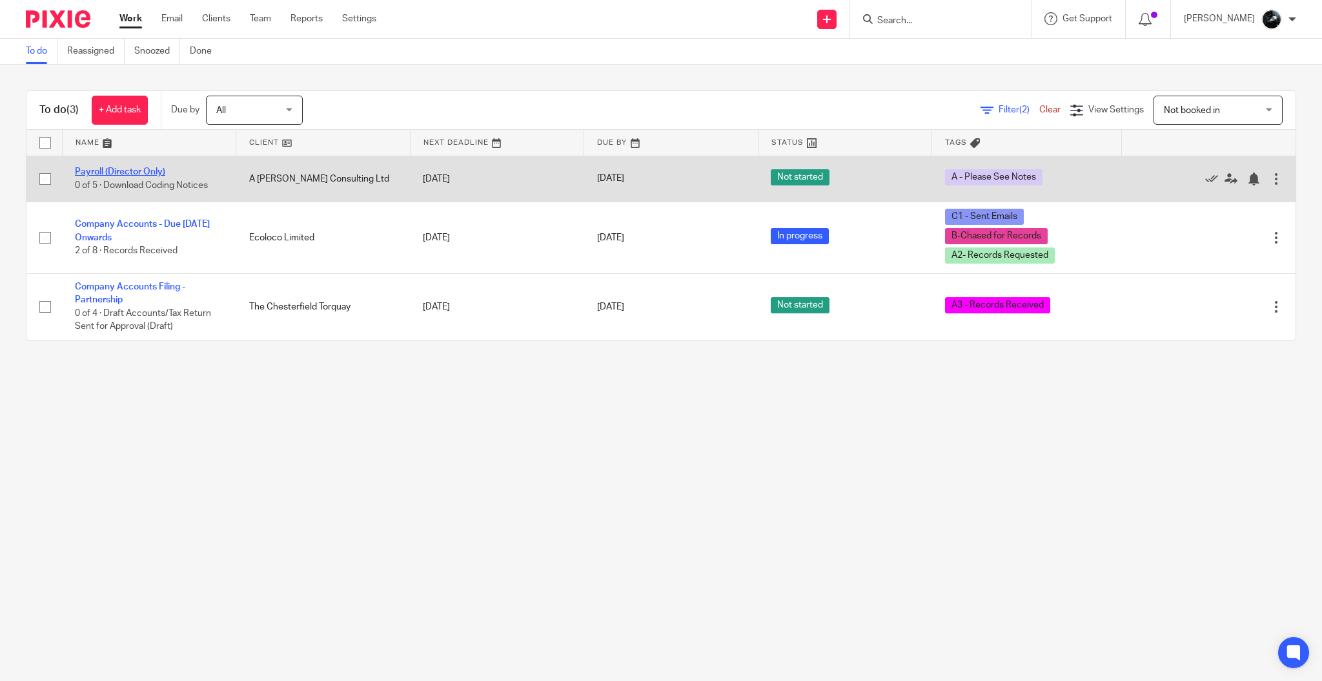
click at [125, 174] on link "Payroll (Director Only)" at bounding box center [120, 171] width 90 height 9
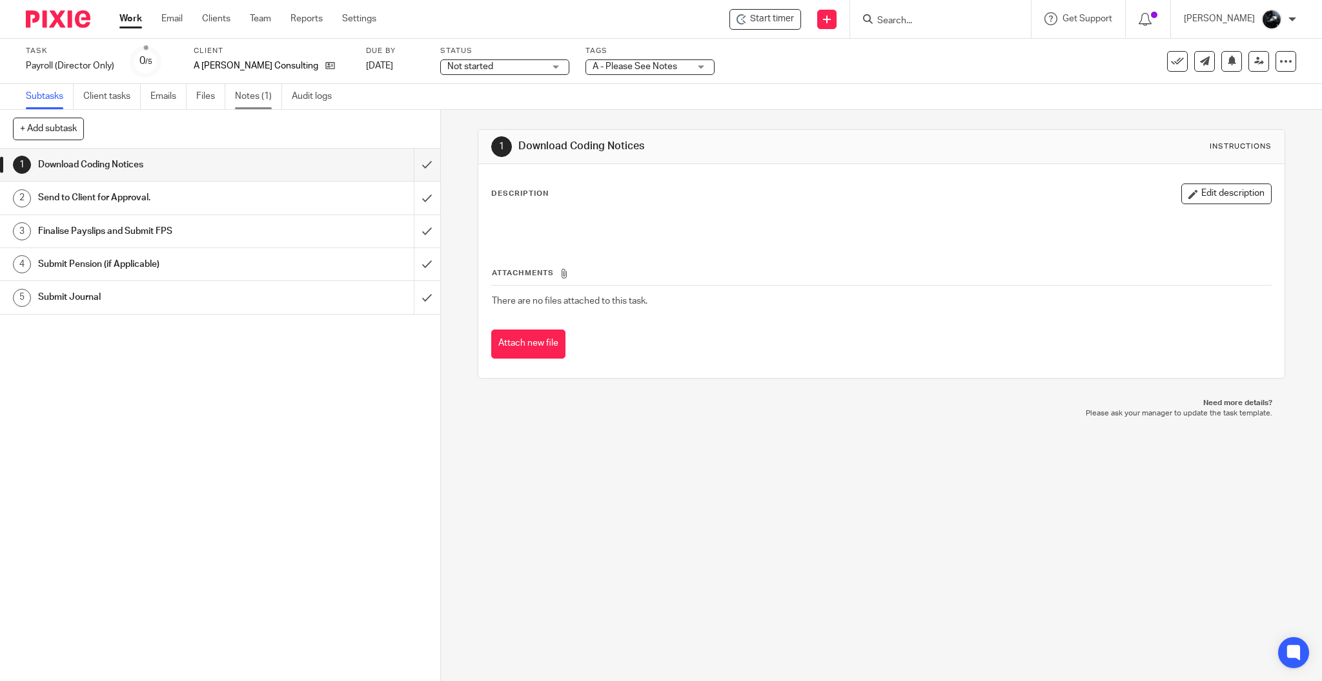
click at [258, 101] on link "Notes (1)" at bounding box center [258, 96] width 47 height 25
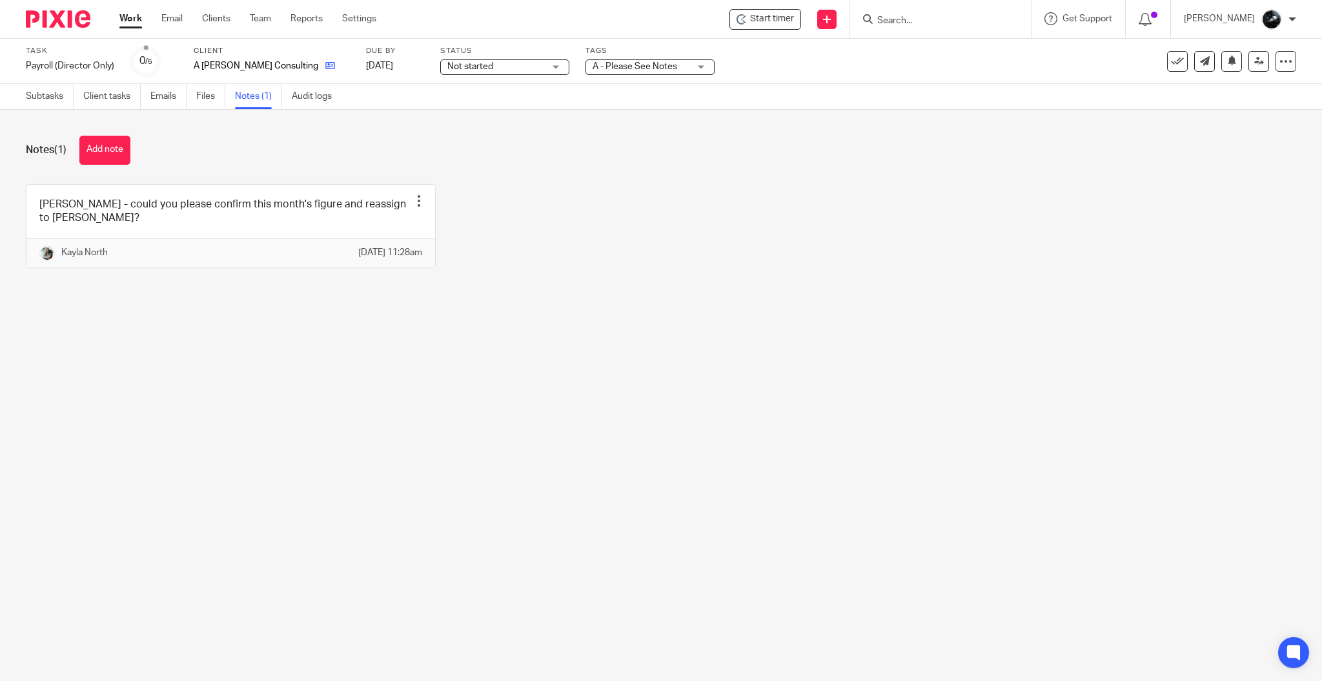
click at [319, 63] on link at bounding box center [327, 65] width 16 height 13
click at [121, 144] on button "Add note" at bounding box center [104, 150] width 51 height 29
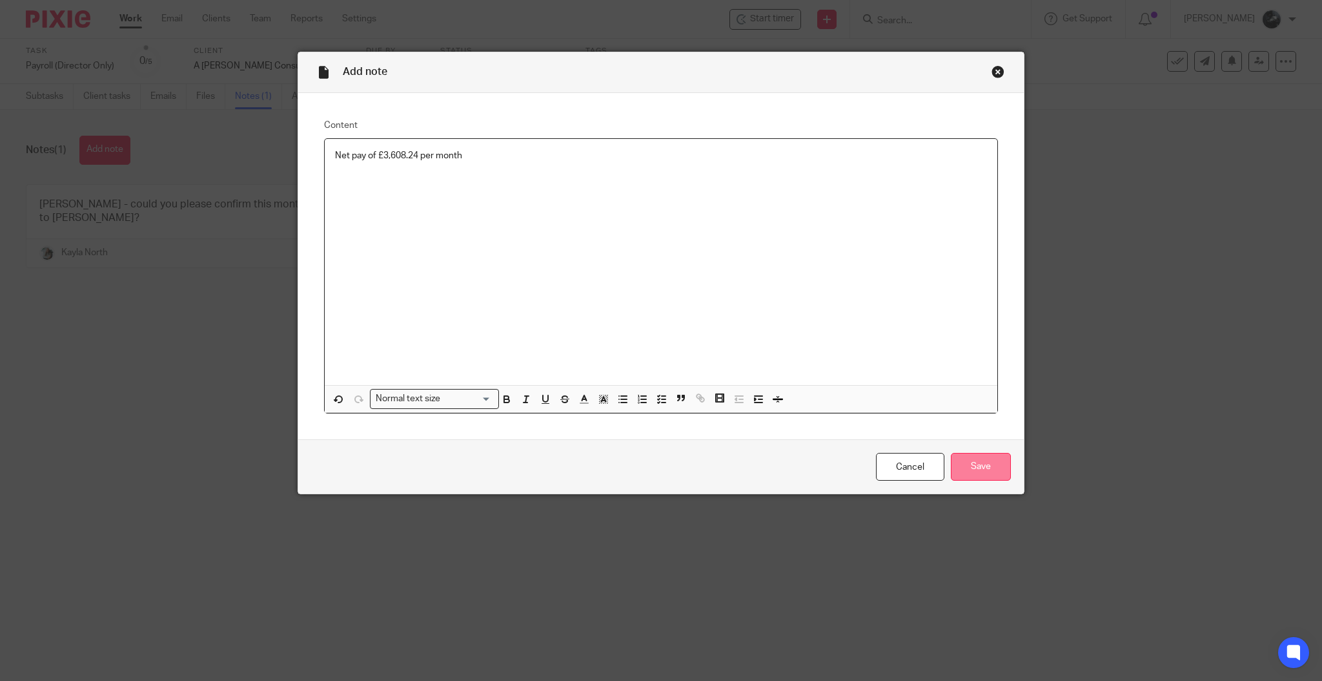
click at [996, 465] on input "Save" at bounding box center [981, 467] width 60 height 28
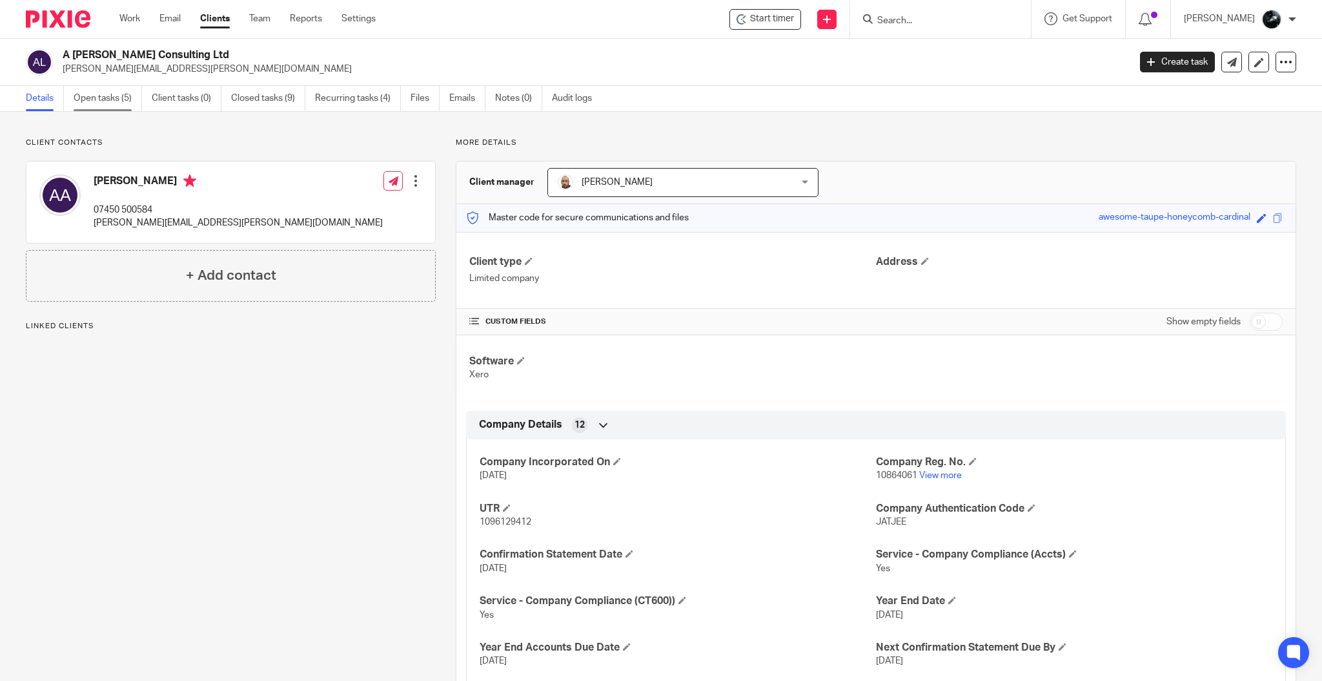
click at [85, 106] on link "Open tasks (5)" at bounding box center [108, 98] width 68 height 25
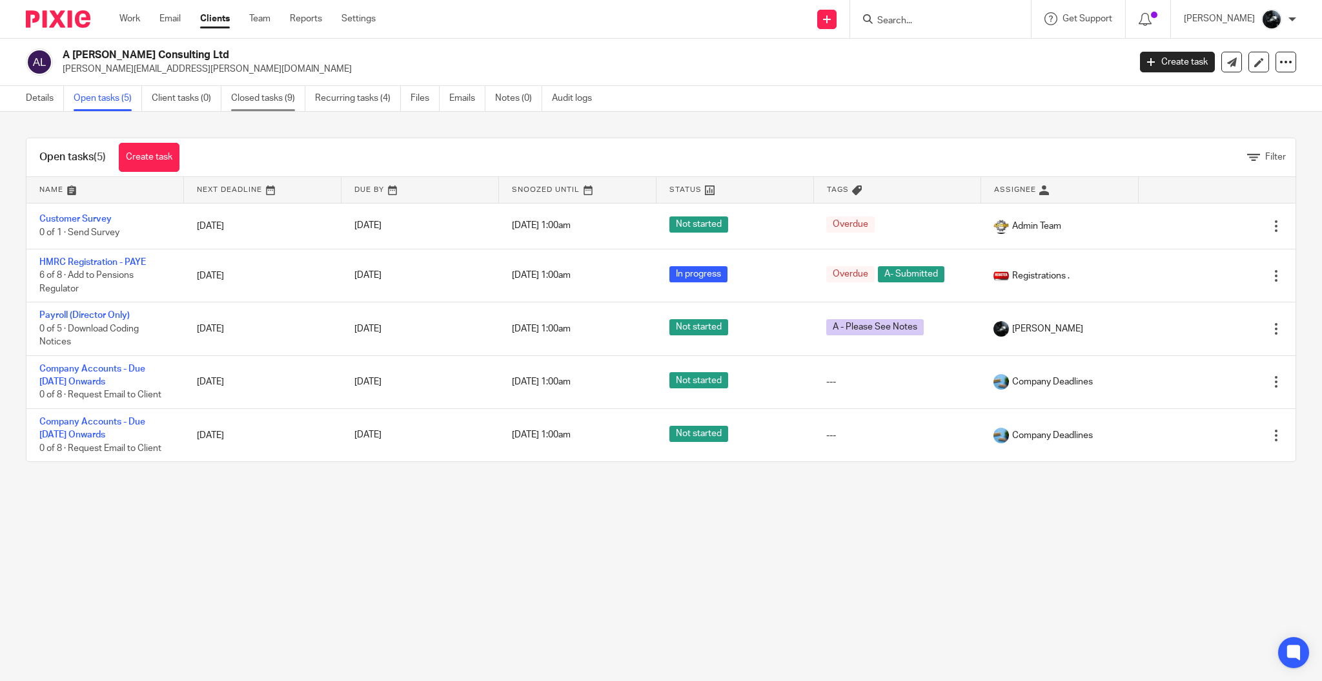
click at [278, 99] on link "Closed tasks (9)" at bounding box center [268, 98] width 74 height 25
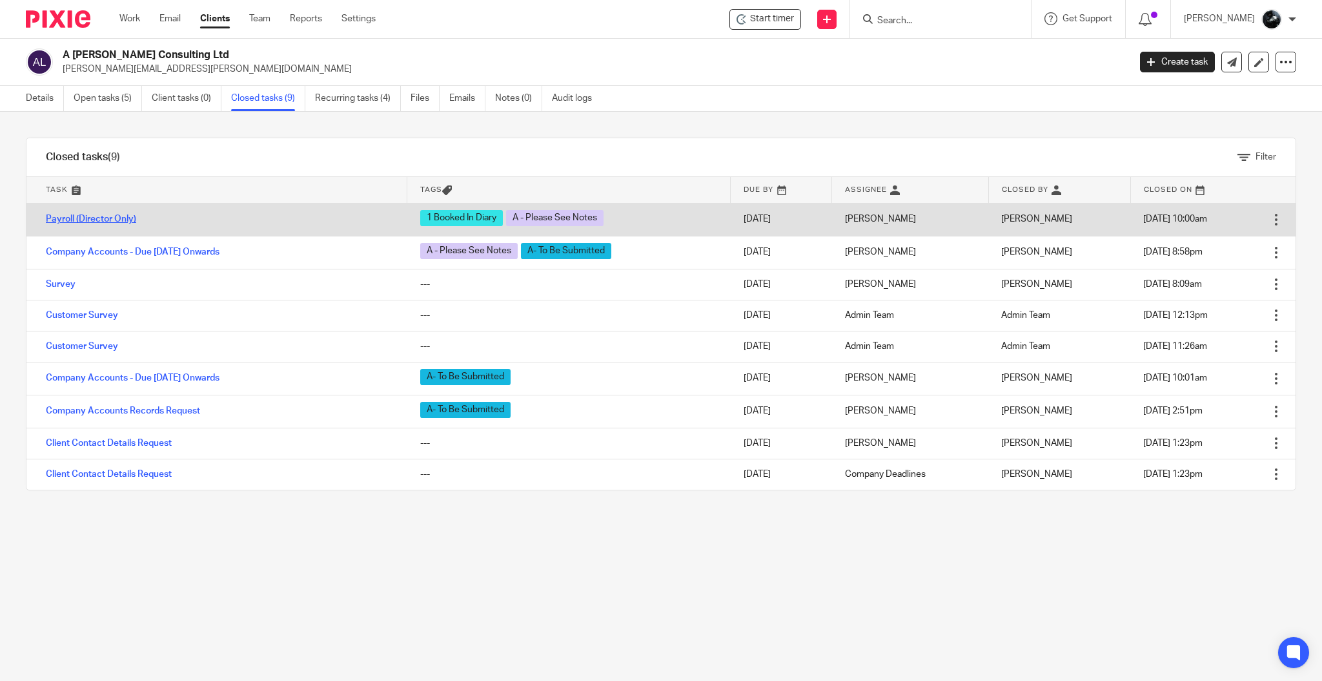
click at [121, 221] on link "Payroll (Director Only)" at bounding box center [91, 218] width 90 height 9
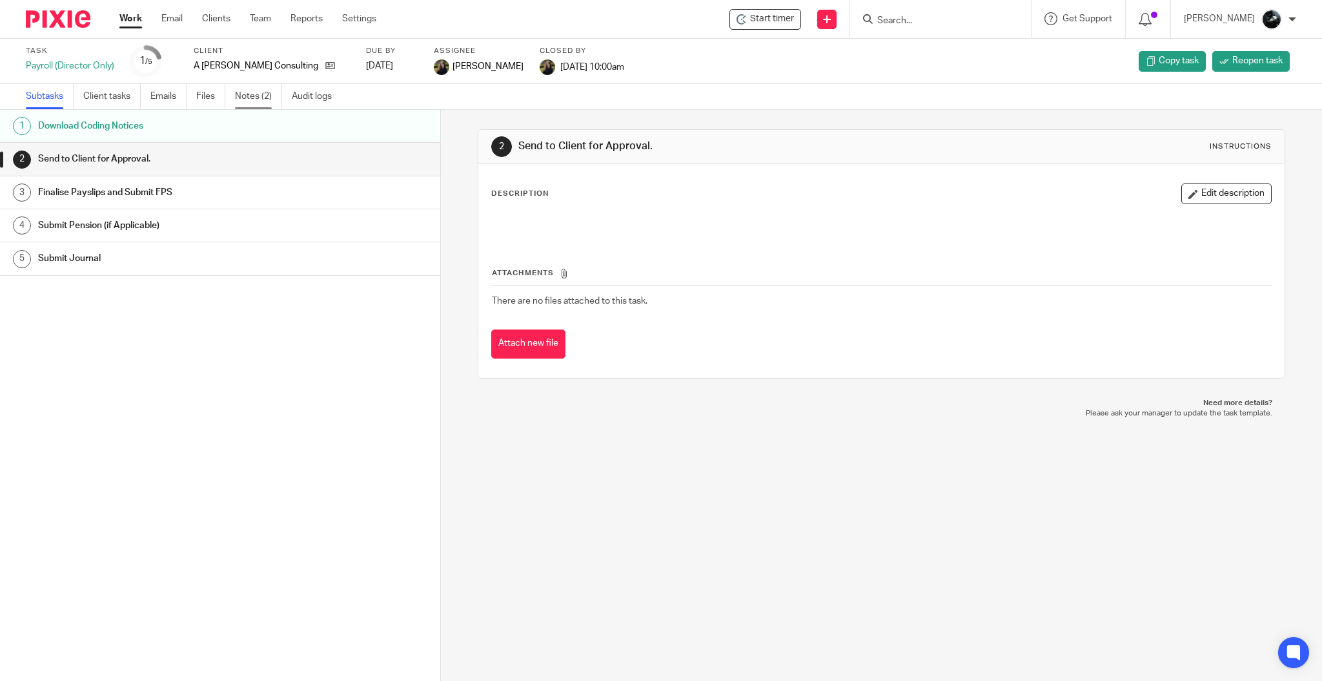
click at [265, 108] on link "Notes (2)" at bounding box center [258, 96] width 47 height 25
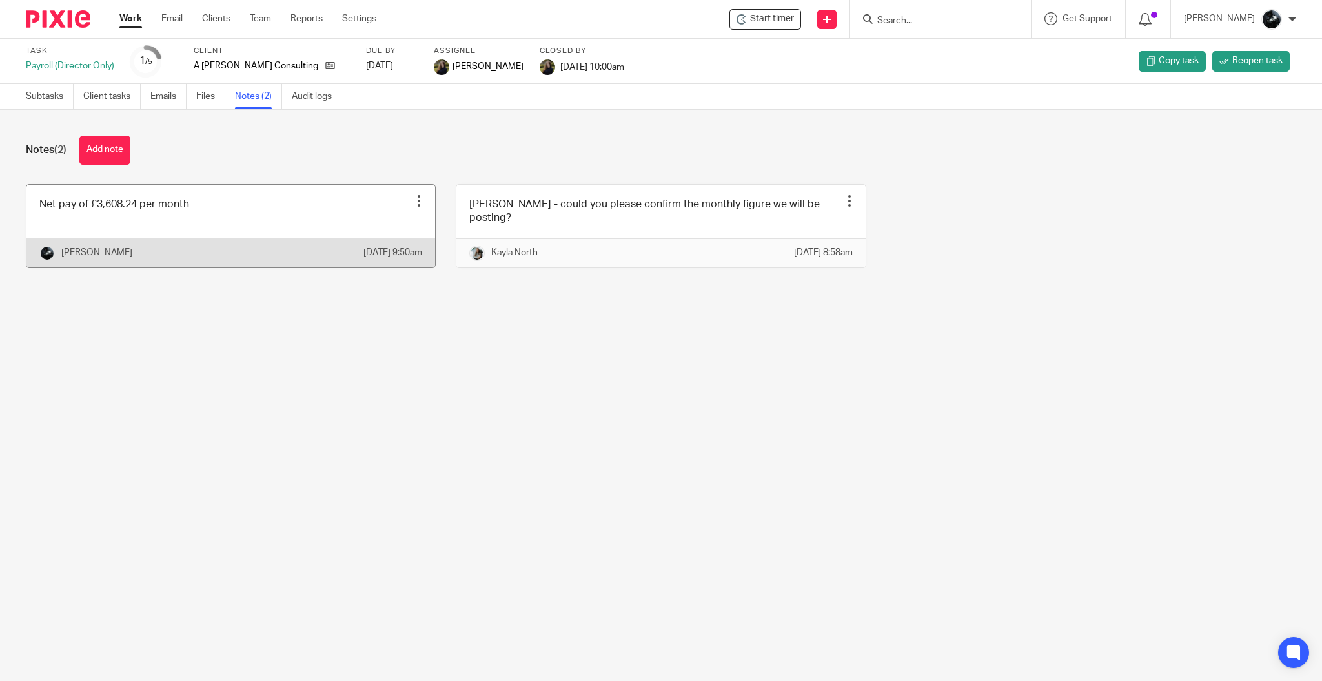
drag, startPoint x: 187, startPoint y: 213, endPoint x: 118, endPoint y: 216, distance: 69.2
click at [118, 216] on link at bounding box center [230, 226] width 409 height 83
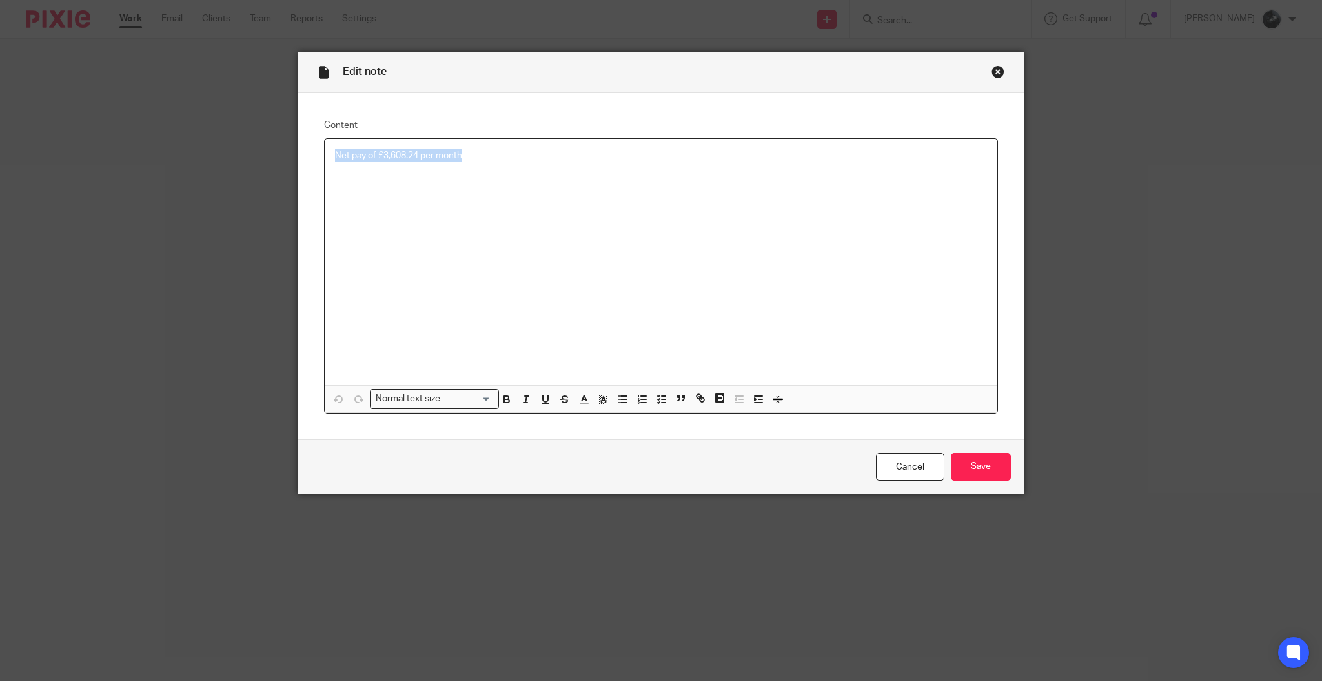
drag, startPoint x: 544, startPoint y: 154, endPoint x: 145, endPoint y: 152, distance: 399.7
click at [145, 152] on div "Edit note Content Net pay of £3,608.24 per month Normal text size Loading... Re…" at bounding box center [661, 340] width 1322 height 681
copy p "Net pay of £3,608.24 per month"
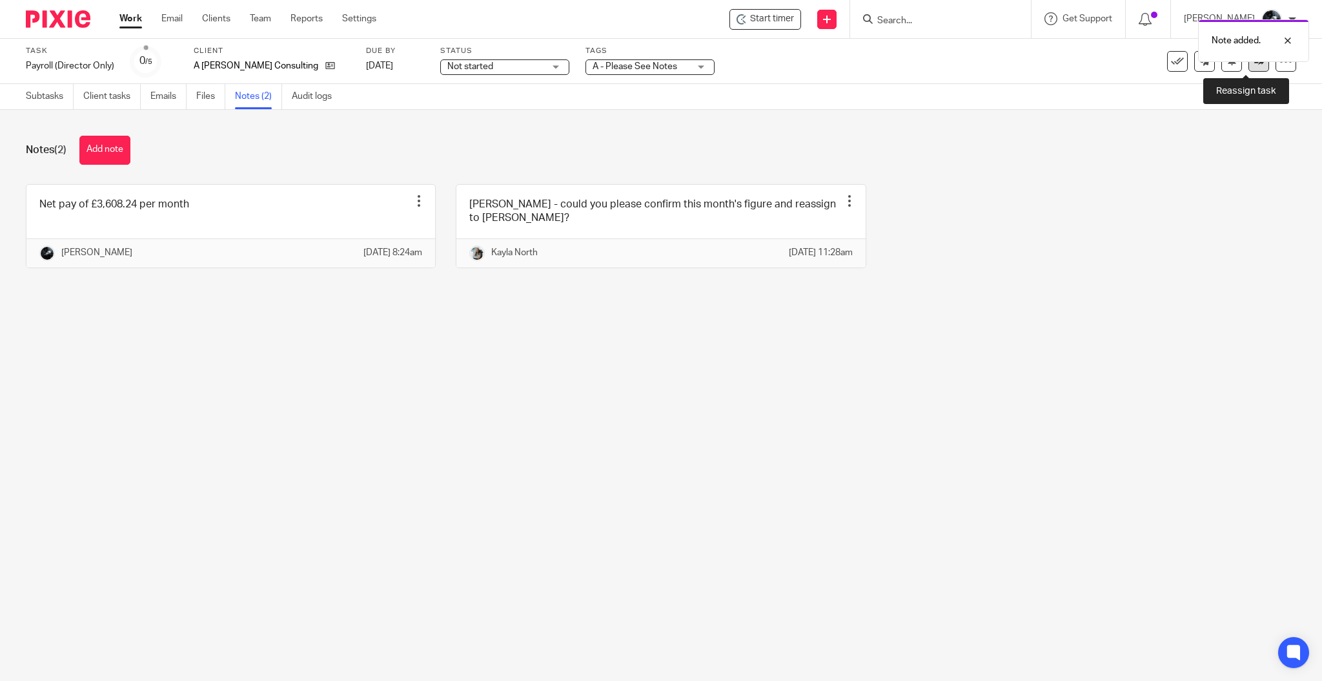
click at [1254, 67] on link at bounding box center [1259, 61] width 21 height 21
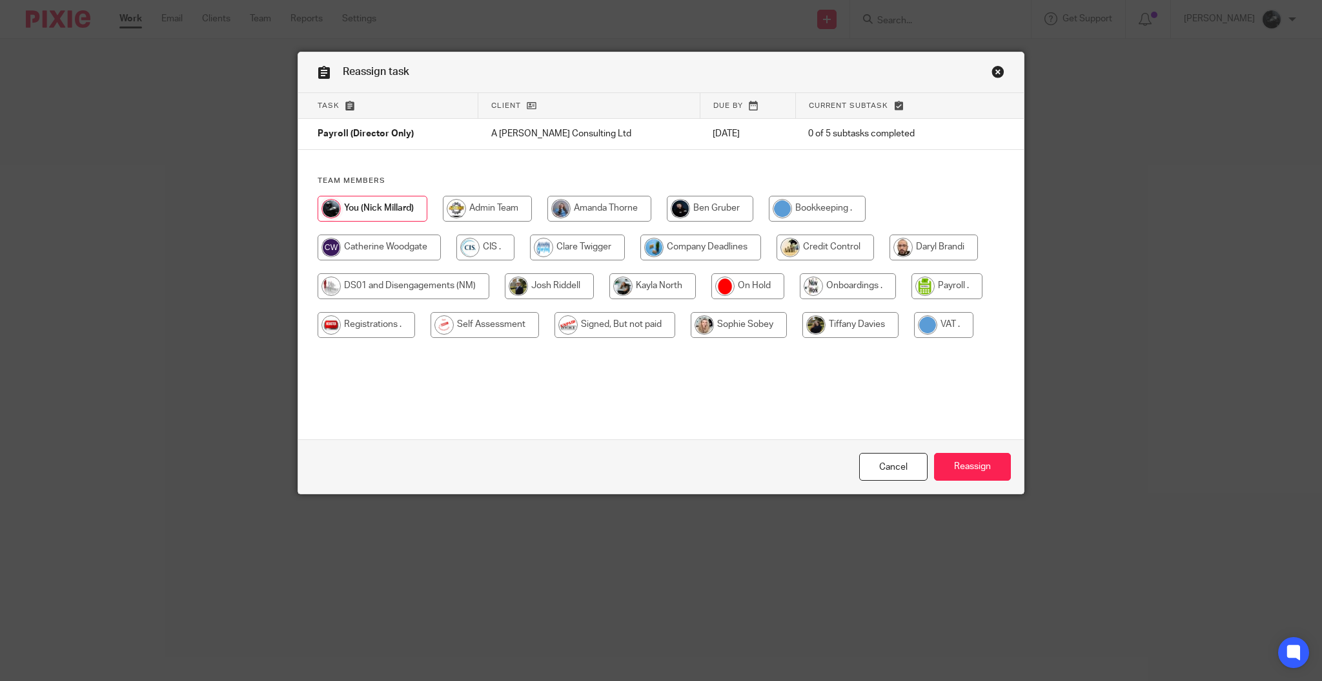
click at [853, 332] on input "radio" at bounding box center [851, 325] width 96 height 26
radio input "true"
click at [967, 462] on input "Reassign" at bounding box center [972, 467] width 77 height 28
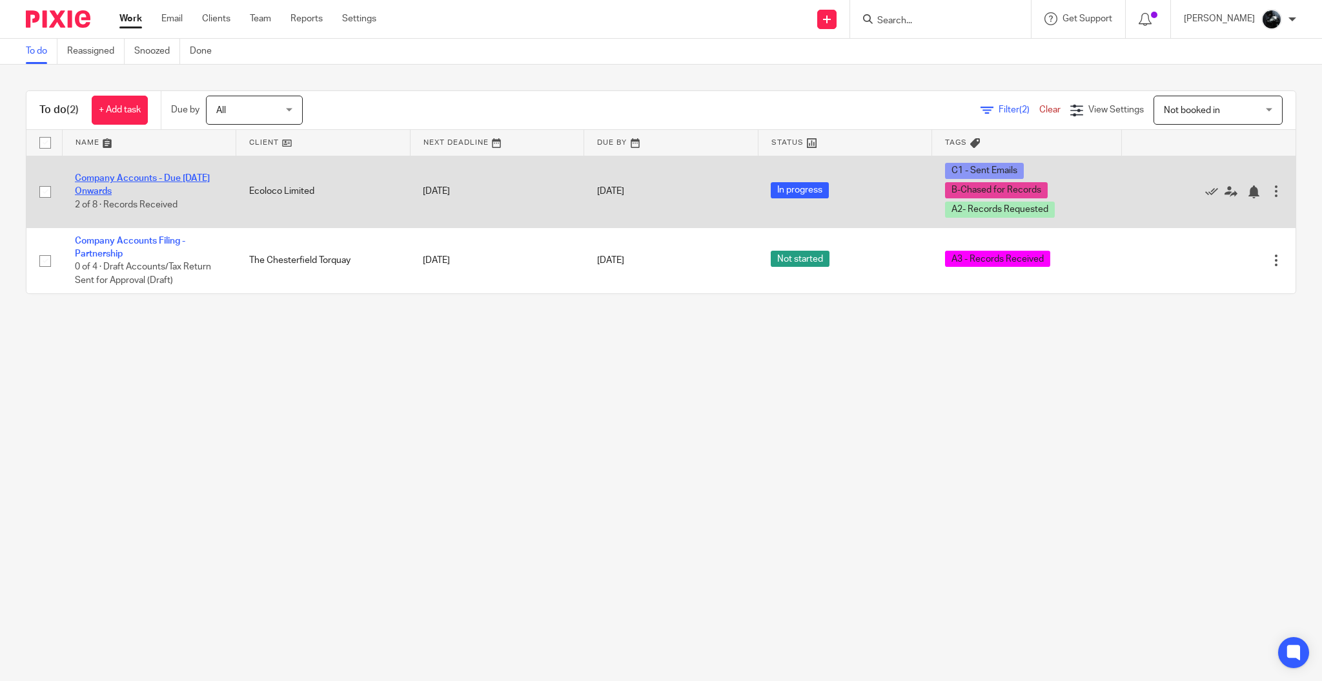
click at [163, 181] on link "Company Accounts - Due [DATE] Onwards" at bounding box center [142, 185] width 135 height 22
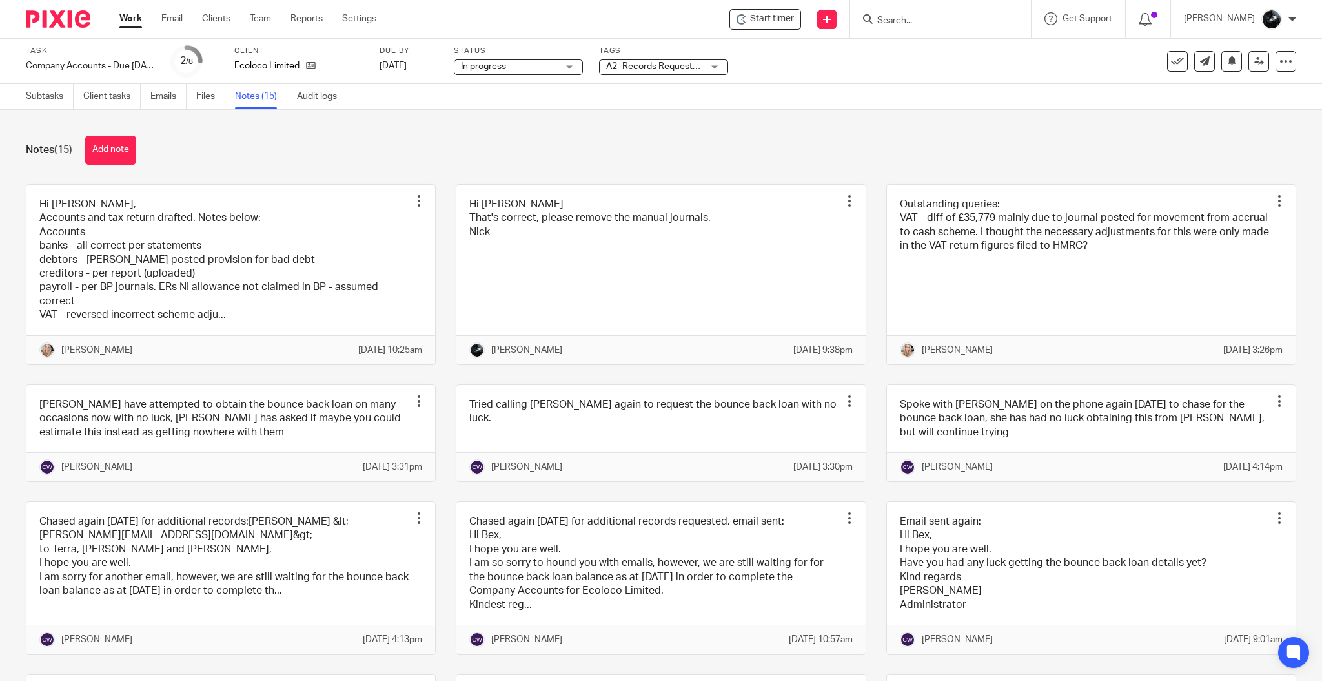
click at [695, 67] on span "A2- Records Requested + 2" at bounding box center [661, 66] width 111 height 9
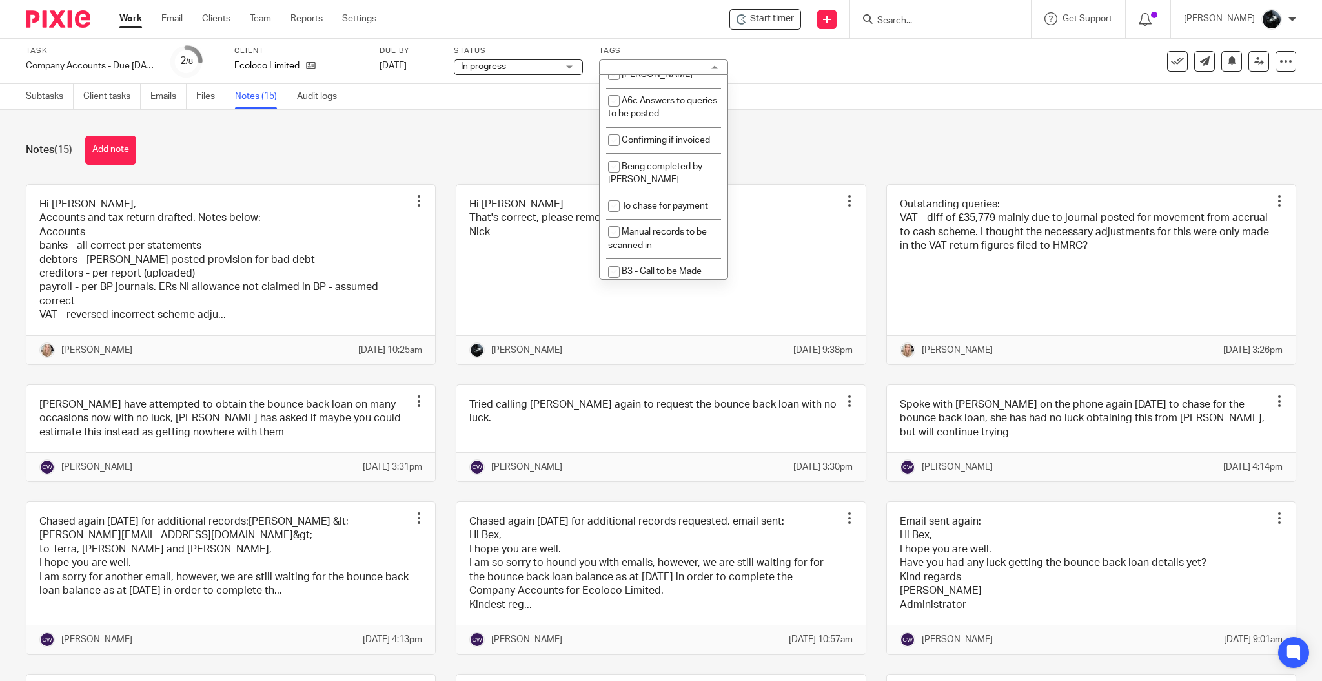
scroll to position [1205, 0]
checkbox input "true"
drag, startPoint x: 812, startPoint y: 122, endPoint x: 762, endPoint y: 119, distance: 50.4
click at [814, 122] on div "Notes (15) Add note Hi Nick, Accounts and tax return drafted. Notes below: Acco…" at bounding box center [661, 395] width 1322 height 571
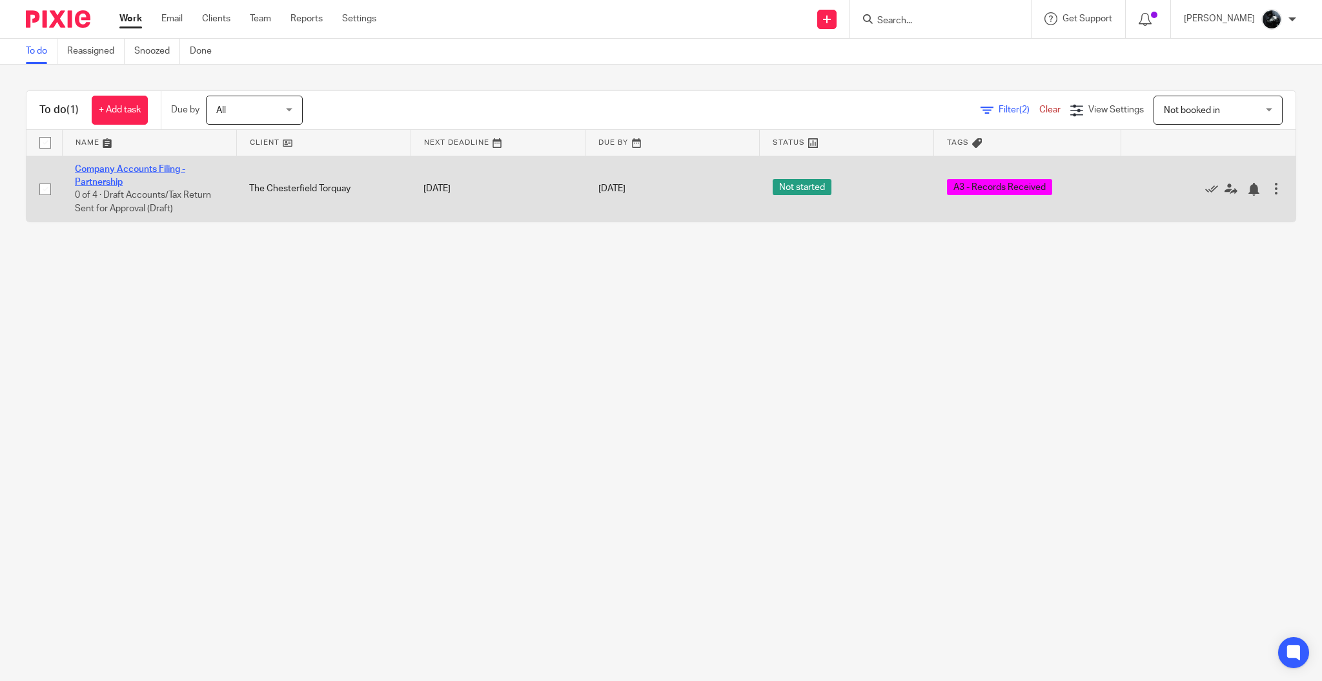
click at [136, 167] on link "Company Accounts Filing - Partnership" at bounding box center [130, 176] width 110 height 22
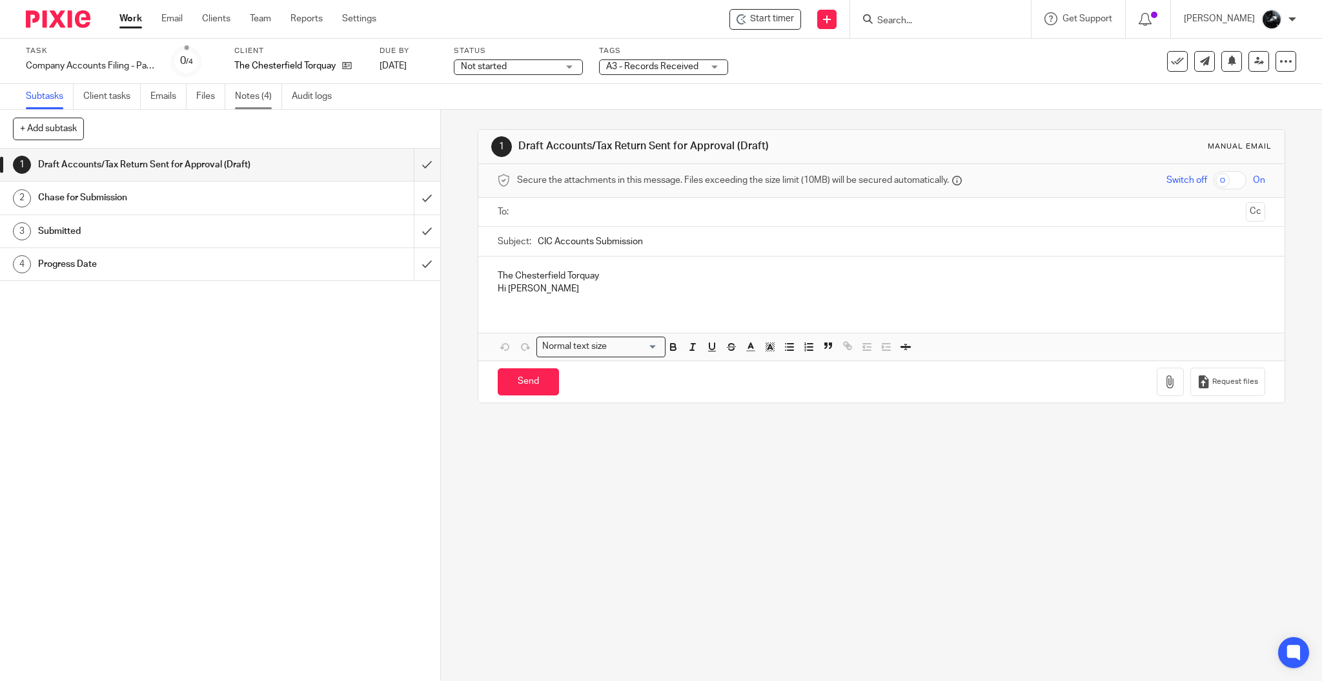
click at [264, 94] on link "Notes (4)" at bounding box center [258, 96] width 47 height 25
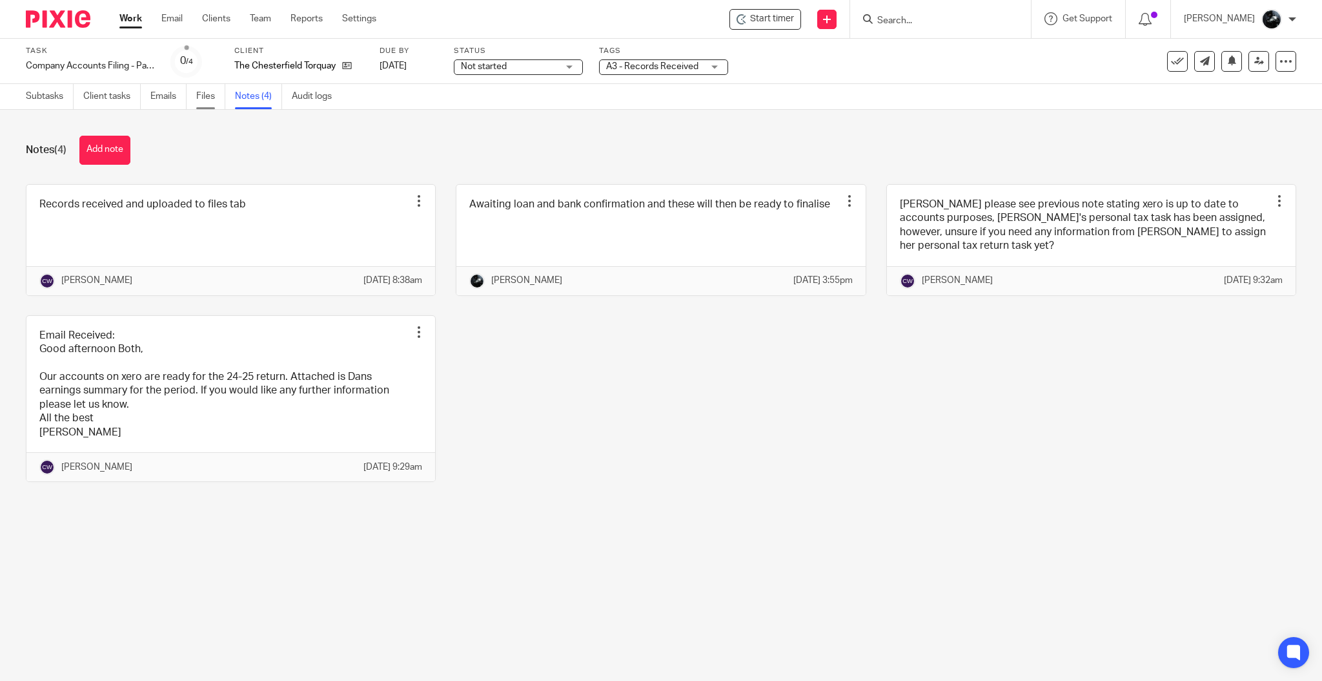
click at [218, 102] on link "Files" at bounding box center [210, 96] width 29 height 25
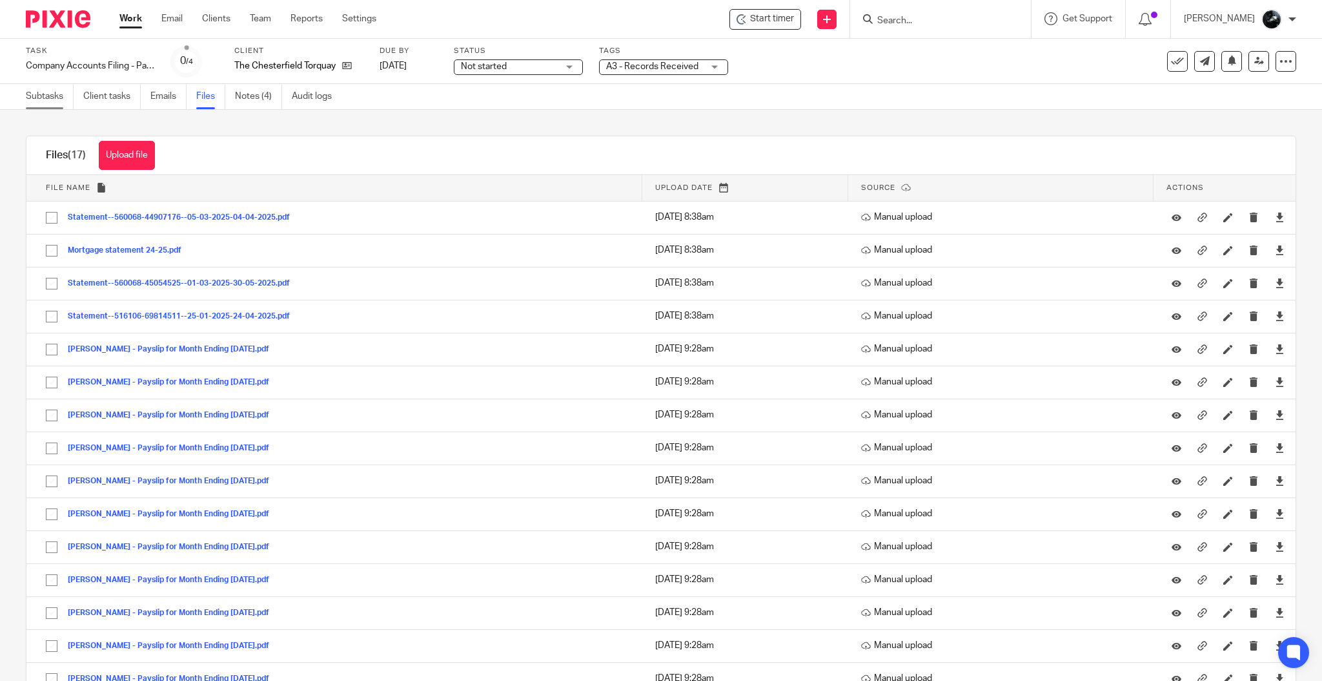
click at [45, 90] on link "Subtasks" at bounding box center [50, 96] width 48 height 25
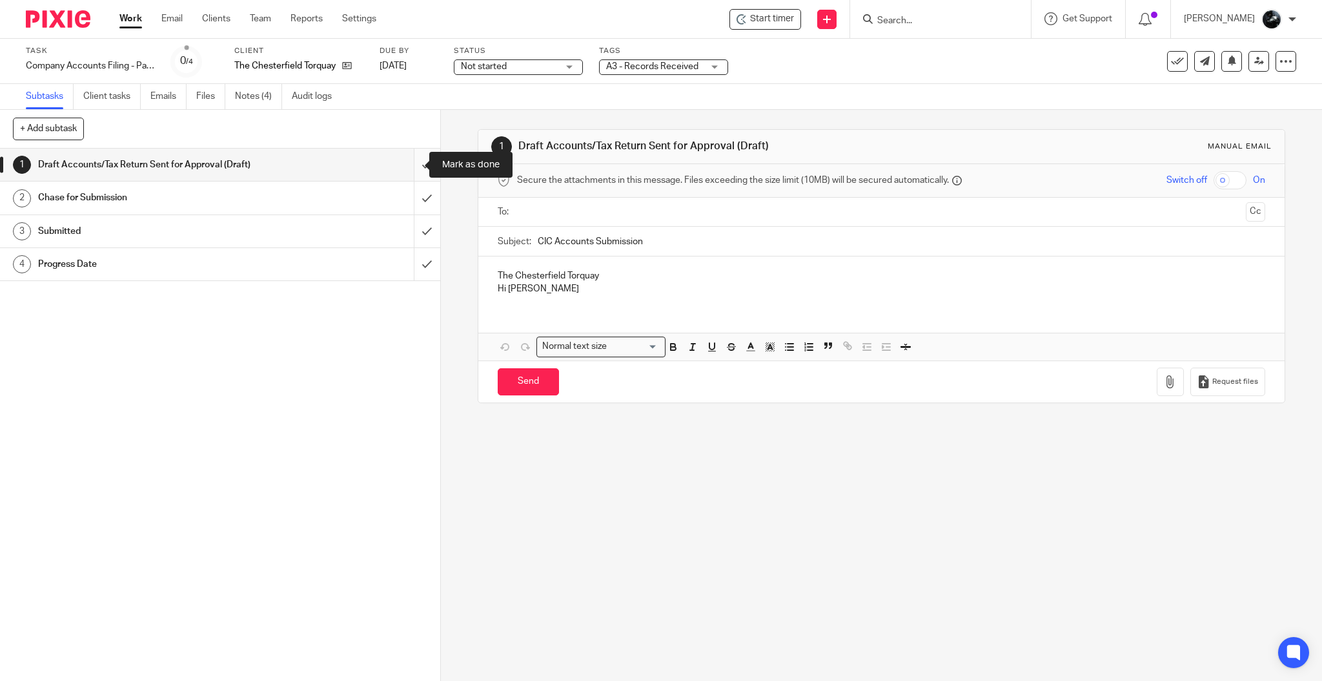
click at [414, 169] on input "submit" at bounding box center [220, 165] width 440 height 32
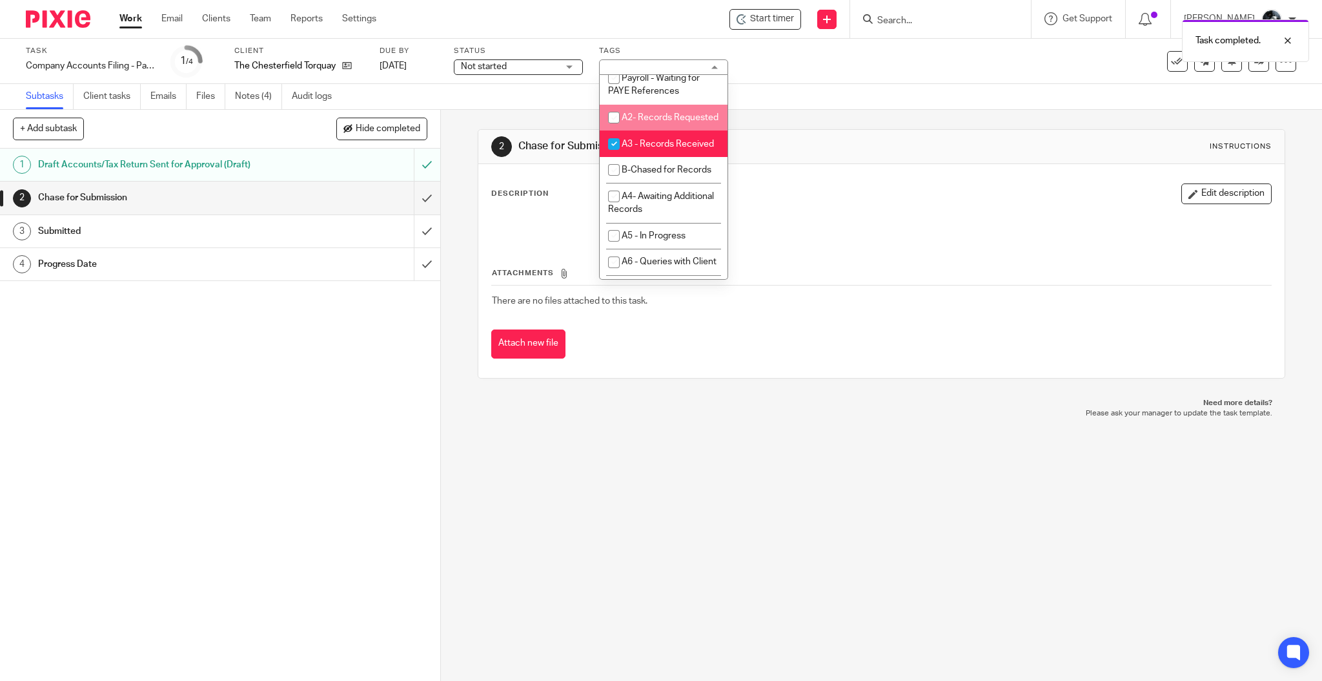
scroll to position [517, 0]
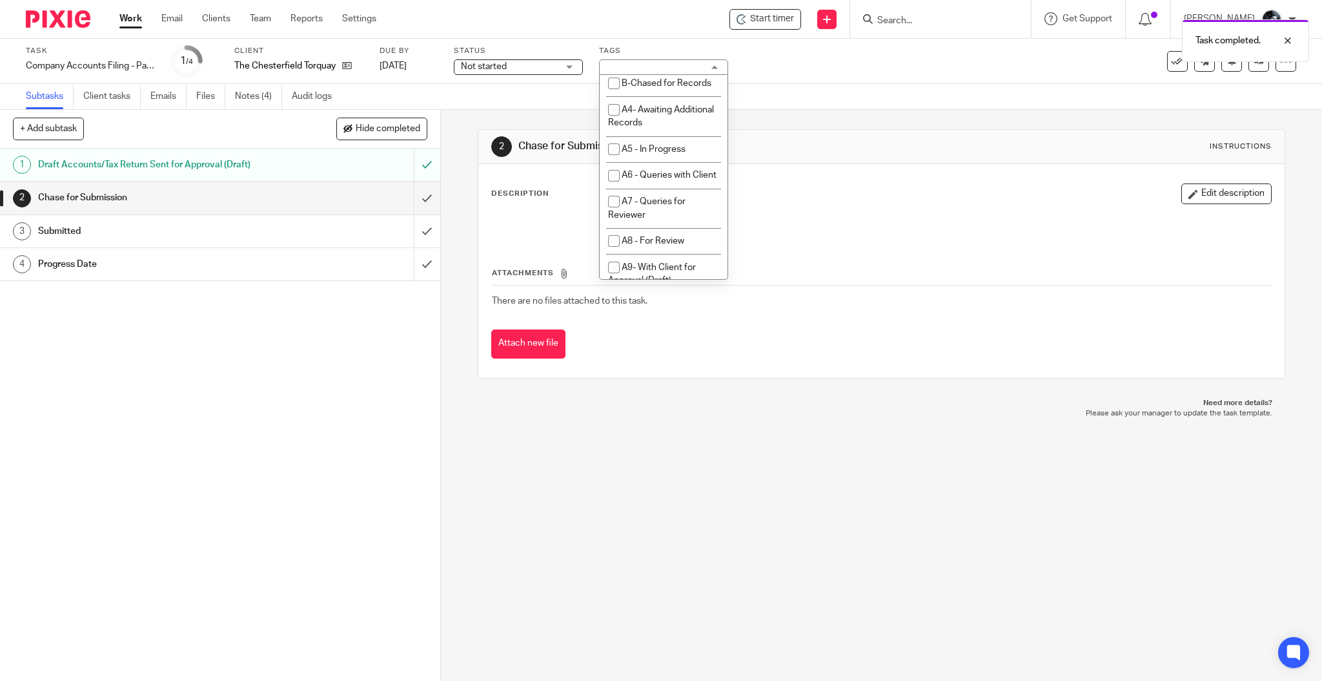
click at [661, 70] on li "A3 - Records Received" at bounding box center [664, 57] width 128 height 26
checkbox input "false"
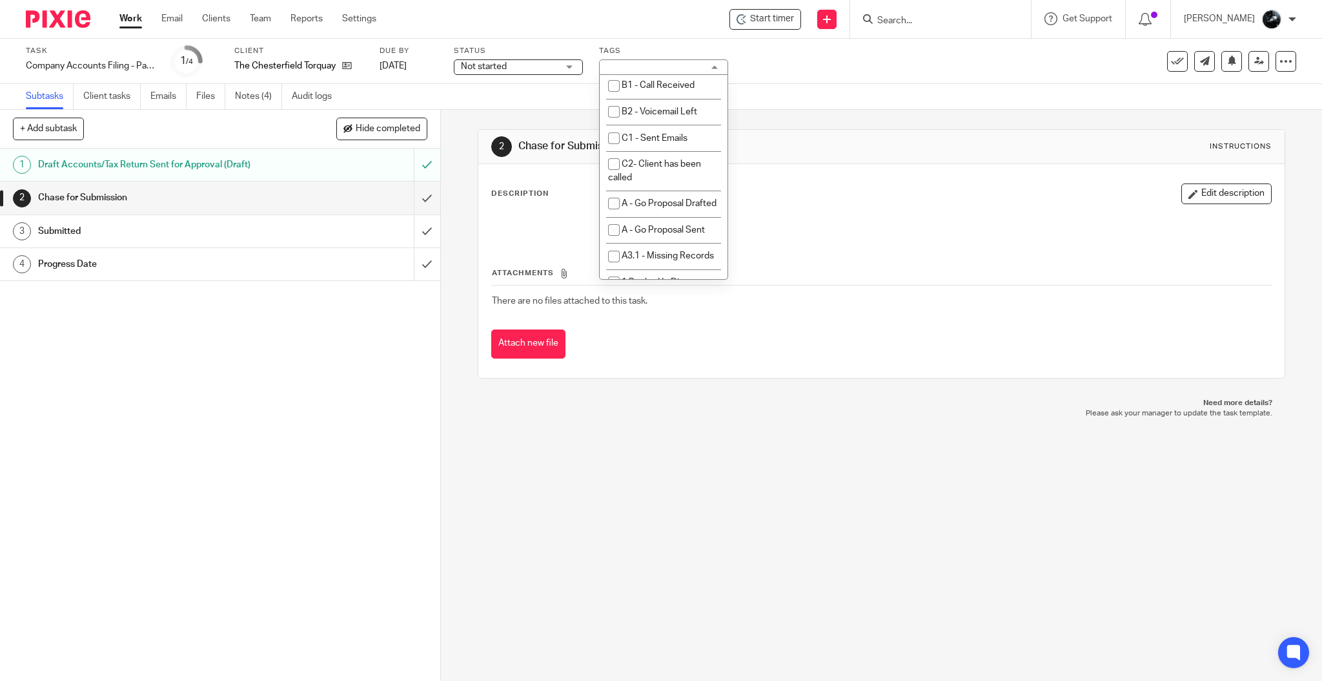
scroll to position [796, 0]
click at [659, 71] on span "A- Sent for Signature" at bounding box center [664, 66] width 85 height 9
checkbox input "true"
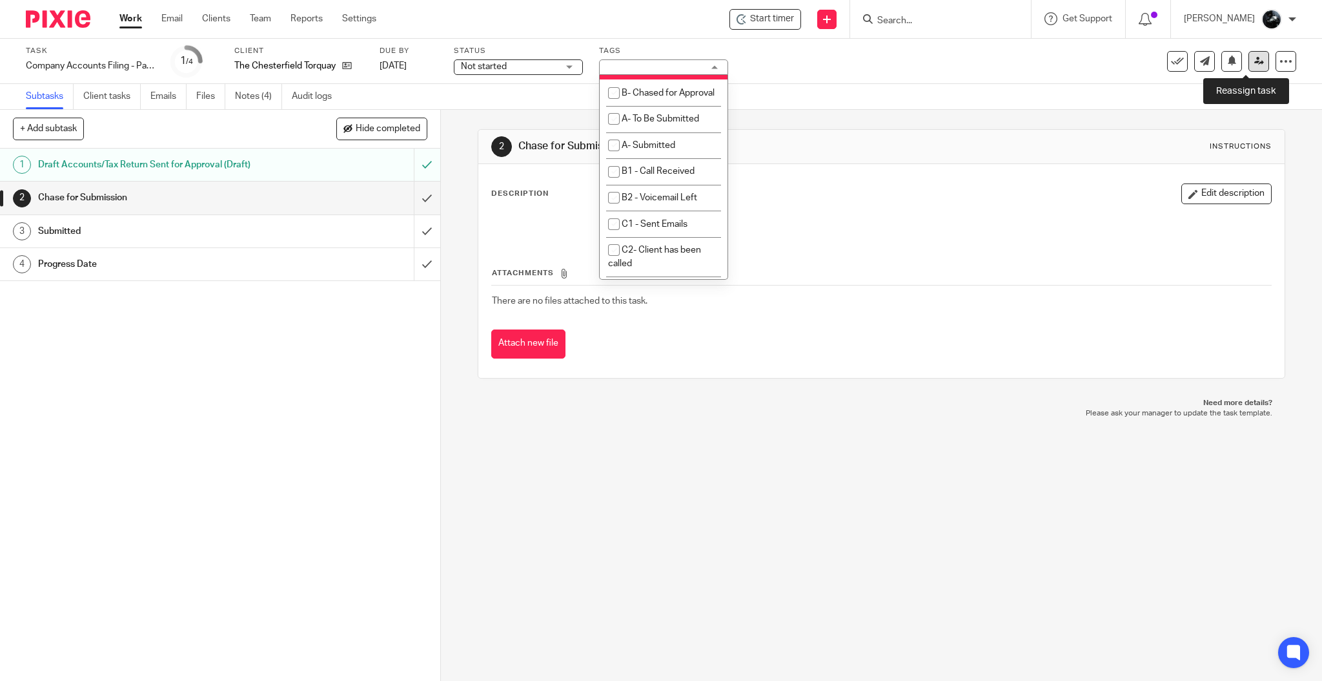
click at [1255, 60] on icon at bounding box center [1260, 61] width 10 height 10
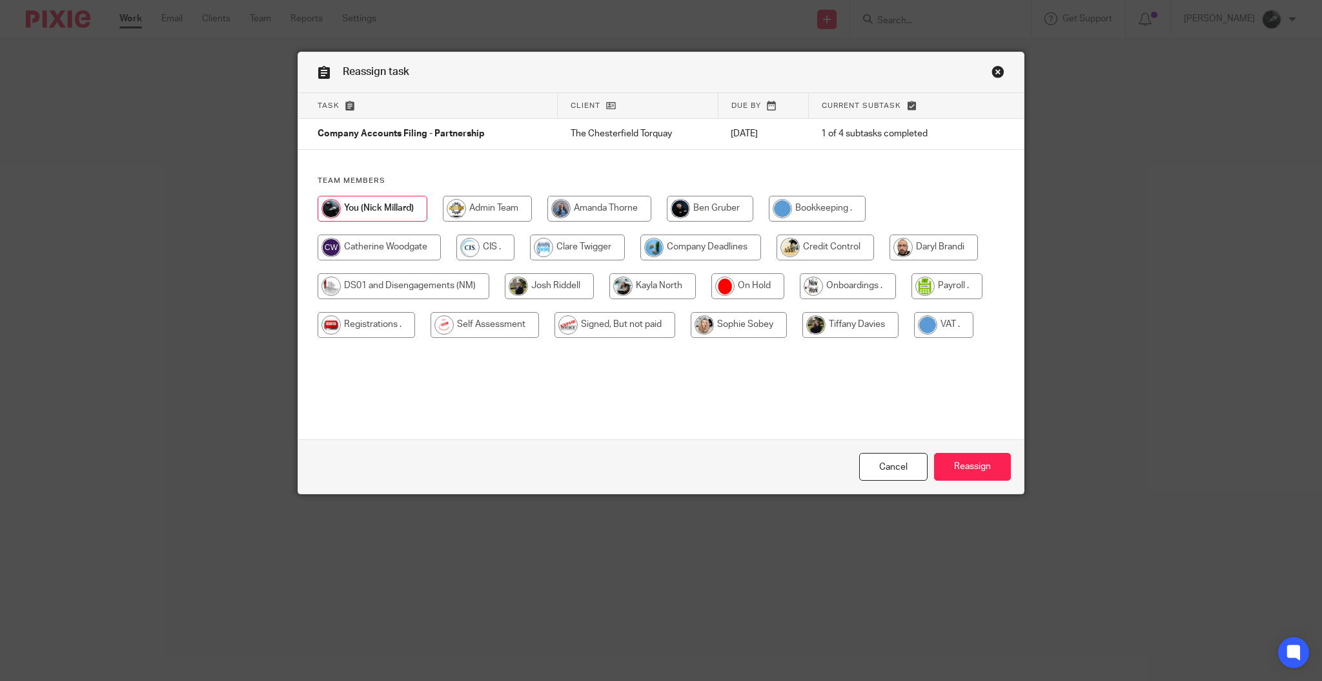
click at [498, 326] on input "radio" at bounding box center [485, 325] width 108 height 26
radio input "true"
click at [964, 468] on input "Reassign" at bounding box center [972, 467] width 77 height 28
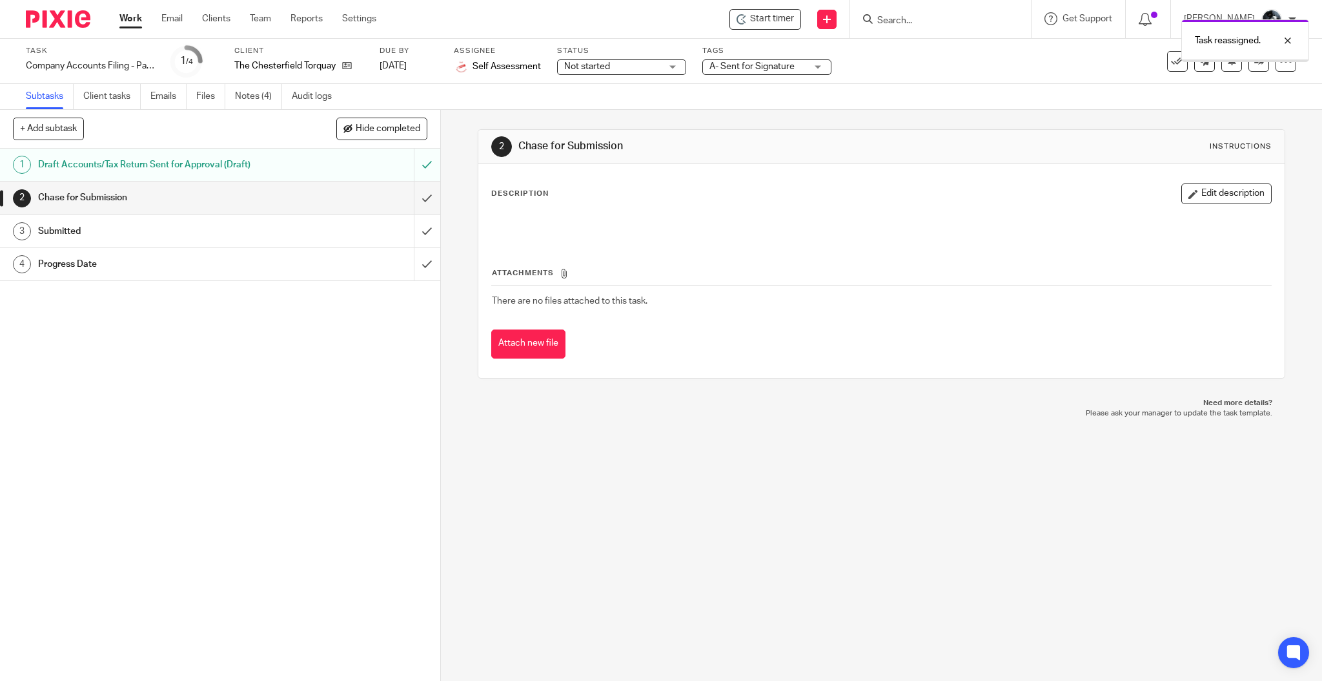
click at [59, 20] on img at bounding box center [58, 18] width 65 height 17
